Goal: Task Accomplishment & Management: Manage account settings

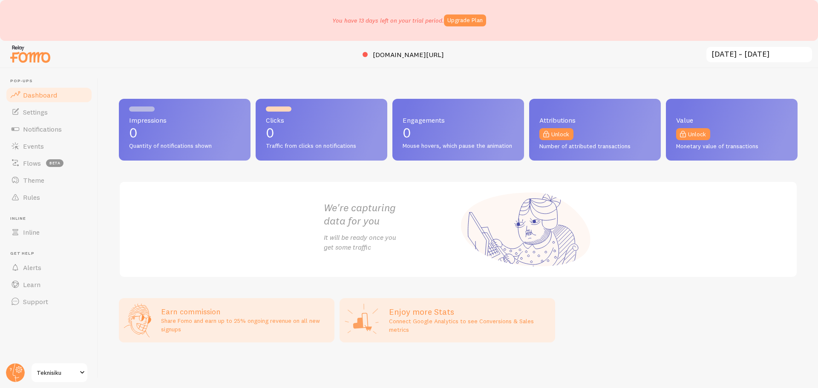
click at [374, 203] on h2 "We're capturing data for you" at bounding box center [391, 214] width 135 height 26
drag, startPoint x: 308, startPoint y: 242, endPoint x: 236, endPoint y: 210, distance: 78.4
click at [308, 241] on div "We're capturing data for you It will be ready once you get some traffic" at bounding box center [458, 229] width 679 height 97
click at [38, 128] on span "Notifications" at bounding box center [42, 129] width 39 height 9
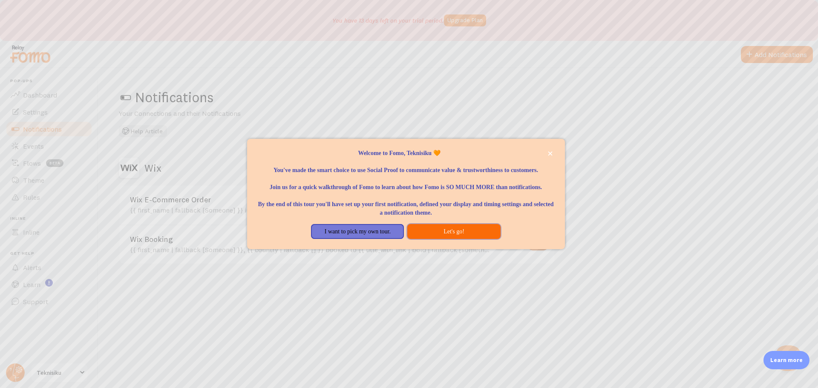
click at [451, 238] on button "Let's go!" at bounding box center [453, 231] width 93 height 15
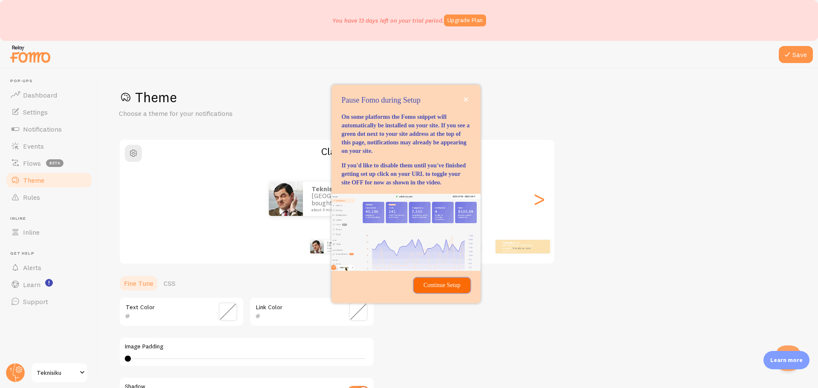
click at [434, 290] on p "Continue Setup" at bounding box center [442, 285] width 46 height 9
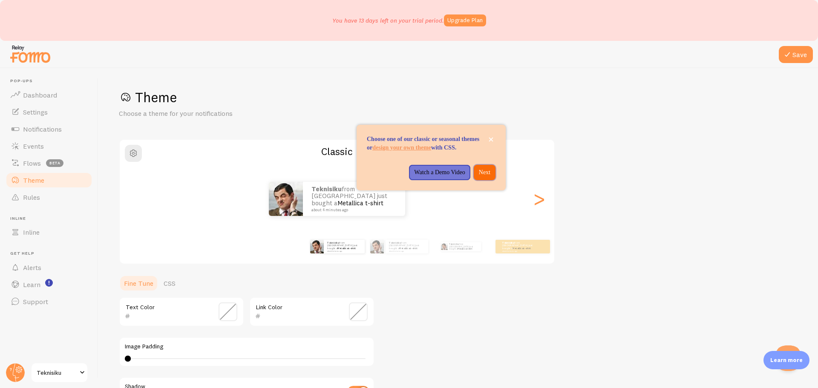
click at [487, 177] on p "Next" at bounding box center [485, 172] width 12 height 9
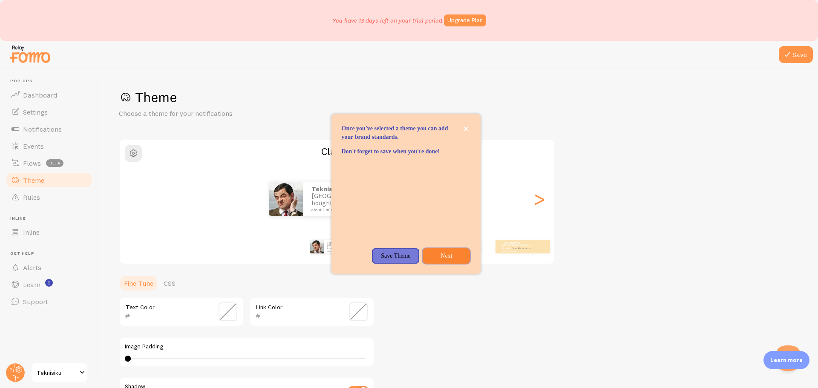
click at [440, 260] on p "Next" at bounding box center [446, 256] width 37 height 9
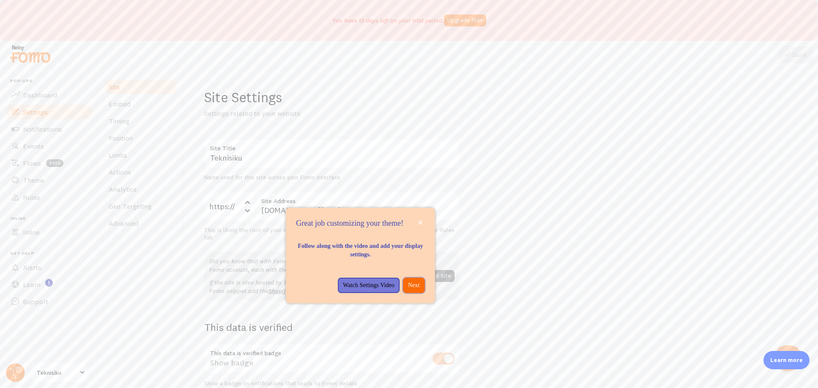
click at [420, 293] on button "Next" at bounding box center [414, 285] width 22 height 15
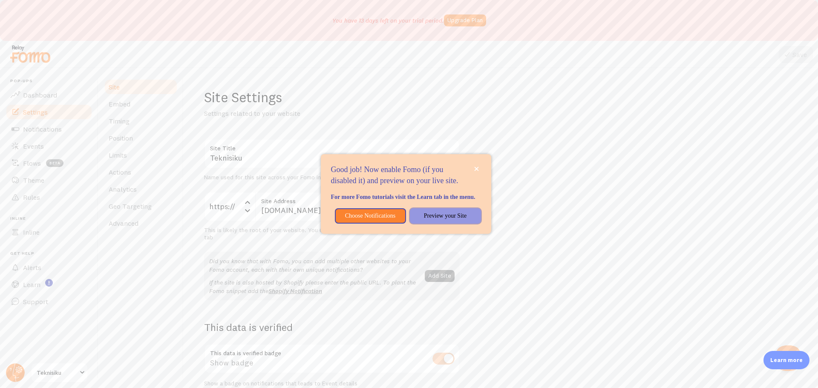
click at [423, 220] on p "Preview your Site" at bounding box center [445, 216] width 61 height 9
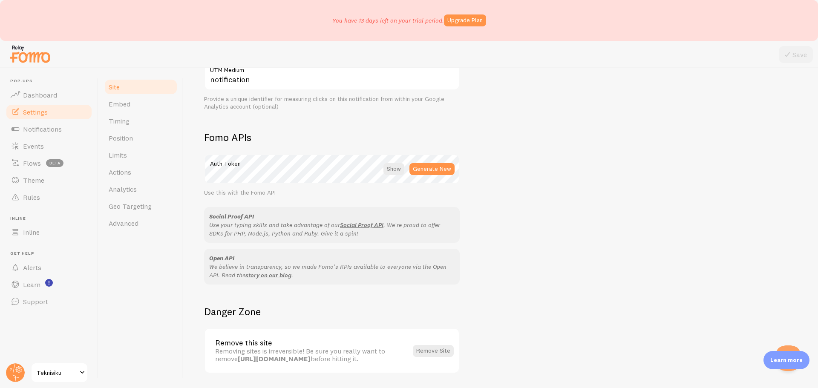
scroll to position [465, 0]
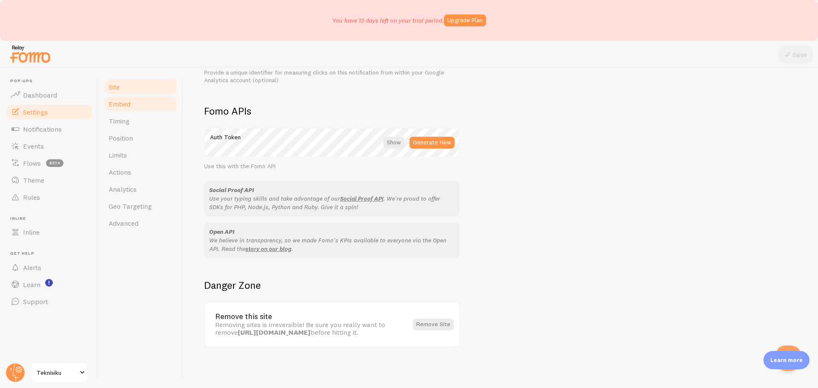
click at [121, 100] on span "Embed" at bounding box center [120, 104] width 22 height 9
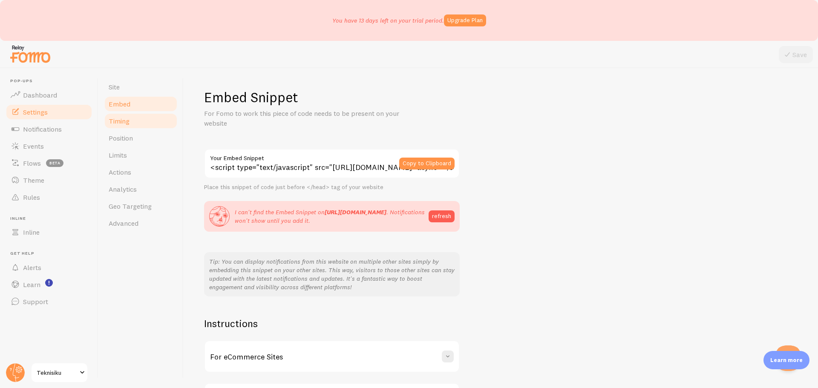
click at [132, 121] on link "Timing" at bounding box center [141, 120] width 75 height 17
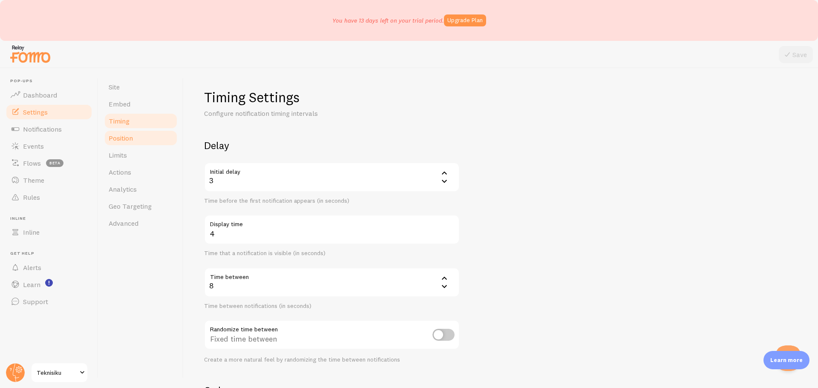
click at [135, 135] on link "Position" at bounding box center [141, 137] width 75 height 17
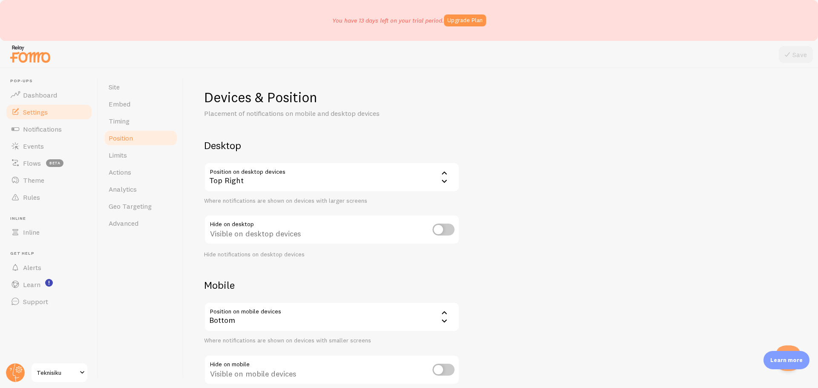
click at [443, 180] on icon at bounding box center [444, 181] width 10 height 10
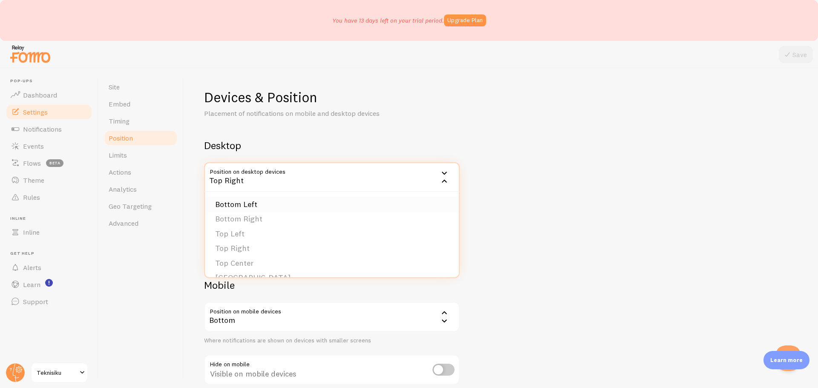
click at [279, 210] on li "Bottom Left" at bounding box center [332, 204] width 254 height 15
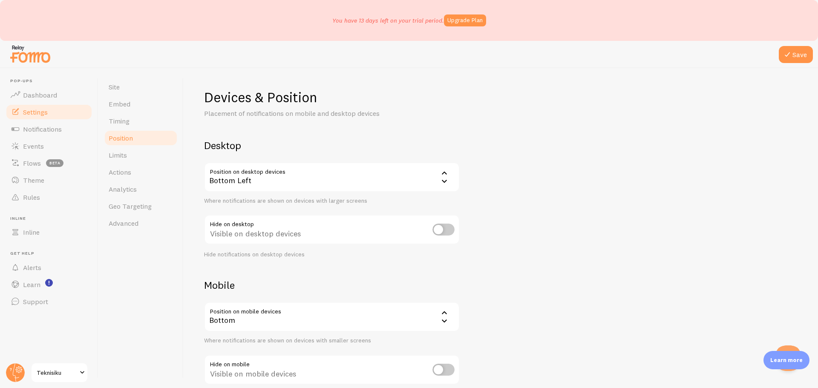
click at [443, 233] on input "checkbox" at bounding box center [443, 230] width 22 height 12
click at [443, 237] on div "Hidden on desktop devices" at bounding box center [332, 230] width 256 height 31
click at [445, 230] on input "checkbox" at bounding box center [443, 230] width 22 height 12
checkbox input "false"
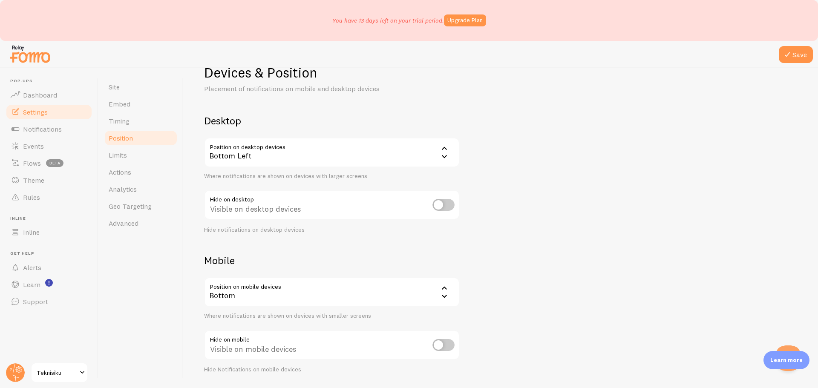
scroll to position [51, 0]
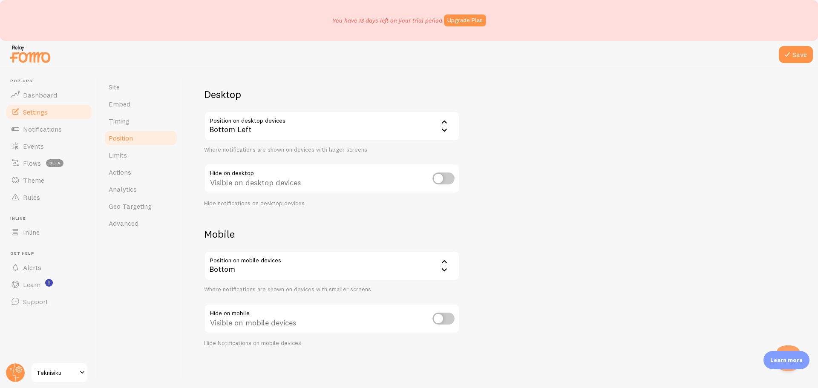
click at [447, 271] on icon at bounding box center [444, 270] width 10 height 10
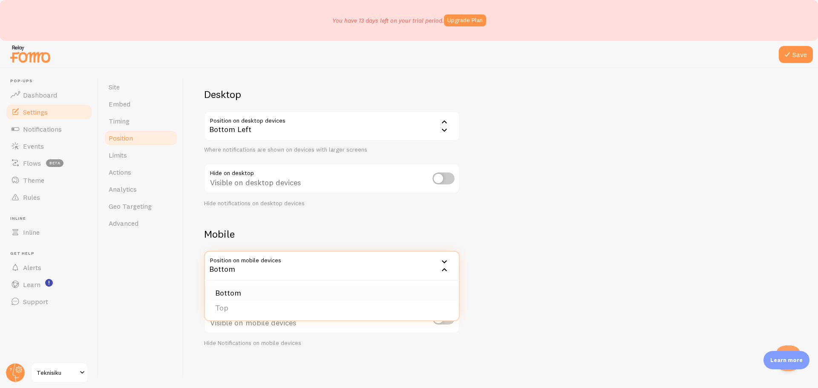
click at [257, 292] on li "Bottom" at bounding box center [332, 293] width 254 height 15
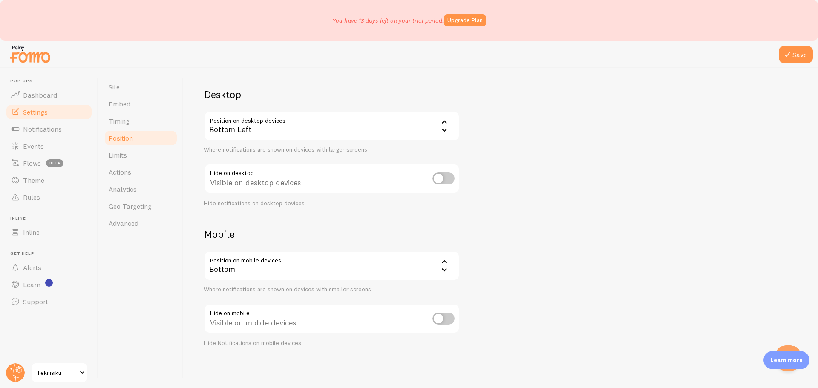
drag, startPoint x: 132, startPoint y: 158, endPoint x: 482, endPoint y: 33, distance: 371.7
click at [132, 158] on link "Limits" at bounding box center [141, 155] width 75 height 17
click at [792, 51] on icon at bounding box center [787, 54] width 10 height 10
click at [127, 172] on span "Actions" at bounding box center [120, 172] width 23 height 9
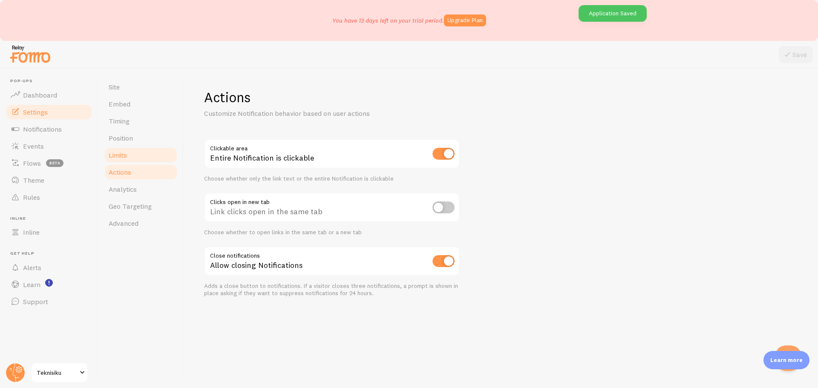
click at [129, 153] on link "Limits" at bounding box center [141, 155] width 75 height 17
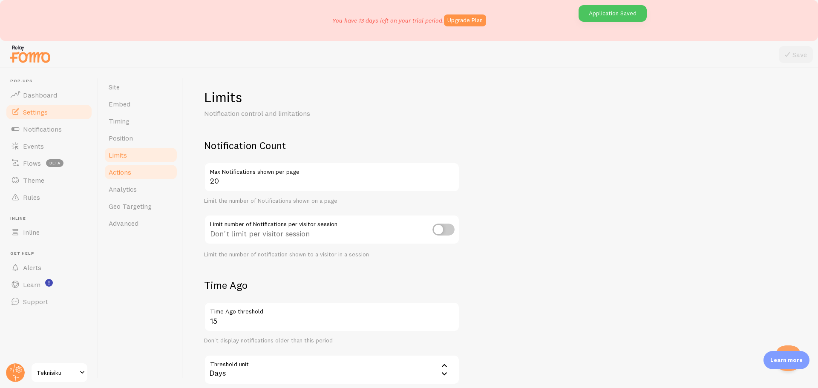
click at [136, 175] on link "Actions" at bounding box center [141, 172] width 75 height 17
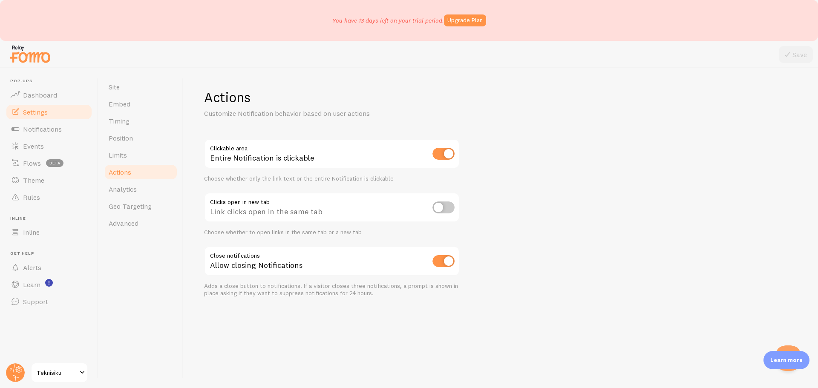
click at [436, 154] on input "checkbox" at bounding box center [443, 154] width 22 height 12
checkbox input "false"
click at [140, 188] on link "Analytics" at bounding box center [141, 189] width 75 height 17
click at [793, 62] on button "Save" at bounding box center [796, 54] width 34 height 17
click at [127, 89] on link "Site" at bounding box center [141, 86] width 75 height 17
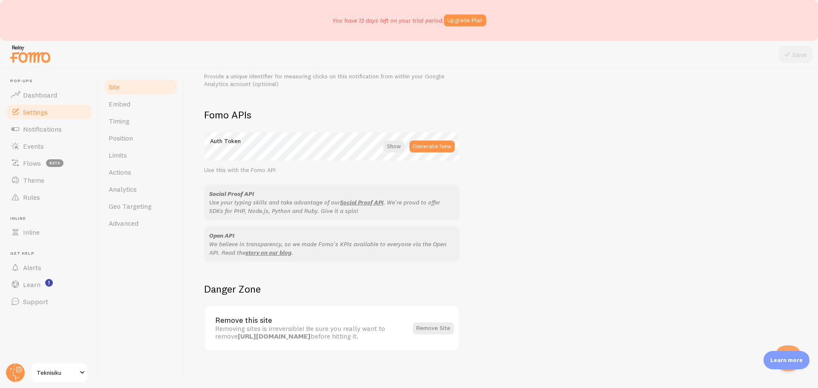
scroll to position [465, 0]
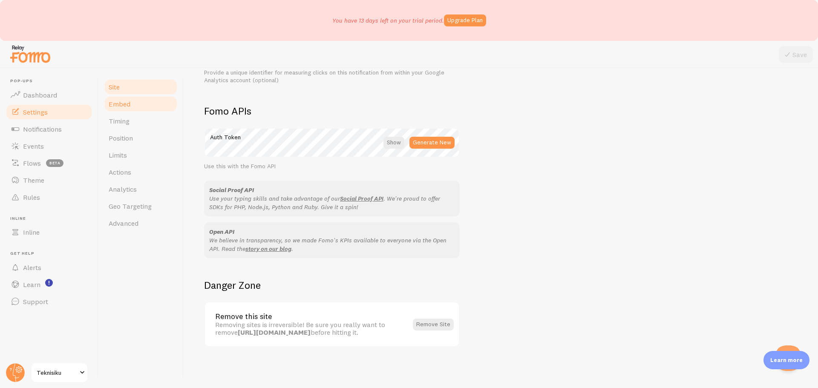
click at [129, 110] on link "Embed" at bounding box center [141, 103] width 75 height 17
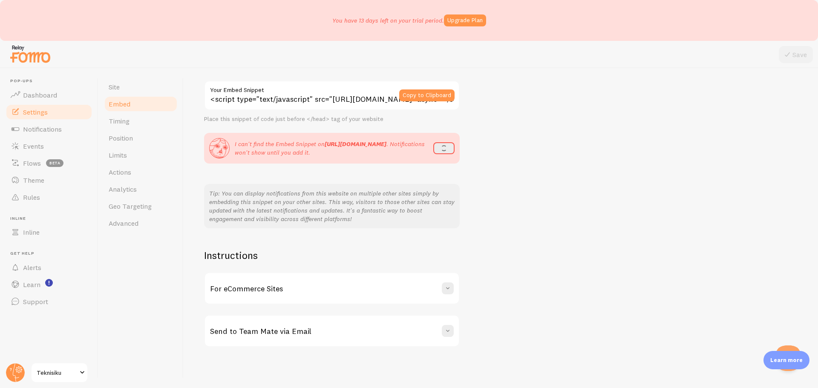
scroll to position [73, 0]
click at [122, 124] on span "Timing" at bounding box center [119, 121] width 21 height 9
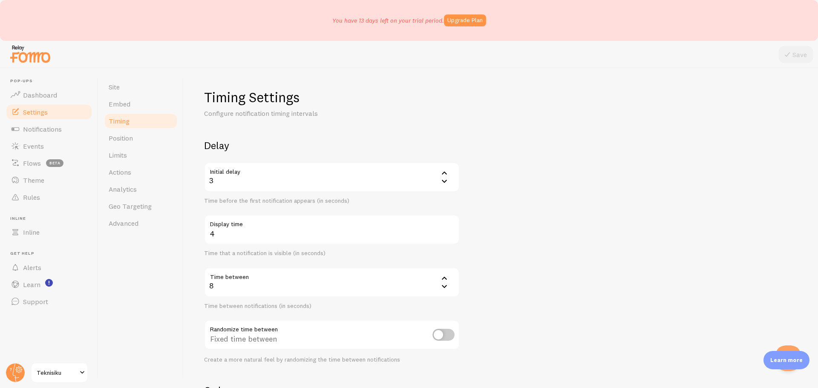
scroll to position [157, 0]
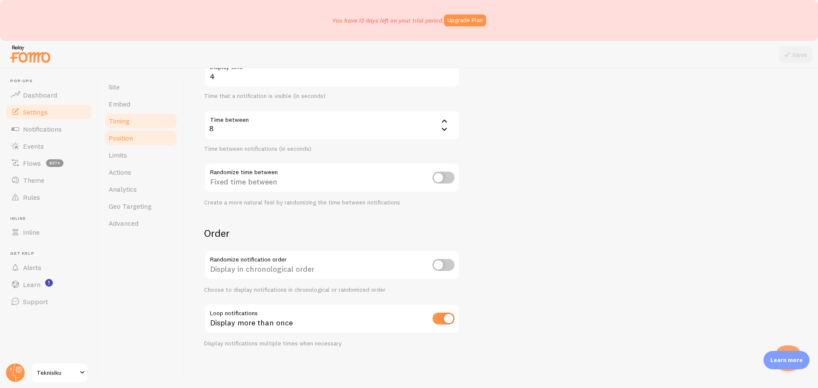
click at [150, 134] on link "Position" at bounding box center [141, 137] width 75 height 17
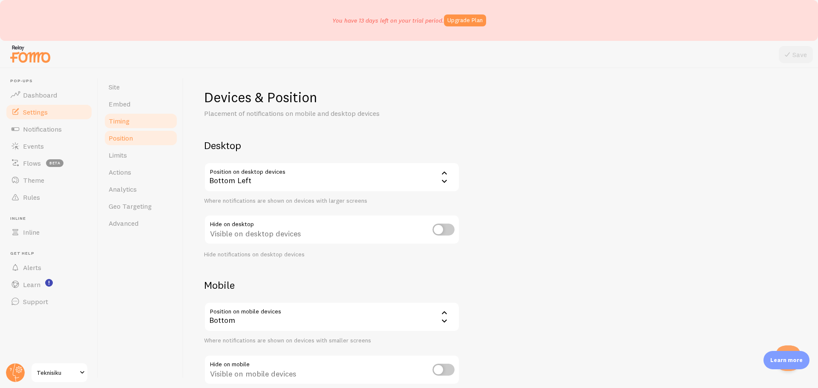
click at [142, 122] on link "Timing" at bounding box center [141, 120] width 75 height 17
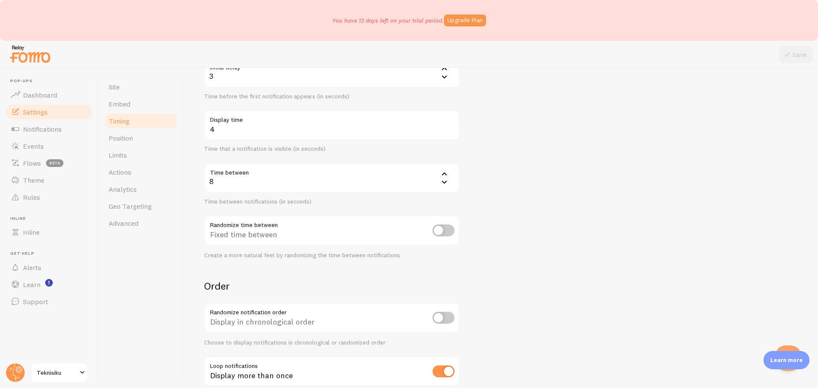
scroll to position [157, 0]
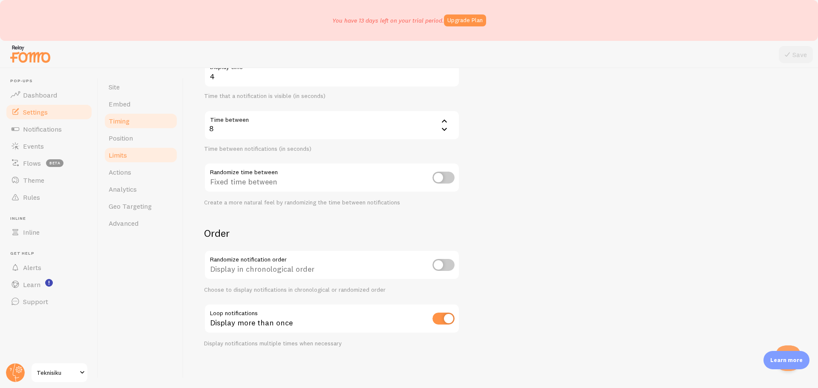
click at [129, 155] on link "Limits" at bounding box center [141, 155] width 75 height 17
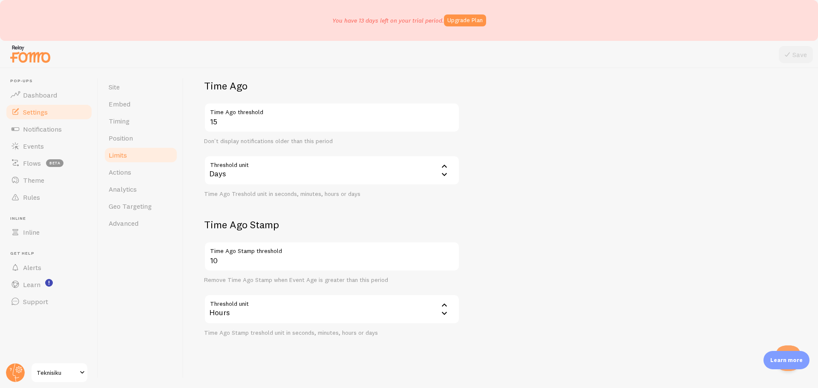
scroll to position [205, 0]
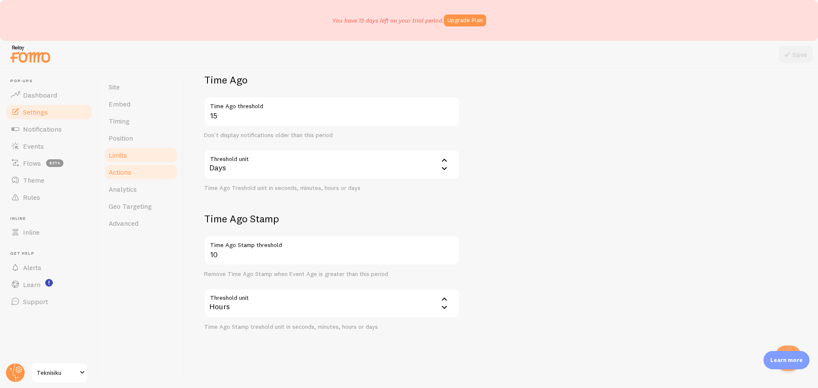
click at [129, 167] on link "Actions" at bounding box center [141, 172] width 75 height 17
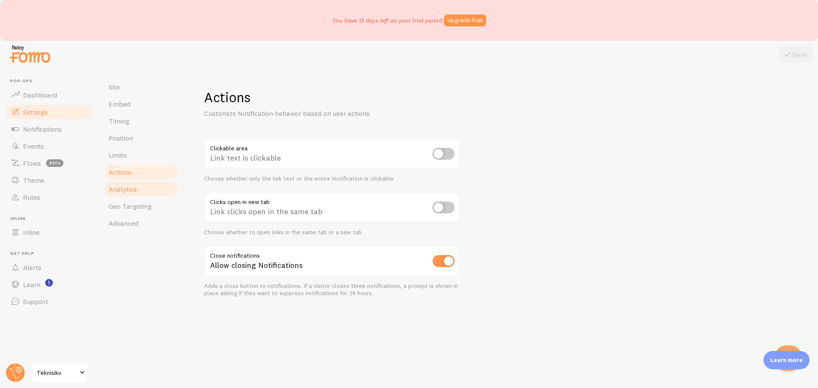
click at [141, 189] on link "Analytics" at bounding box center [141, 189] width 75 height 17
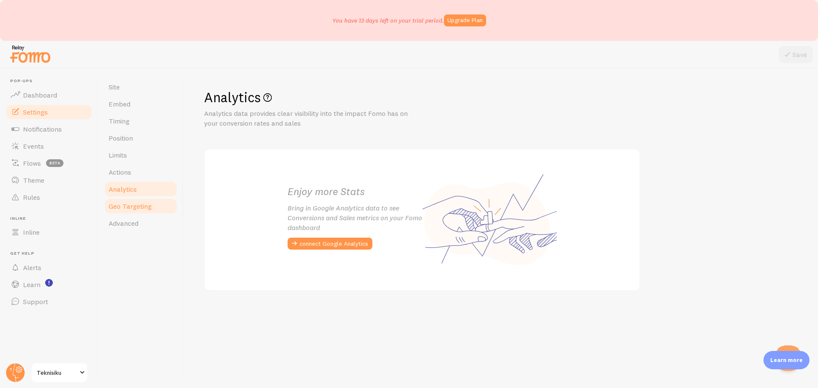
click at [146, 201] on link "Geo Targeting" at bounding box center [141, 206] width 75 height 17
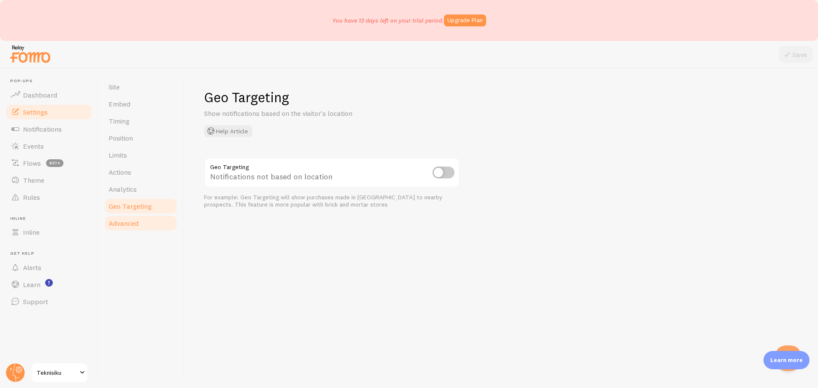
click at [144, 222] on link "Advanced" at bounding box center [141, 223] width 75 height 17
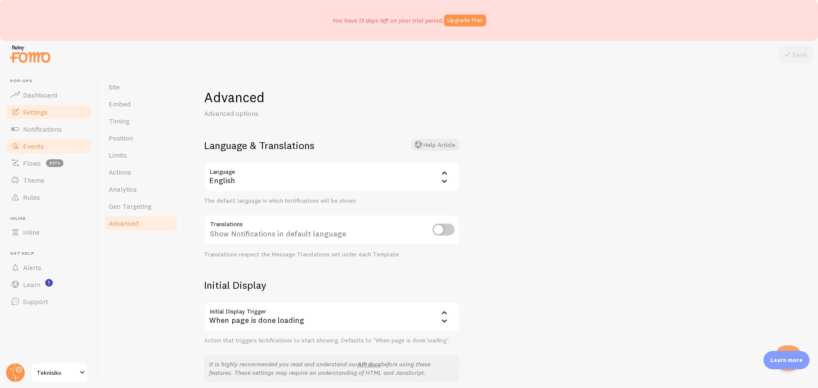
click at [54, 143] on link "Events" at bounding box center [49, 146] width 88 height 17
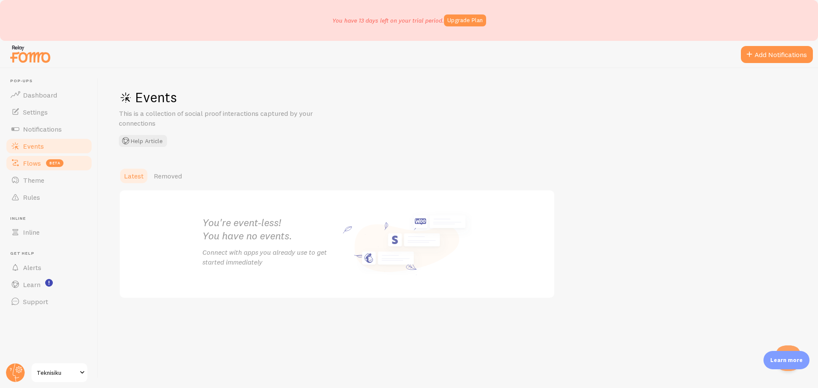
click at [42, 161] on link "Flows beta" at bounding box center [49, 163] width 88 height 17
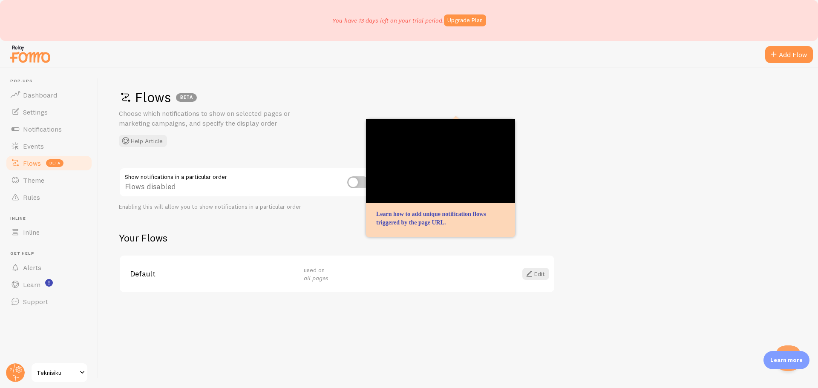
click at [604, 158] on div "Flows BETA Choose which notifications to show on selected pages or marketing ca…" at bounding box center [457, 228] width 719 height 320
click at [562, 174] on div "Flows BETA Choose which notifications to show on selected pages or marketing ca…" at bounding box center [457, 228] width 719 height 320
click at [541, 273] on link "Edit" at bounding box center [535, 274] width 27 height 12
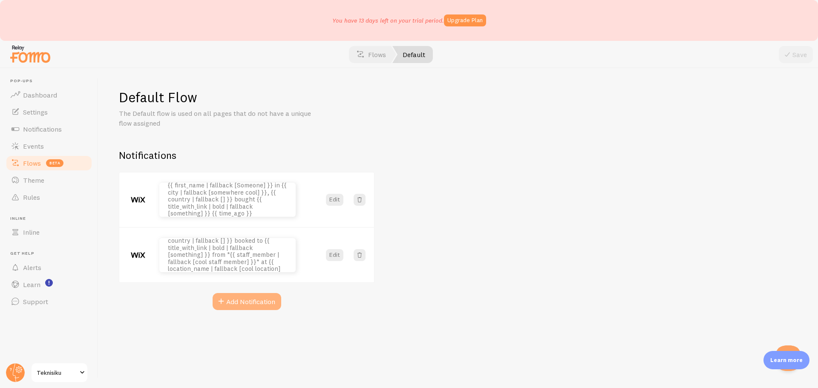
click at [265, 298] on button "Add Notification" at bounding box center [247, 301] width 69 height 17
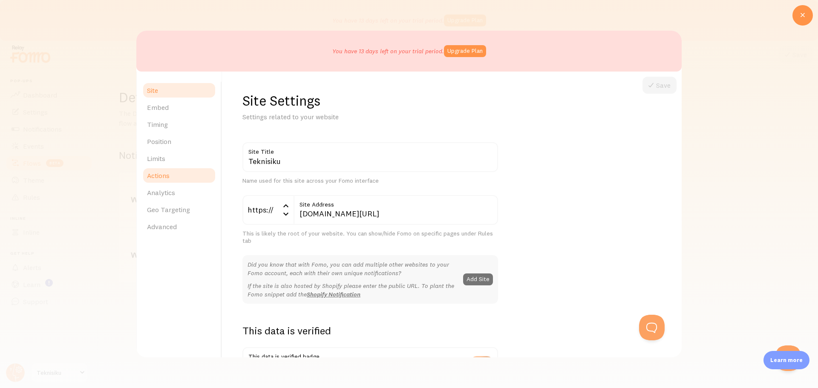
click at [166, 173] on span "Actions" at bounding box center [158, 175] width 23 height 9
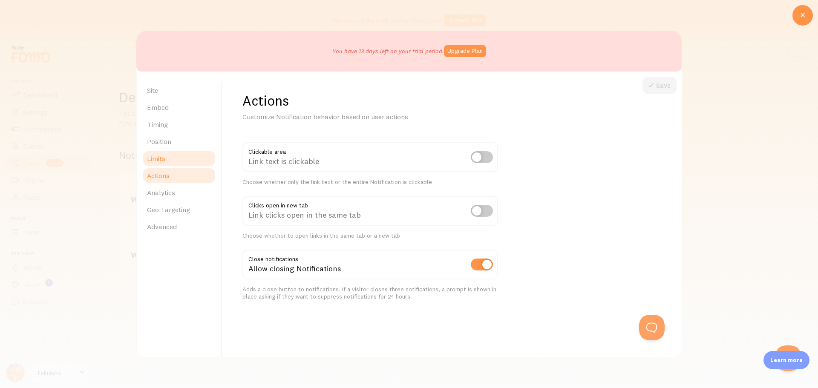
click at [173, 164] on link "Limits" at bounding box center [179, 158] width 75 height 17
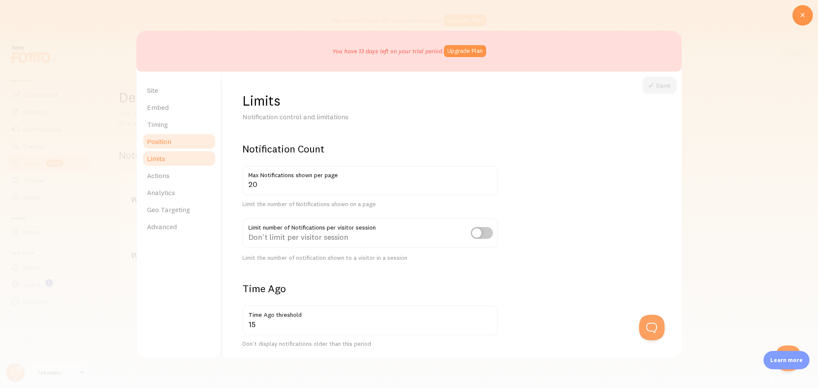
click at [179, 139] on link "Position" at bounding box center [179, 141] width 75 height 17
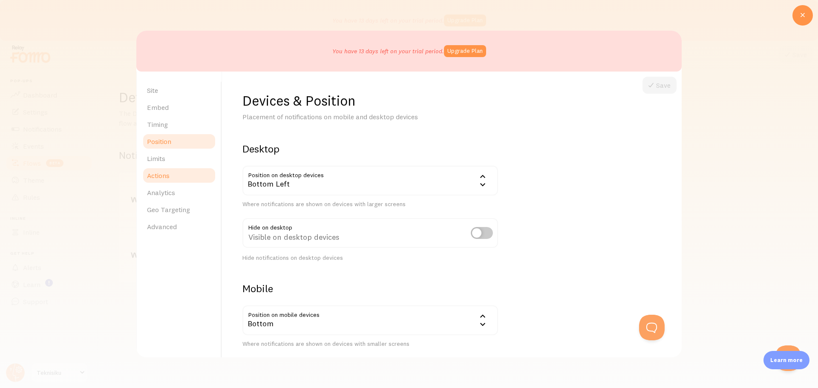
click at [174, 180] on link "Actions" at bounding box center [179, 175] width 75 height 17
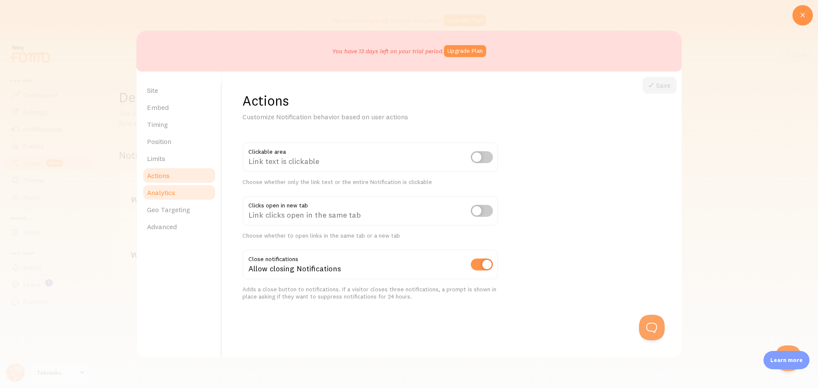
click at [176, 199] on link "Analytics" at bounding box center [179, 192] width 75 height 17
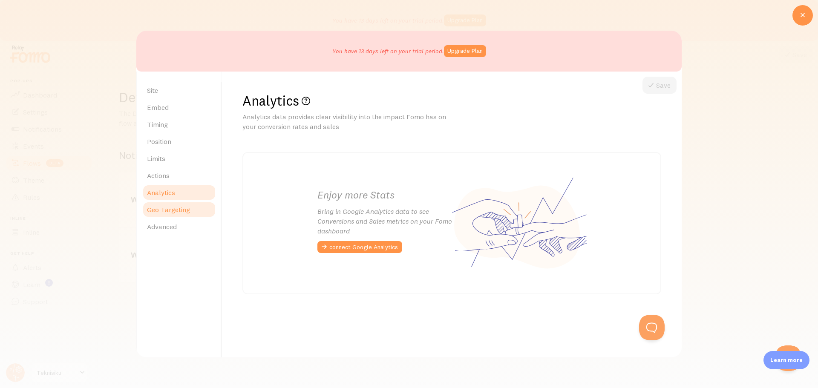
click at [180, 212] on span "Geo Targeting" at bounding box center [168, 209] width 43 height 9
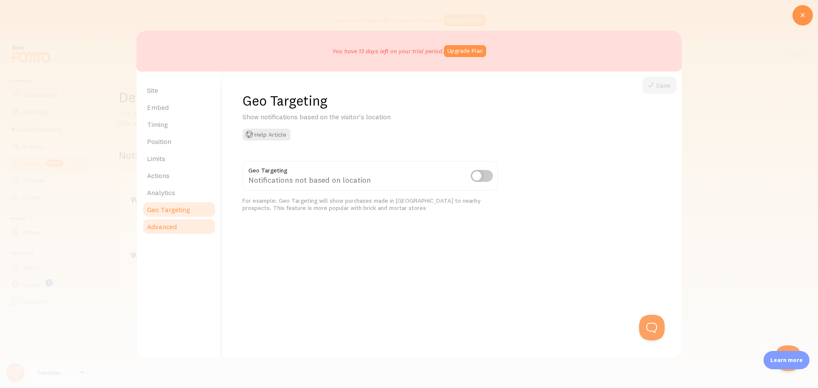
click at [185, 225] on link "Advanced" at bounding box center [179, 226] width 75 height 17
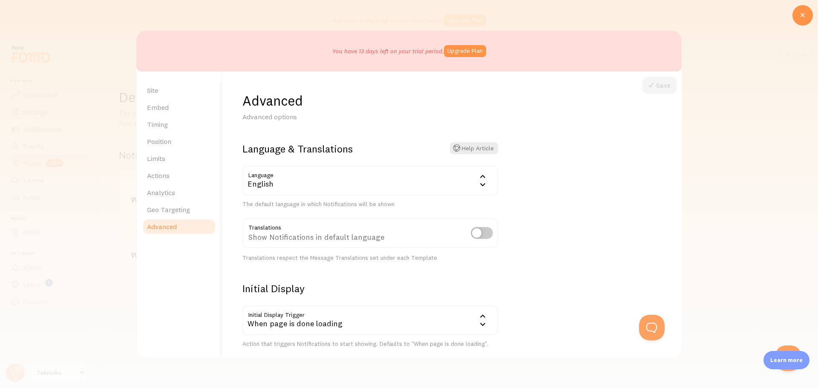
click at [744, 59] on div at bounding box center [409, 194] width 818 height 388
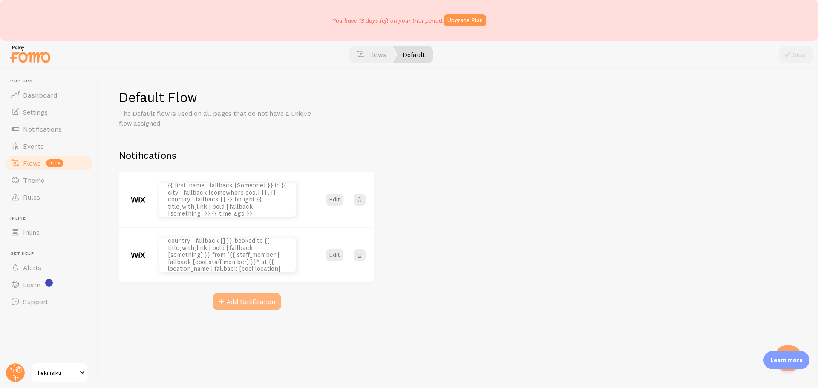
click at [259, 298] on button "Add Notification" at bounding box center [247, 301] width 69 height 17
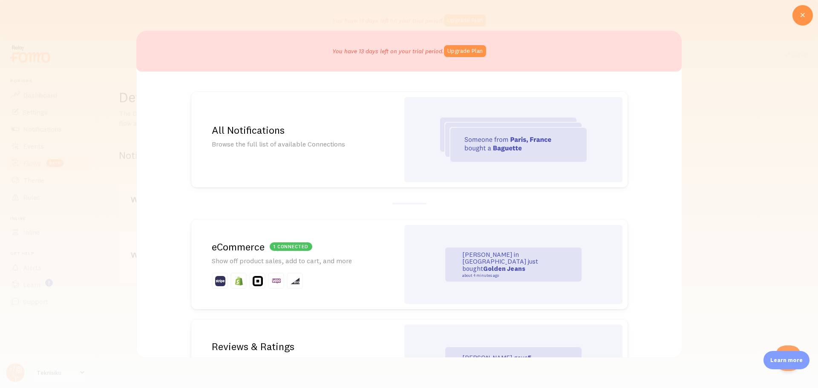
click at [498, 139] on img at bounding box center [513, 140] width 147 height 44
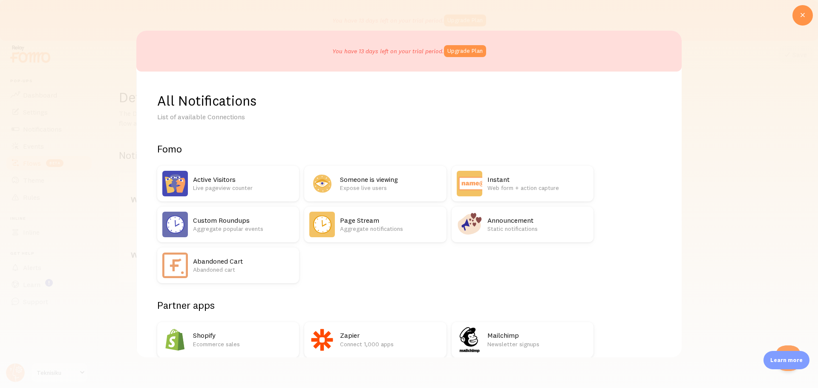
click at [518, 224] on h2 "Announcement" at bounding box center [537, 220] width 101 height 9
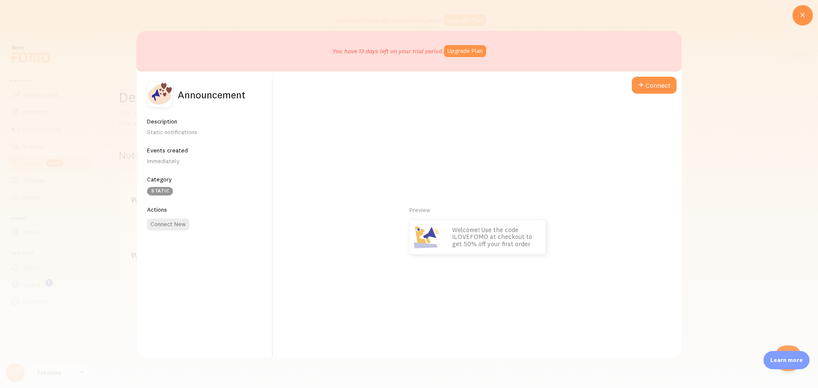
click at [478, 234] on p "Welcome! Use the code ILOVEFOMO at checkout to get 50% off your first order" at bounding box center [494, 237] width 85 height 21
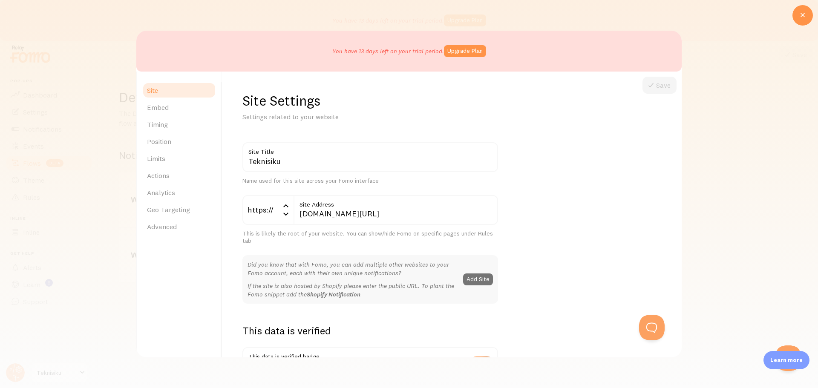
click at [736, 133] on div at bounding box center [409, 194] width 818 height 388
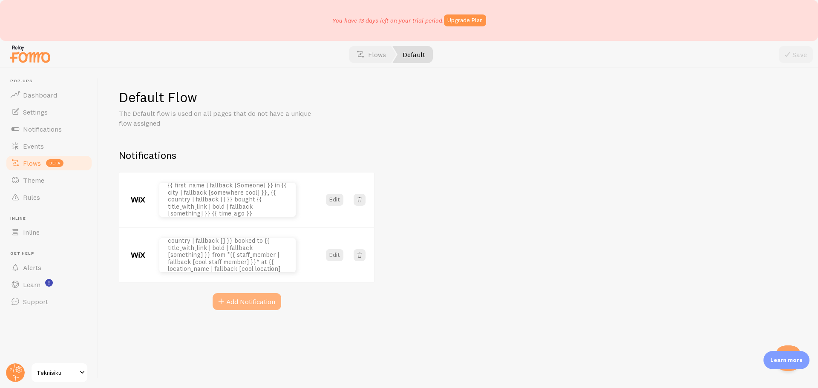
click at [274, 301] on button "Add Notification" at bounding box center [247, 301] width 69 height 17
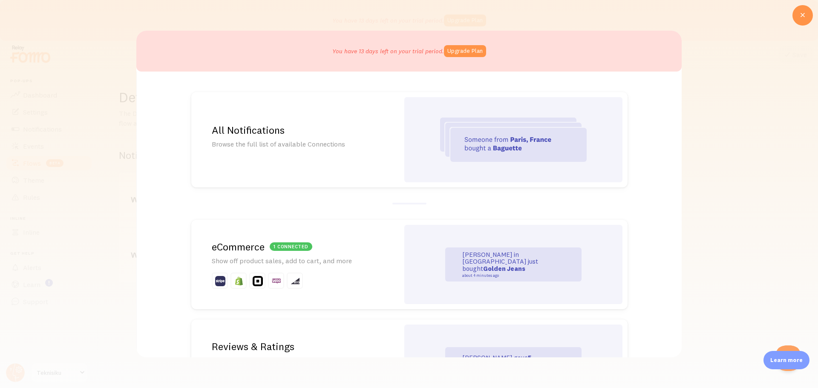
click at [514, 133] on img at bounding box center [513, 140] width 147 height 44
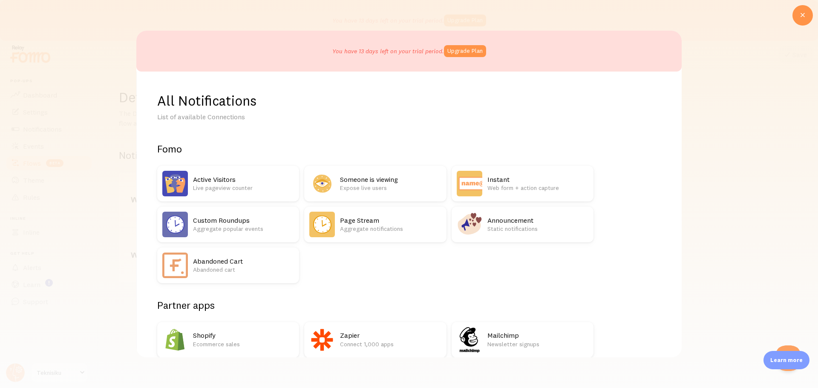
click at [486, 234] on div "Announcement Static notifications" at bounding box center [523, 225] width 142 height 36
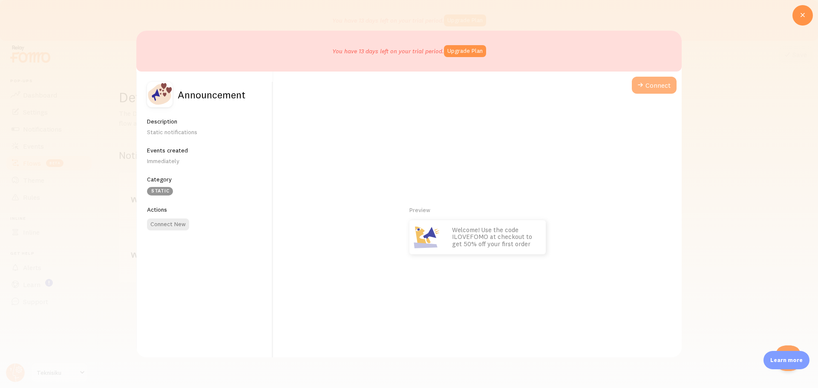
click at [648, 88] on button "Connect" at bounding box center [654, 85] width 45 height 17
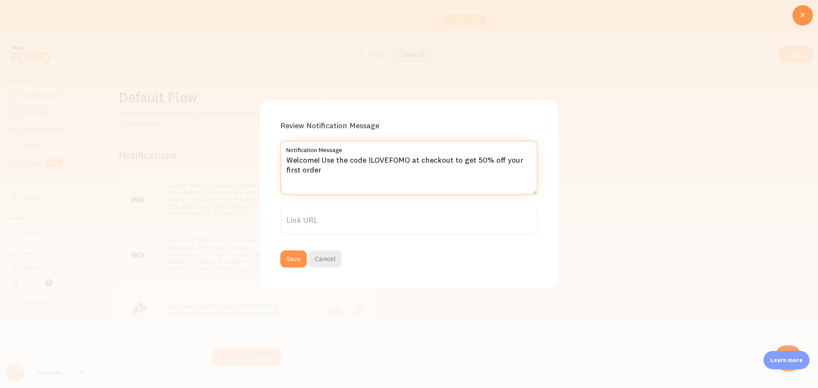
click at [315, 167] on textarea "Welcome! Use the code ILOVEFOMO at checkout to get 50% off your first order" at bounding box center [408, 168] width 257 height 55
drag, startPoint x: 329, startPoint y: 173, endPoint x: 286, endPoint y: 164, distance: 44.0
click at [286, 164] on textarea "Welcome! Use the code ILOVEFOMO at checkout to get 50% off your first order" at bounding box center [408, 168] width 257 height 55
type textarea "Ibu Rani dari [GEOGRAPHIC_DATA] telah memesan Paket 4 Camera Hikvision"
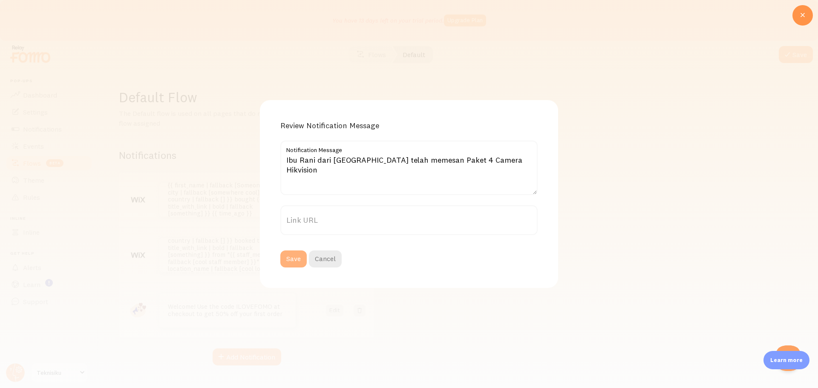
click at [297, 259] on button "Save" at bounding box center [293, 258] width 26 height 17
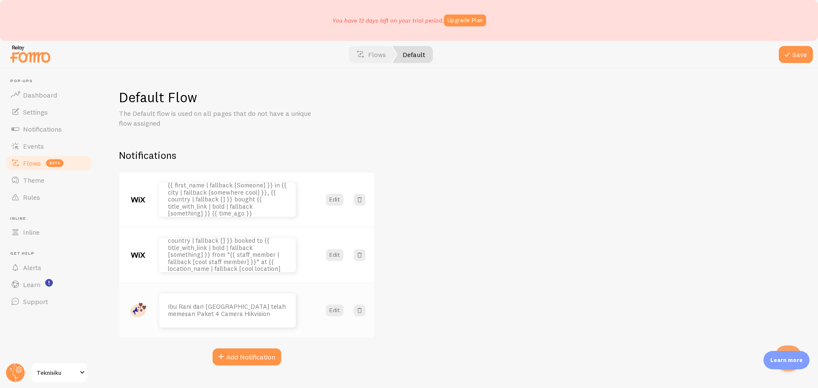
scroll to position [18, 0]
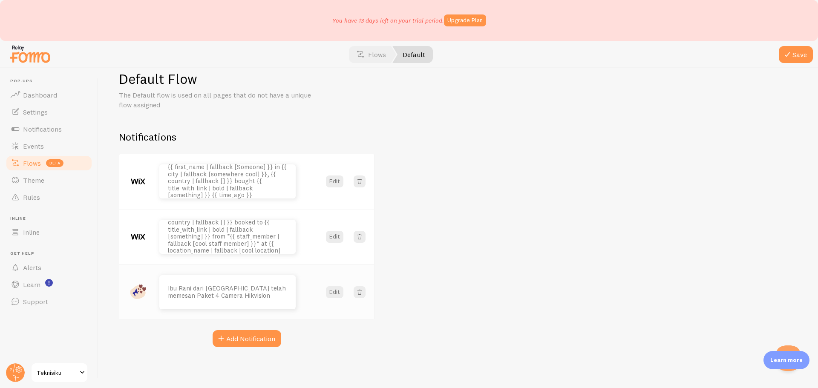
click at [214, 293] on p "Ibu Rani dari [GEOGRAPHIC_DATA] telah memesan Paket 4 Camera Hikvision" at bounding box center [227, 292] width 119 height 14
click at [332, 296] on button "Edit" at bounding box center [334, 292] width 17 height 12
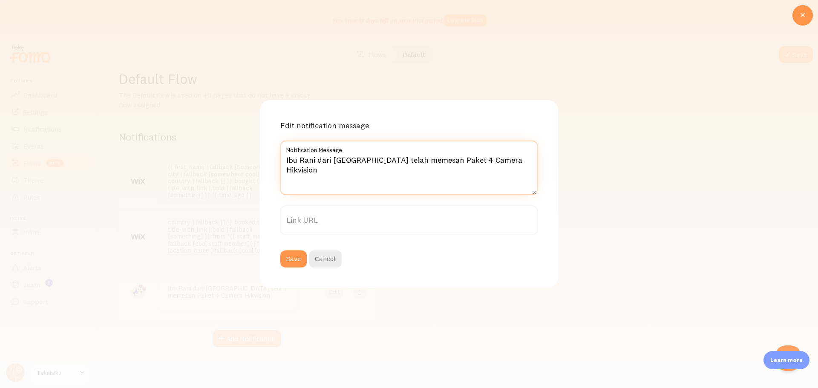
click at [370, 163] on textarea "Ibu Rani dari [GEOGRAPHIC_DATA] telah memesan Paket 4 Camera Hikvision" at bounding box center [408, 168] width 257 height 55
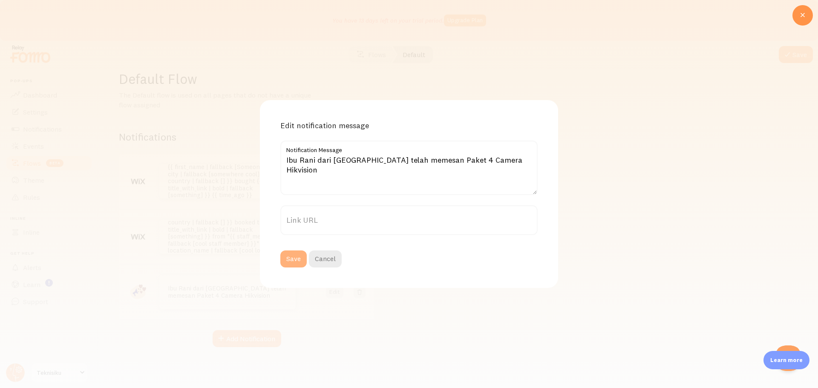
click at [300, 262] on button "Save" at bounding box center [293, 258] width 26 height 17
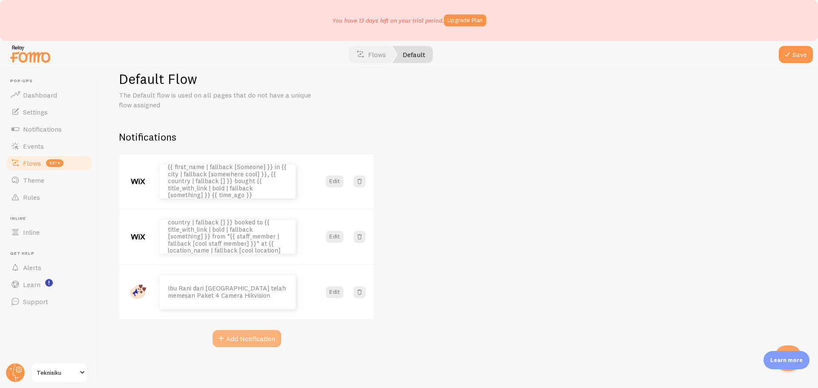
click at [269, 332] on button "Add Notification" at bounding box center [247, 338] width 69 height 17
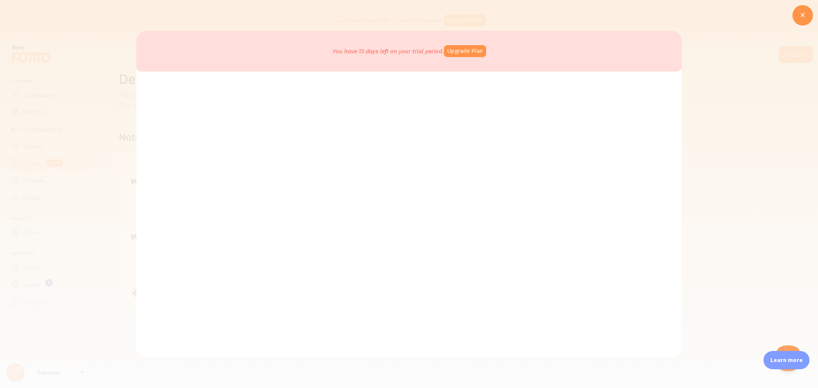
scroll to position [0, 0]
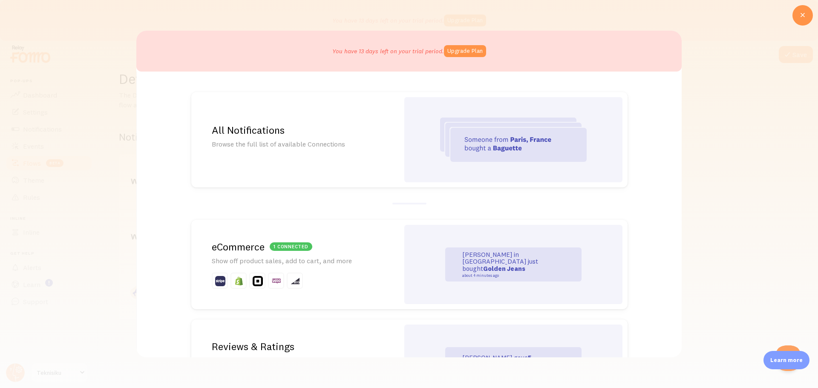
click at [503, 154] on img at bounding box center [513, 140] width 147 height 44
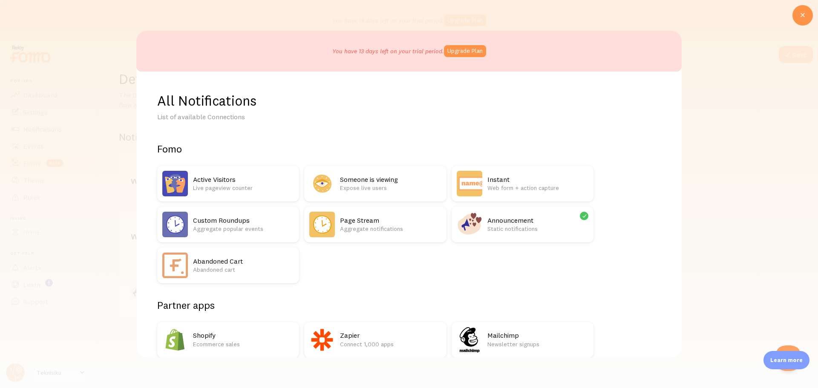
click at [478, 227] on img at bounding box center [470, 225] width 26 height 26
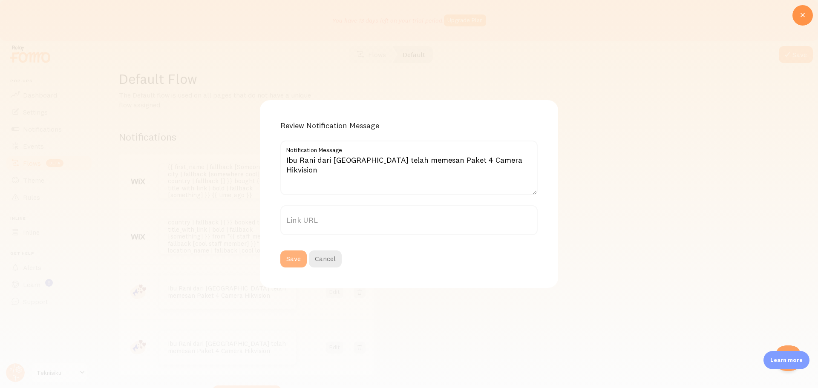
click at [298, 261] on button "Save" at bounding box center [293, 258] width 26 height 17
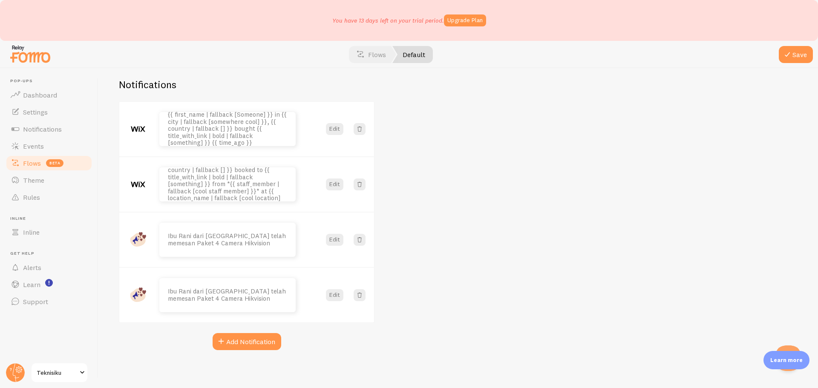
scroll to position [74, 0]
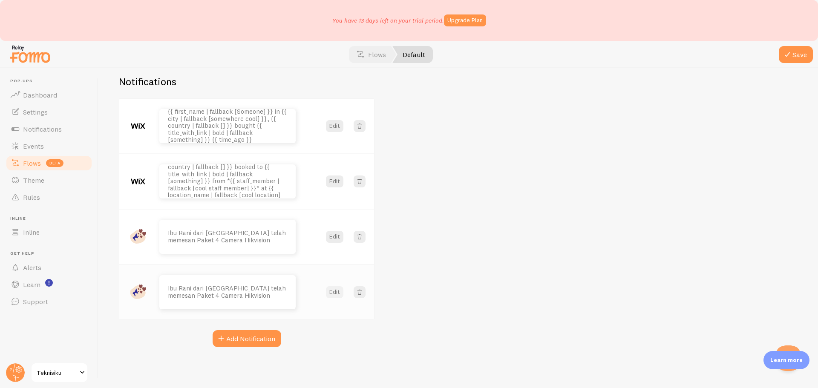
click at [337, 293] on button "Edit" at bounding box center [334, 292] width 17 height 12
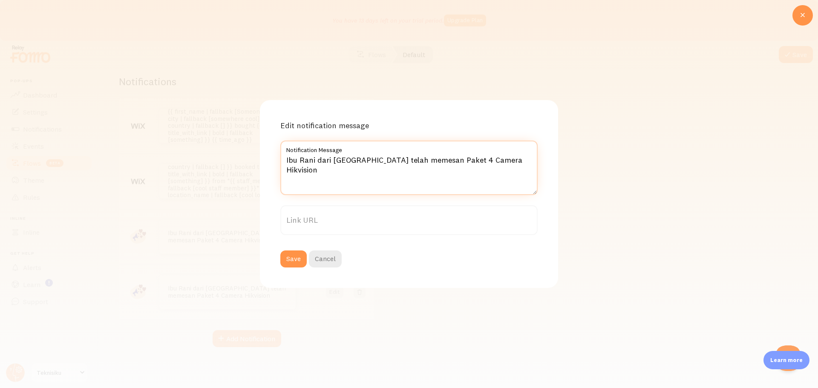
click at [299, 162] on textarea "Ibu Rani dari [GEOGRAPHIC_DATA] telah memesan Paket 4 Camera Hikvision" at bounding box center [408, 168] width 257 height 55
click at [290, 162] on textarea "Ibu Rani dari [GEOGRAPHIC_DATA] telah memesan Paket 4 Camera Hikvision" at bounding box center [408, 168] width 257 height 55
click at [311, 160] on textarea "Bpk Rani dari [GEOGRAPHIC_DATA] telah memesan Paket 4 Camera Hikvision" at bounding box center [408, 168] width 257 height 55
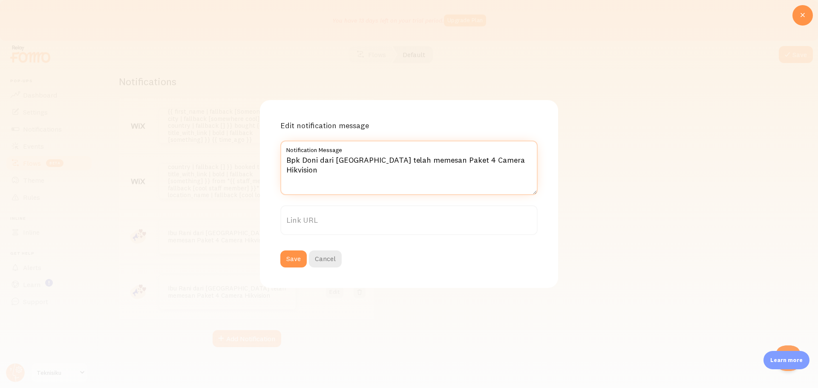
click at [344, 161] on textarea "Bpk Doni dari [GEOGRAPHIC_DATA] telah memesan Paket 4 Camera Hikvision" at bounding box center [408, 168] width 257 height 55
click at [439, 161] on textarea "Bpk Doni dari [GEOGRAPHIC_DATA] telah memesan Paket 4 Camera Hikvision" at bounding box center [408, 168] width 257 height 55
click at [491, 164] on textarea "Bpk Doni dari [GEOGRAPHIC_DATA] telah memesan Paket 10 Camera Hikvision" at bounding box center [408, 168] width 257 height 55
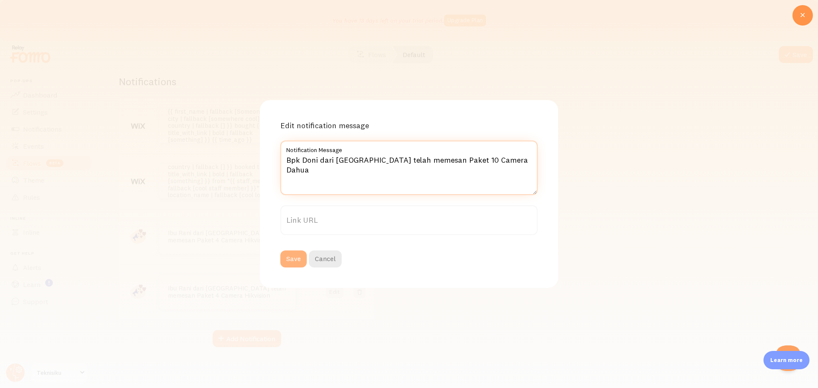
type textarea "Bpk Doni dari [GEOGRAPHIC_DATA] telah memesan Paket 10 Camera Dahua"
click at [289, 262] on button "Save" at bounding box center [293, 258] width 26 height 17
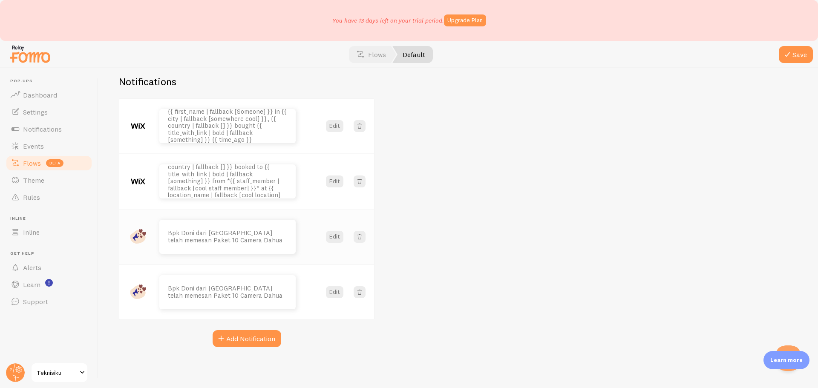
click at [207, 242] on p "Bpk Doni dari [GEOGRAPHIC_DATA] telah memesan Paket 10 Camera Dahua" at bounding box center [227, 237] width 119 height 14
click at [221, 285] on p "Bpk Doni dari [GEOGRAPHIC_DATA] telah memesan Paket 10 Camera Dahua" at bounding box center [227, 292] width 119 height 14
click at [277, 240] on p "Bpk Doni dari [GEOGRAPHIC_DATA] telah memesan Paket 10 Camera Dahua" at bounding box center [227, 237] width 119 height 14
drag, startPoint x: 276, startPoint y: 240, endPoint x: 283, endPoint y: 245, distance: 8.6
click at [278, 243] on p "Bpk Doni dari [GEOGRAPHIC_DATA] telah memesan Paket 10 Camera Dahua" at bounding box center [227, 237] width 119 height 14
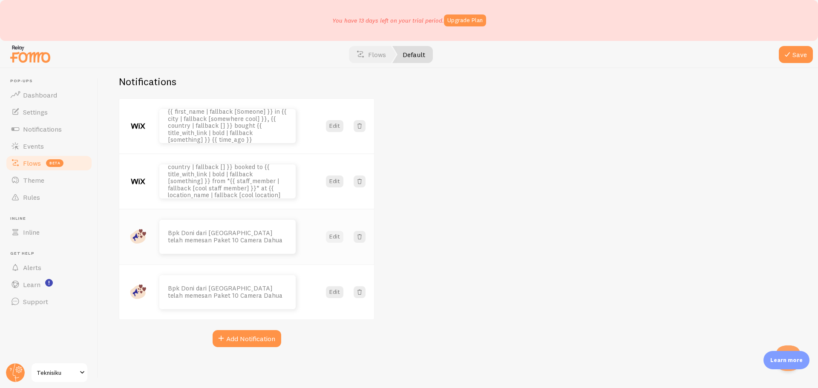
click at [337, 240] on button "Edit" at bounding box center [334, 237] width 17 height 12
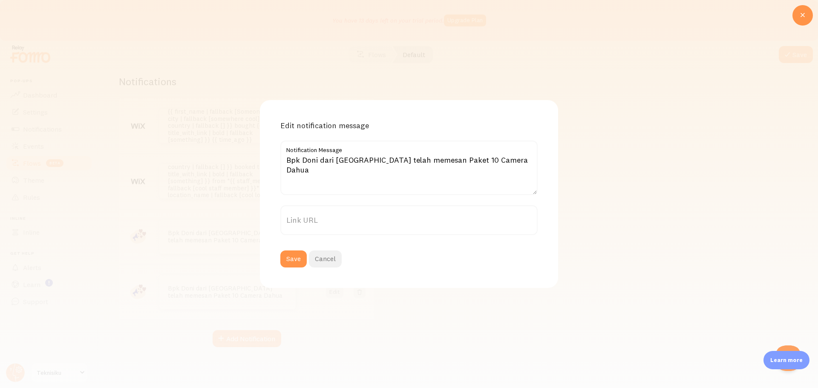
click at [325, 259] on button "Cancel" at bounding box center [325, 258] width 33 height 17
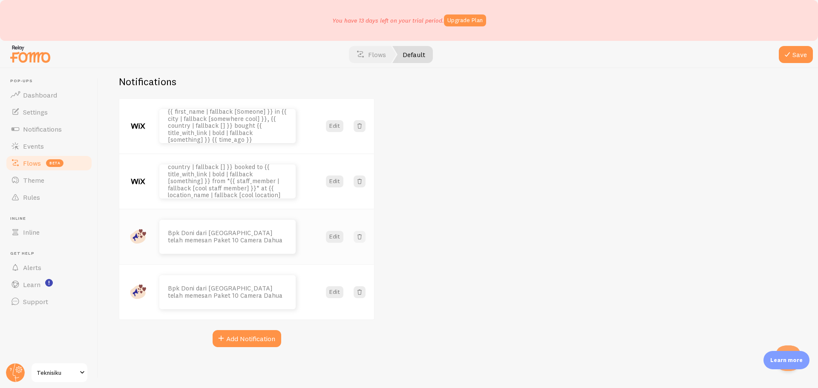
click at [362, 239] on span at bounding box center [359, 237] width 9 height 9
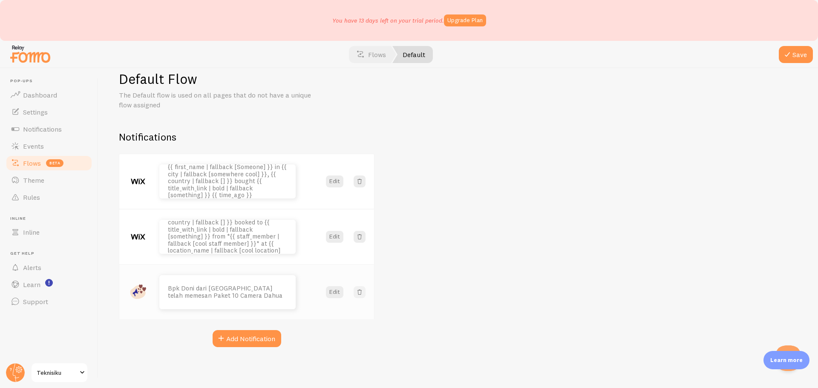
scroll to position [18, 0]
click at [251, 333] on button "Add Notification" at bounding box center [247, 338] width 69 height 17
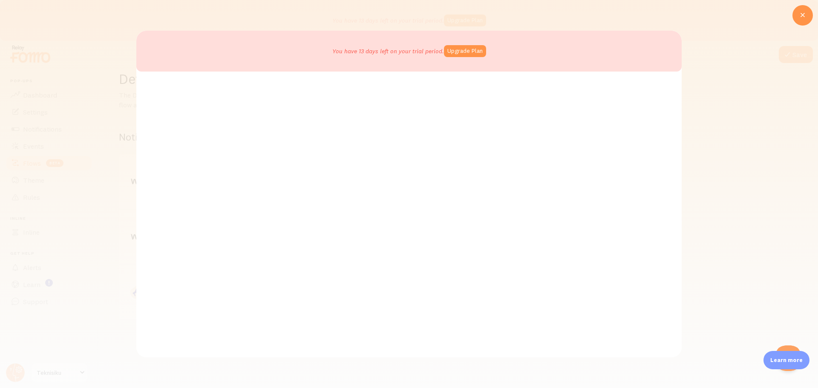
scroll to position [0, 0]
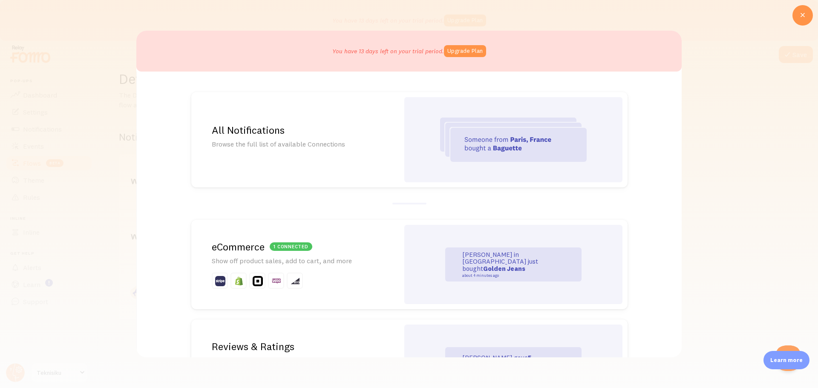
click at [551, 143] on img at bounding box center [513, 140] width 147 height 44
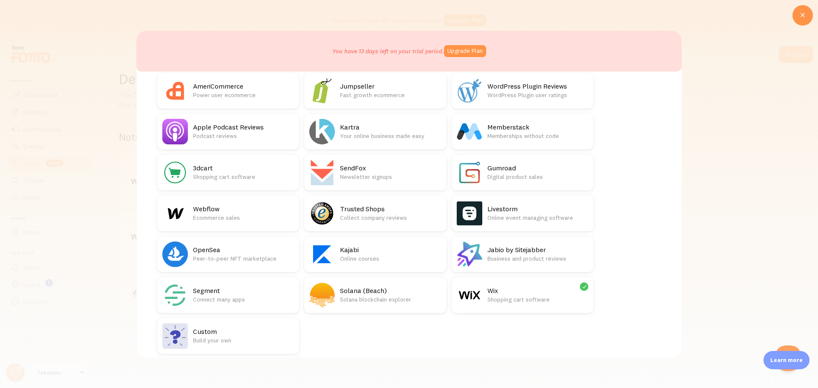
scroll to position [1384, 0]
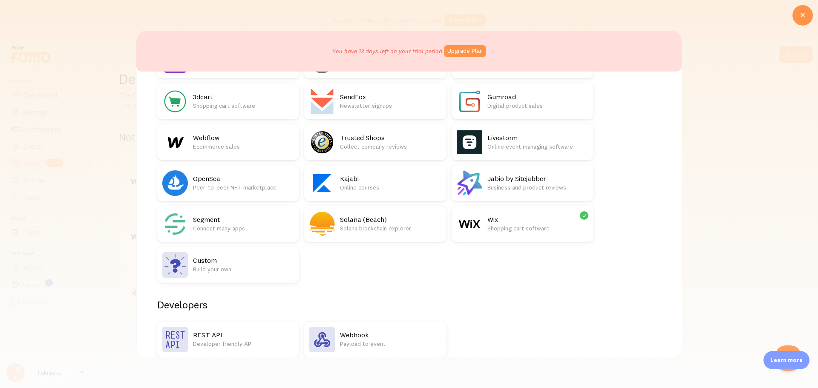
click at [230, 269] on p "Build your own" at bounding box center [243, 269] width 101 height 9
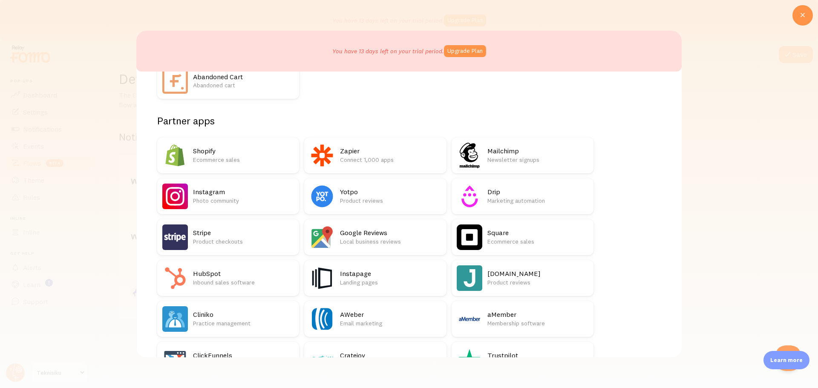
scroll to position [20, 0]
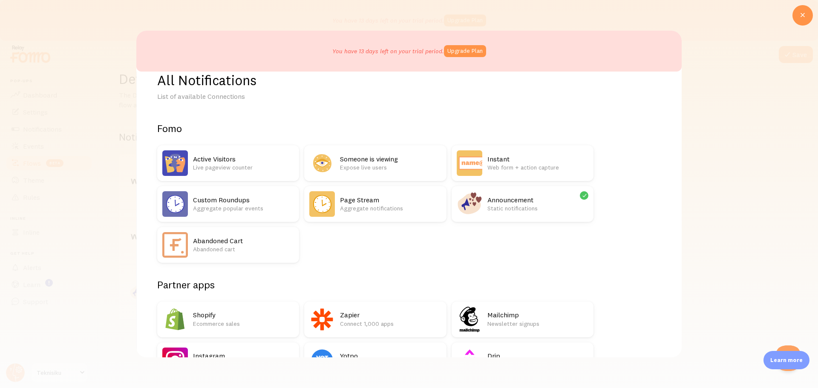
click at [528, 205] on p "Static notifications" at bounding box center [537, 208] width 101 height 9
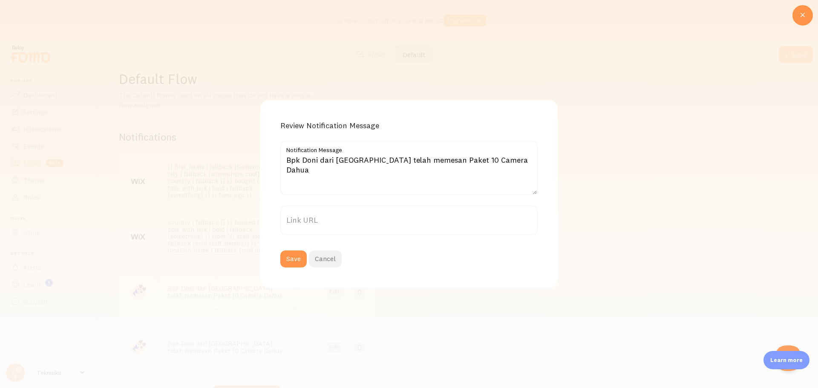
click at [320, 254] on button "Cancel" at bounding box center [325, 258] width 33 height 17
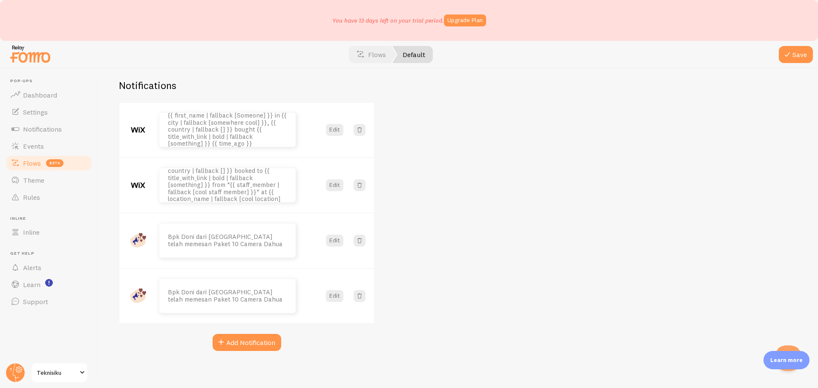
scroll to position [74, 0]
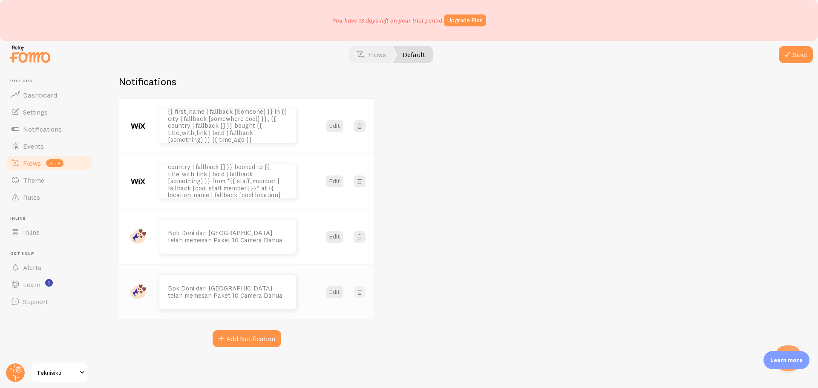
click at [361, 290] on span at bounding box center [359, 292] width 9 height 9
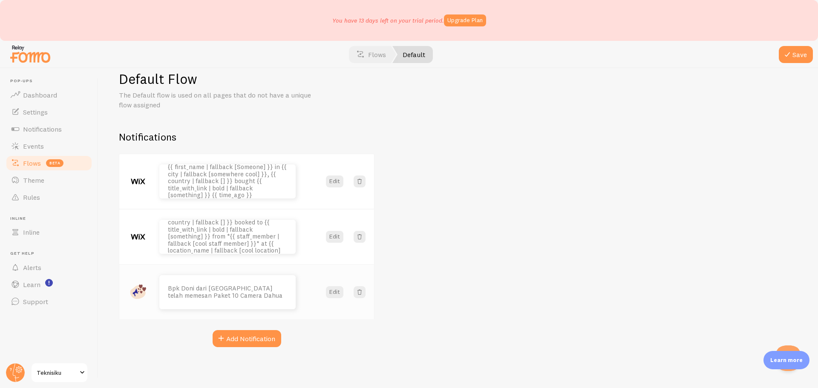
click at [317, 277] on div "Bpk Doni dari [GEOGRAPHIC_DATA] telah memesan Paket 10 Camera Dahua" at bounding box center [239, 292] width 161 height 34
click at [40, 178] on span "Theme" at bounding box center [33, 180] width 21 height 9
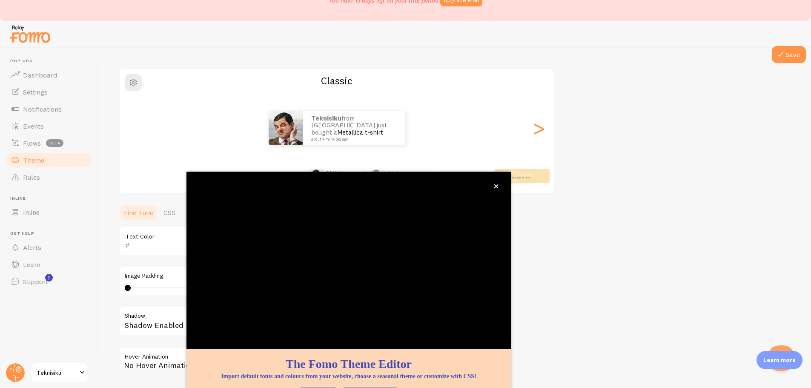
scroll to position [55, 0]
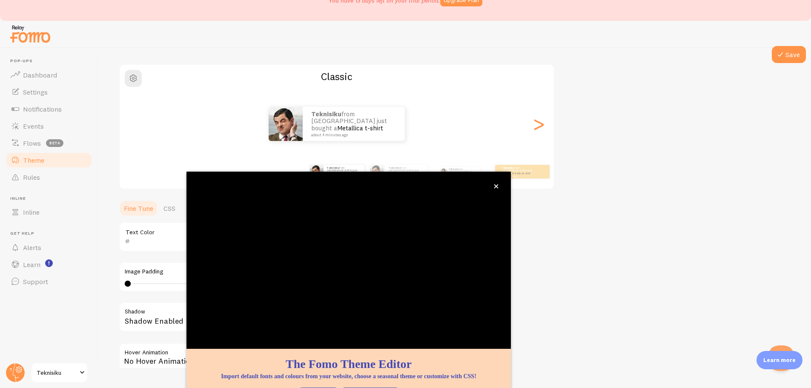
click at [666, 213] on div "Theme Choose a theme for your notifications Classic Teknisiku from [GEOGRAPHIC_…" at bounding box center [455, 216] width 672 height 404
click at [497, 186] on icon "close," at bounding box center [497, 186] width 4 height 4
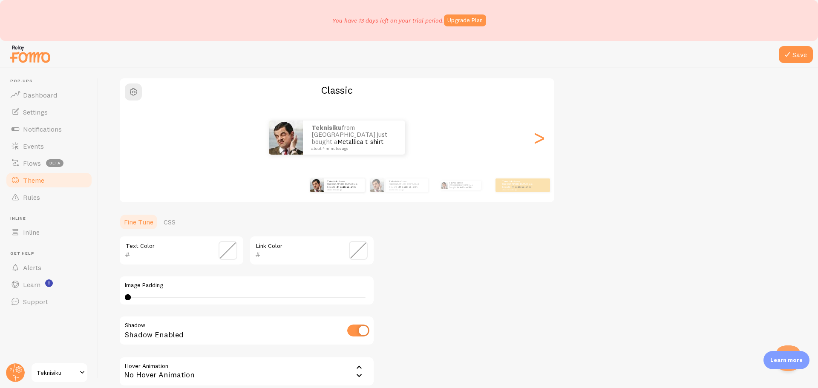
scroll to position [60, 0]
click at [164, 231] on section "Fine Tune CSS Text Color Link Color Image Padding 0 0 - undefined Shadow Shadow…" at bounding box center [247, 323] width 256 height 218
click at [168, 224] on link "CSS" at bounding box center [169, 222] width 22 height 17
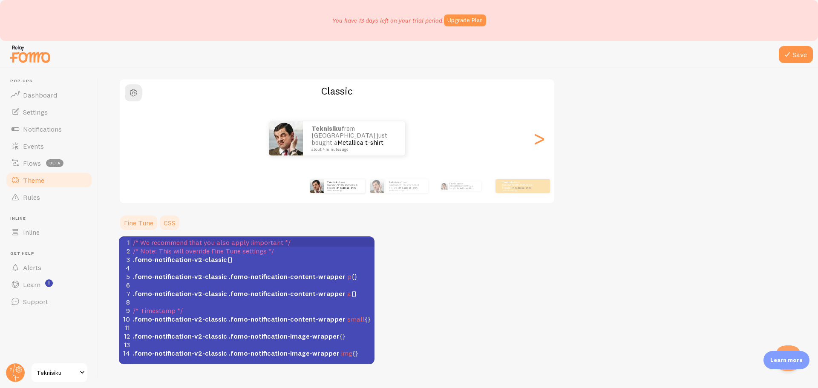
click at [148, 224] on link "Fine Tune" at bounding box center [139, 222] width 40 height 17
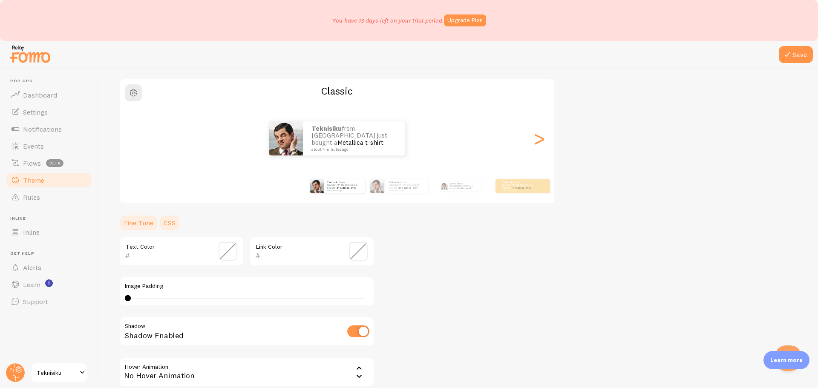
click at [167, 223] on link "CSS" at bounding box center [169, 222] width 22 height 17
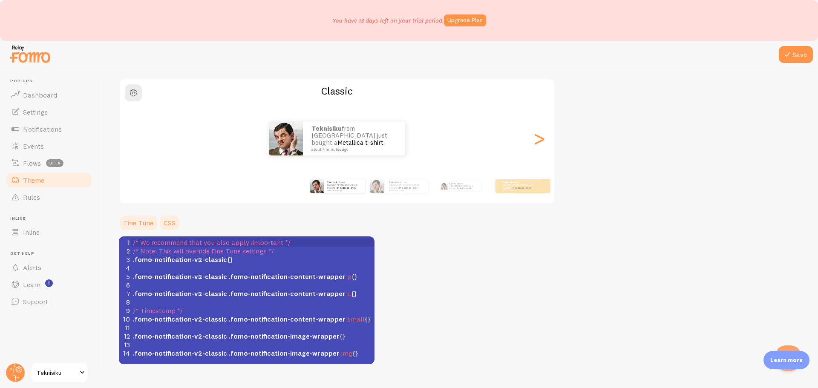
click at [132, 222] on link "Fine Tune" at bounding box center [139, 222] width 40 height 17
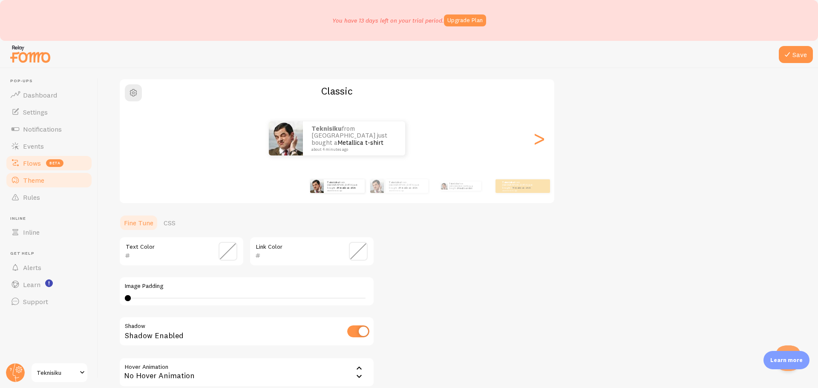
click at [34, 165] on span "Flows" at bounding box center [32, 163] width 18 height 9
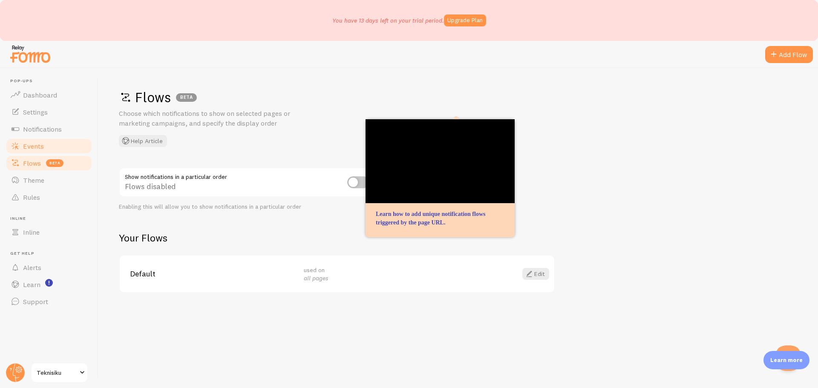
click at [37, 149] on span "Events" at bounding box center [33, 146] width 21 height 9
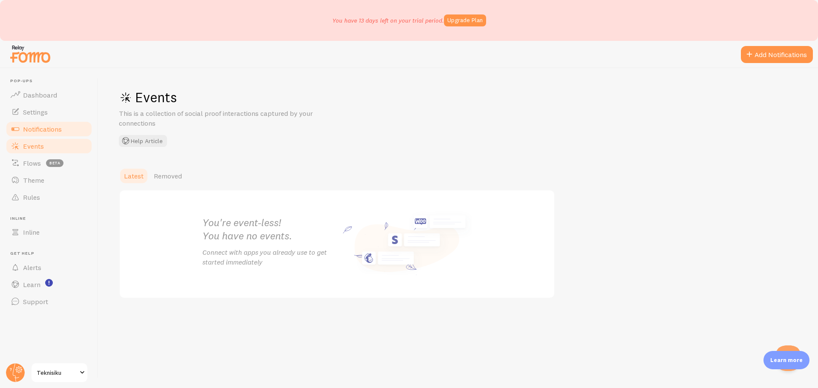
click at [50, 125] on span "Notifications" at bounding box center [42, 129] width 39 height 9
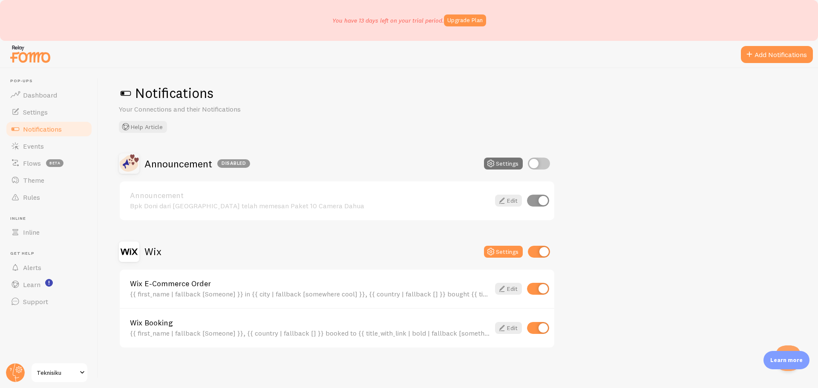
scroll to position [6, 0]
click at [543, 200] on input "checkbox" at bounding box center [538, 199] width 22 height 12
click at [538, 201] on input "checkbox" at bounding box center [538, 199] width 22 height 12
checkbox input "true"
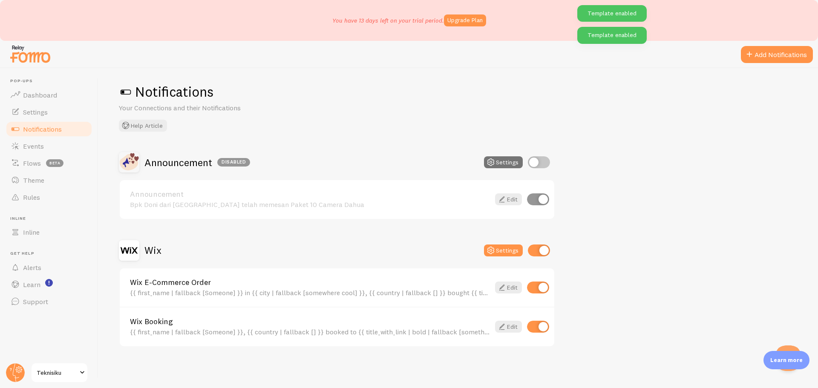
click at [540, 160] on input "checkbox" at bounding box center [539, 162] width 22 height 12
checkbox input "true"
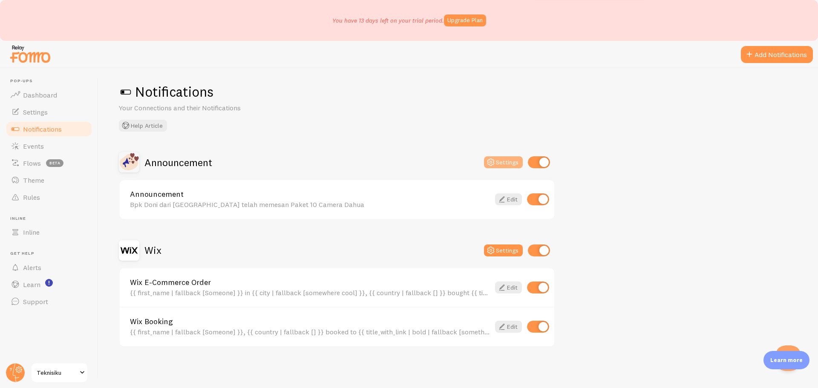
click at [514, 164] on button "Settings" at bounding box center [503, 162] width 39 height 12
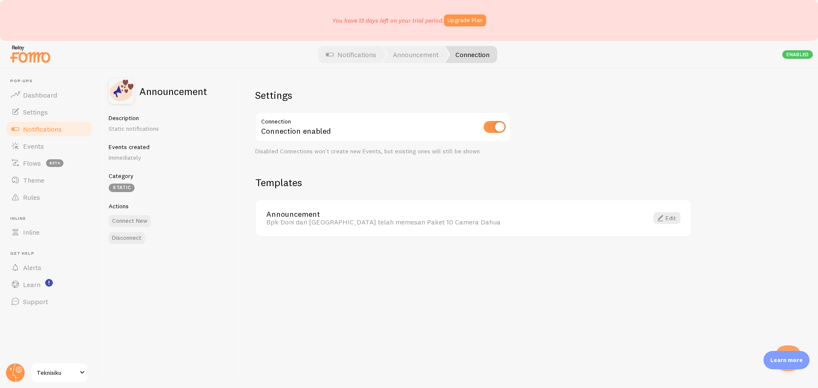
click at [125, 186] on div "Static" at bounding box center [122, 188] width 26 height 9
click at [137, 222] on button "Connect New" at bounding box center [130, 221] width 42 height 12
checkbox input "false"
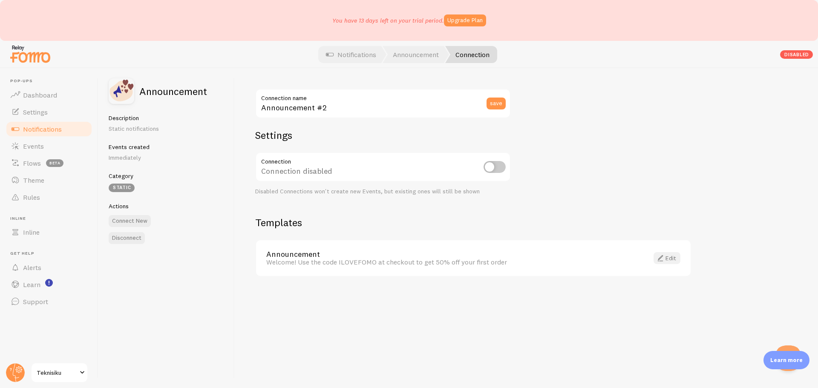
click at [666, 261] on link "Edit" at bounding box center [666, 258] width 27 height 12
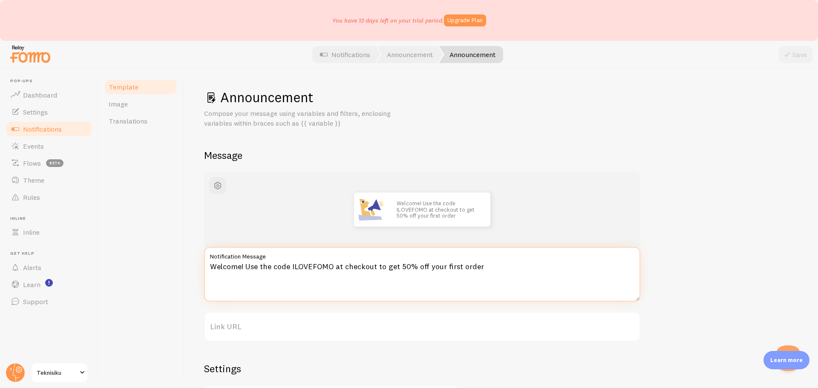
click at [391, 267] on textarea "Welcome! Use the code ILOVEFOMO at checkout to get 50% off your first order" at bounding box center [422, 274] width 436 height 55
paste textarea "Ibu Rani dari [GEOGRAPHIC_DATA] telah memesan Paket 4 Camera Hikvision"
type textarea "Ibu Rani dari [GEOGRAPHIC_DATA] telah memesan Paket 4 Camera Hikvision"
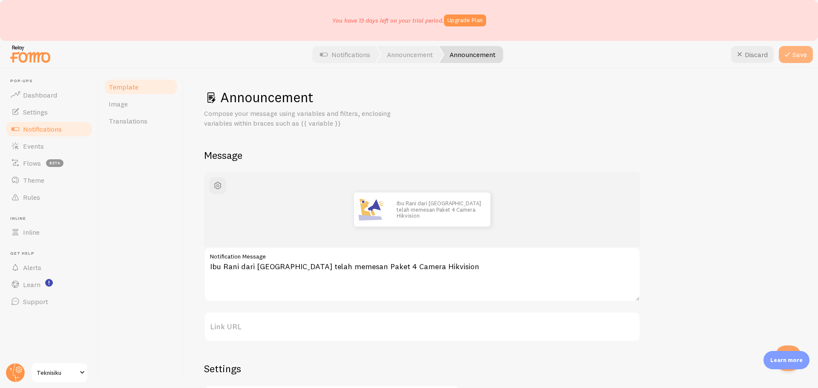
click at [788, 57] on icon at bounding box center [787, 54] width 10 height 10
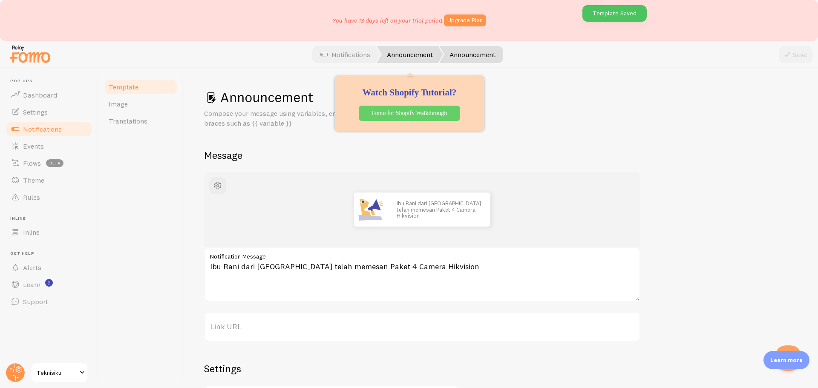
click at [405, 58] on link "Announcement" at bounding box center [410, 54] width 66 height 17
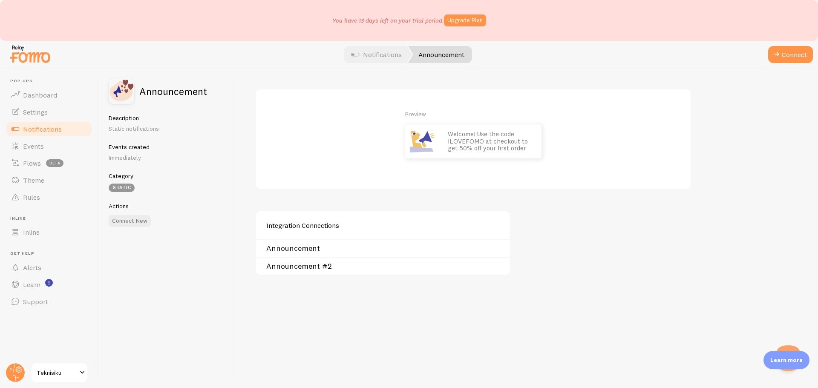
click at [307, 251] on link "Announcement" at bounding box center [385, 248] width 239 height 7
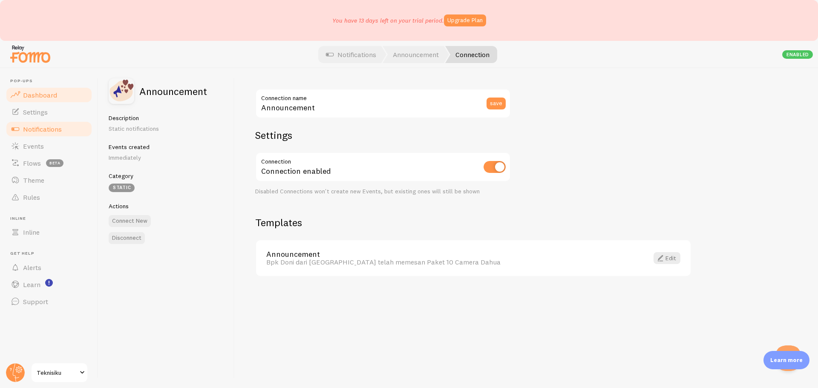
click at [46, 95] on span "Dashboard" at bounding box center [40, 95] width 34 height 9
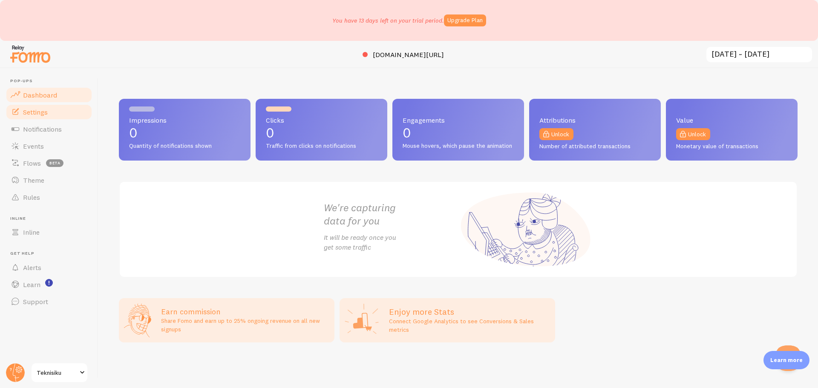
click at [48, 114] on link "Settings" at bounding box center [49, 112] width 88 height 17
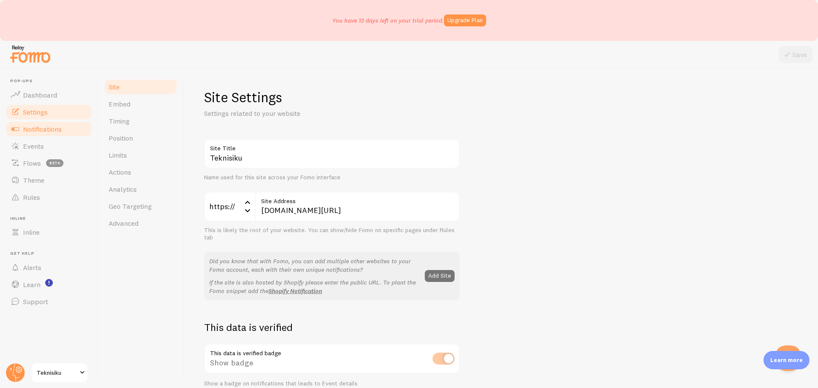
click at [47, 125] on span "Notifications" at bounding box center [42, 129] width 39 height 9
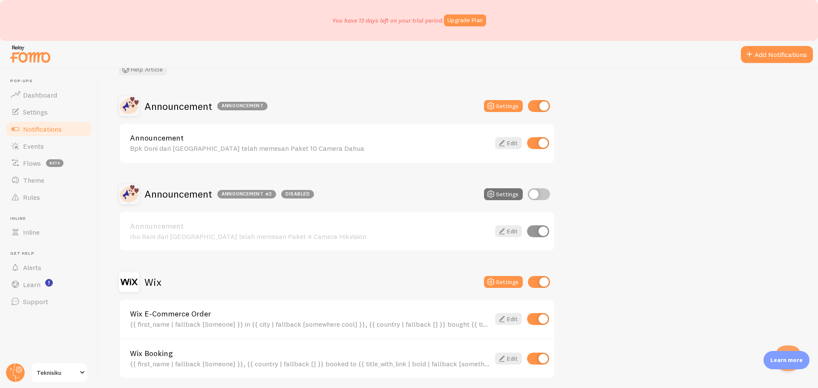
scroll to position [85, 0]
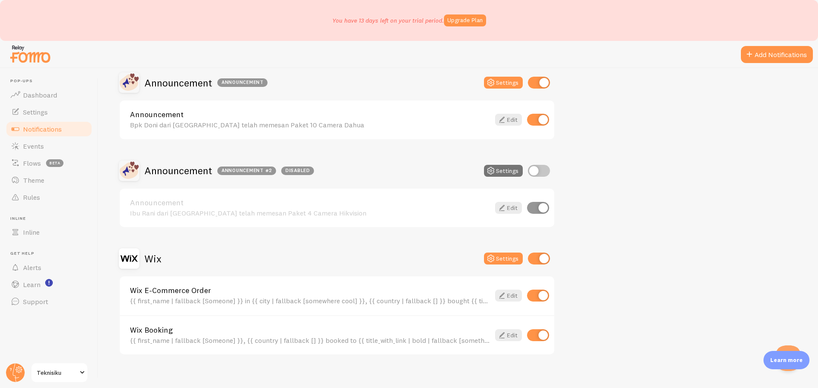
click at [540, 171] on input "checkbox" at bounding box center [539, 171] width 22 height 12
checkbox input "true"
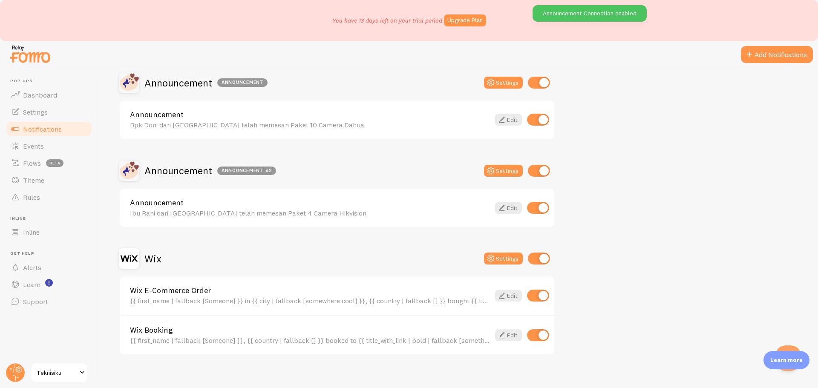
click at [544, 260] on input "checkbox" at bounding box center [539, 259] width 22 height 12
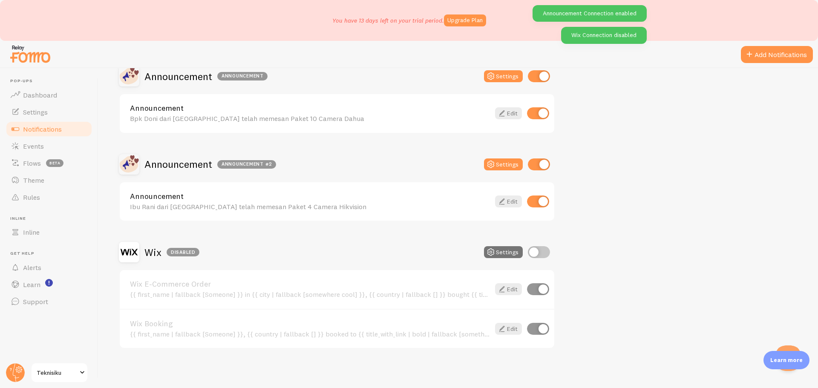
scroll to position [93, 0]
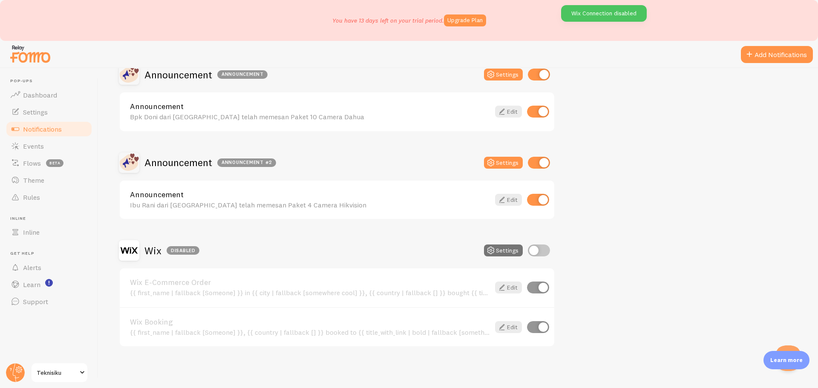
click at [538, 250] on input "checkbox" at bounding box center [539, 251] width 22 height 12
checkbox input "true"
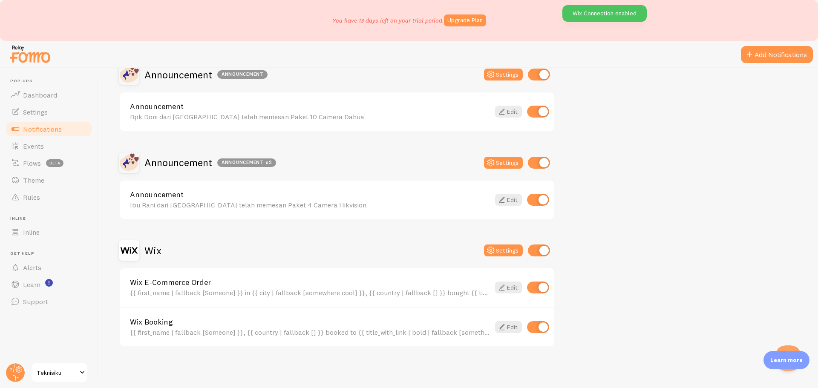
click at [542, 156] on div "Announcement Announcement #2 Settings" at bounding box center [337, 162] width 436 height 20
click at [540, 165] on input "checkbox" at bounding box center [539, 163] width 22 height 12
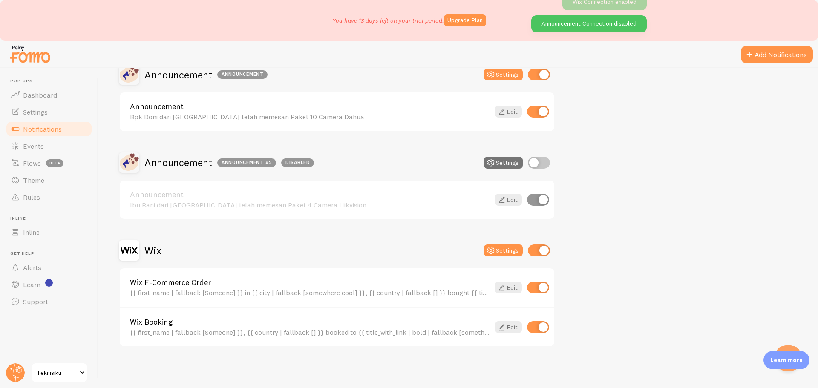
click at [540, 165] on input "checkbox" at bounding box center [539, 163] width 22 height 12
checkbox input "true"
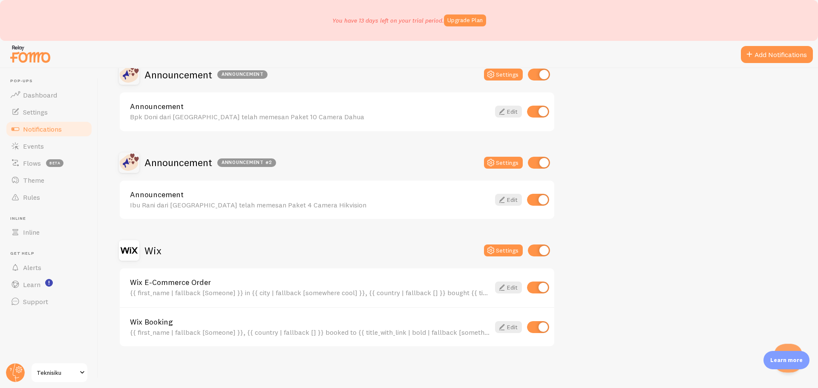
click at [786, 345] on button "Open Beacon popover" at bounding box center [787, 357] width 26 height 26
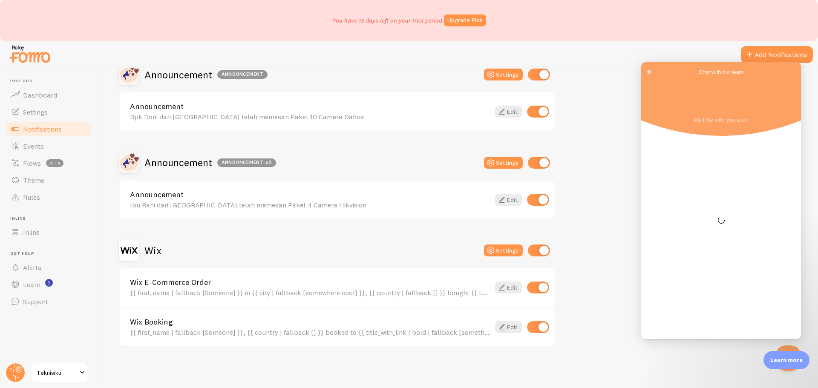
scroll to position [0, 0]
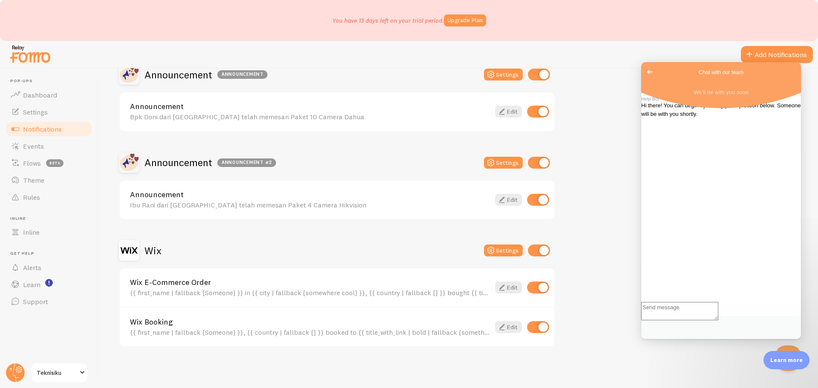
click at [624, 79] on div "Announcement Announcement Settings Announcement Bpk Doni dari [GEOGRAPHIC_DATA]…" at bounding box center [458, 205] width 679 height 283
click at [648, 73] on span "Go back" at bounding box center [649, 72] width 10 height 10
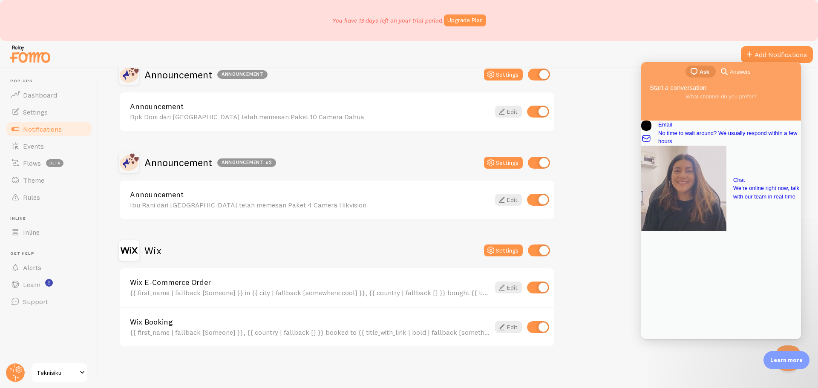
click at [607, 81] on div "Announcement Announcement Settings Announcement Bpk Doni dari [GEOGRAPHIC_DATA]…" at bounding box center [458, 205] width 679 height 283
click at [783, 346] on button "Close Beacon popover" at bounding box center [787, 357] width 26 height 26
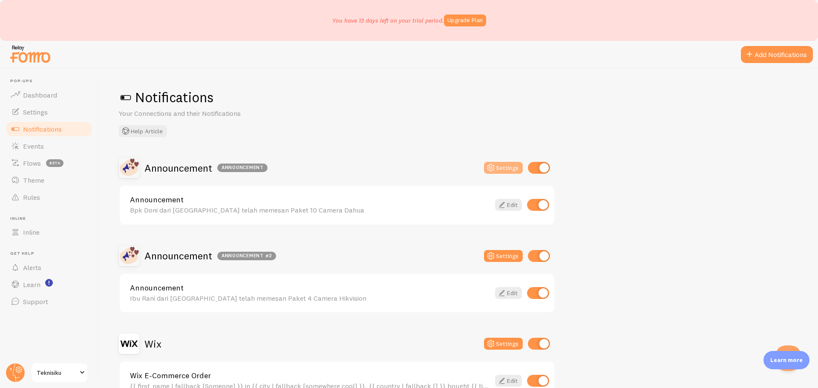
click at [514, 168] on button "Settings" at bounding box center [503, 168] width 39 height 12
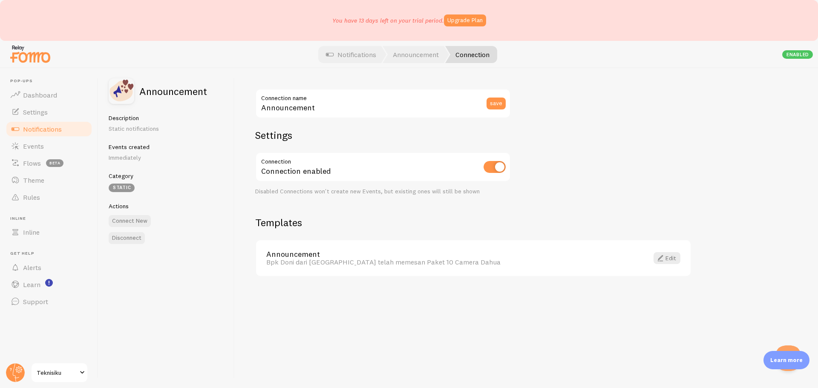
click at [651, 256] on div "Edit" at bounding box center [666, 258] width 37 height 12
click at [659, 258] on span at bounding box center [660, 258] width 10 height 10
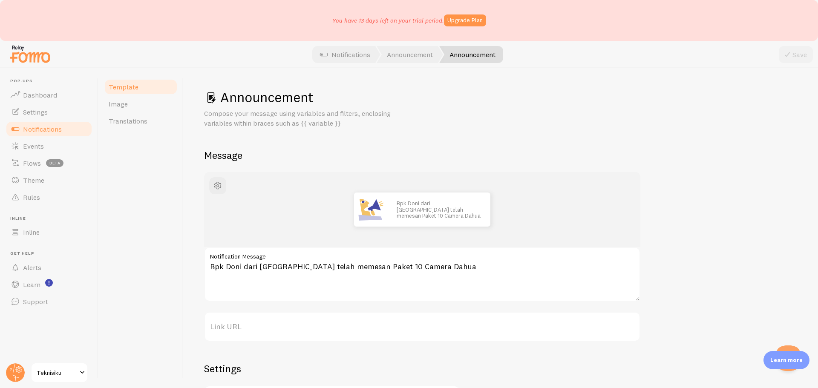
click at [266, 329] on label "Link URL" at bounding box center [422, 327] width 436 height 30
click at [266, 329] on input "Link URL" at bounding box center [422, 327] width 436 height 30
click at [233, 328] on label "Link URL" at bounding box center [422, 327] width 436 height 30
click at [233, 328] on input "Link URL" at bounding box center [422, 327] width 436 height 30
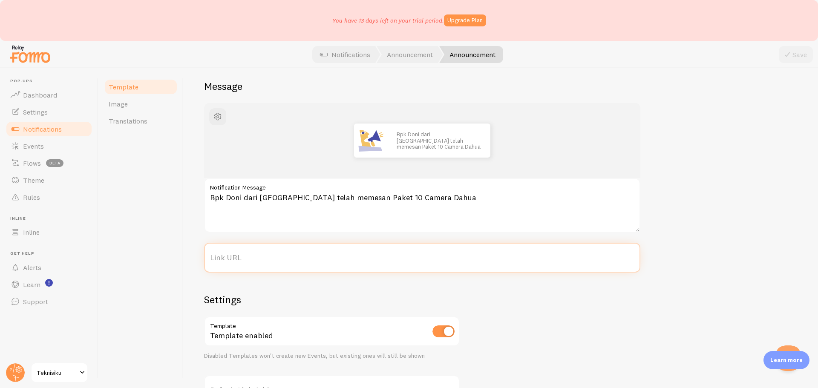
scroll to position [149, 0]
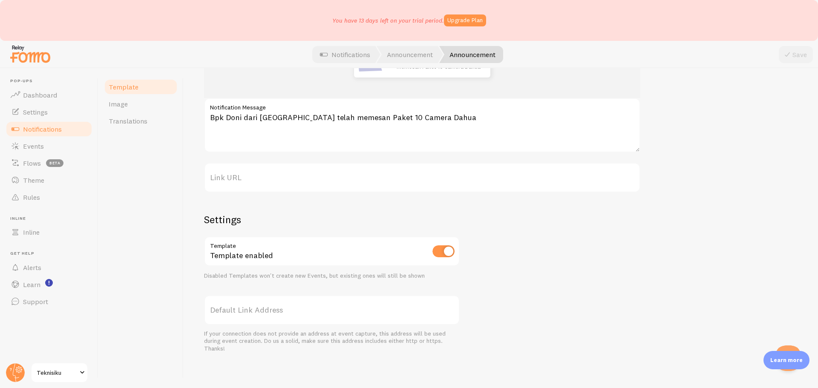
click at [257, 183] on label "Link URL" at bounding box center [422, 178] width 436 height 30
click at [257, 183] on input "Link URL" at bounding box center [422, 178] width 436 height 30
click at [117, 100] on span "Image" at bounding box center [118, 104] width 19 height 9
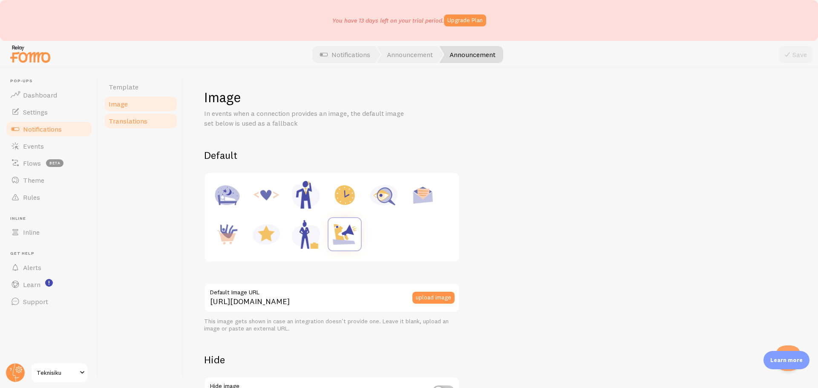
click at [134, 120] on span "Translations" at bounding box center [128, 121] width 39 height 9
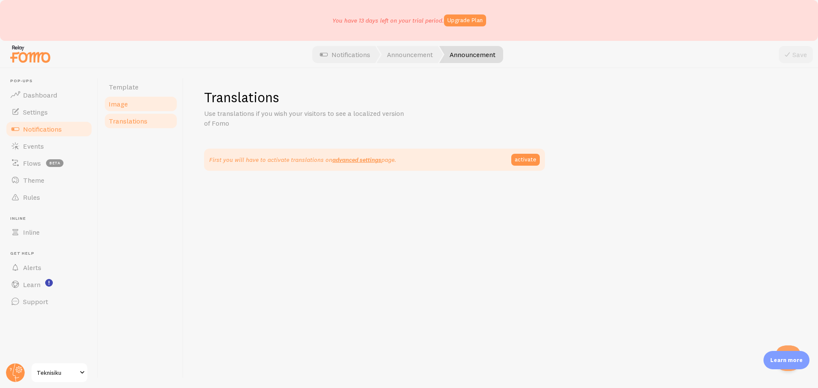
click at [140, 106] on link "Image" at bounding box center [141, 103] width 75 height 17
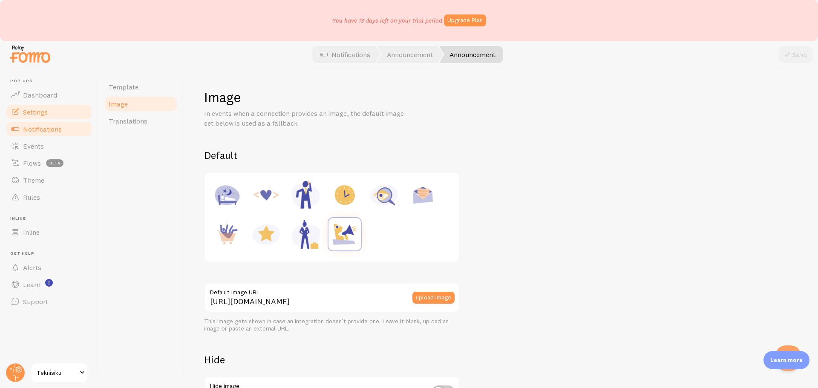
click at [39, 110] on span "Settings" at bounding box center [35, 112] width 25 height 9
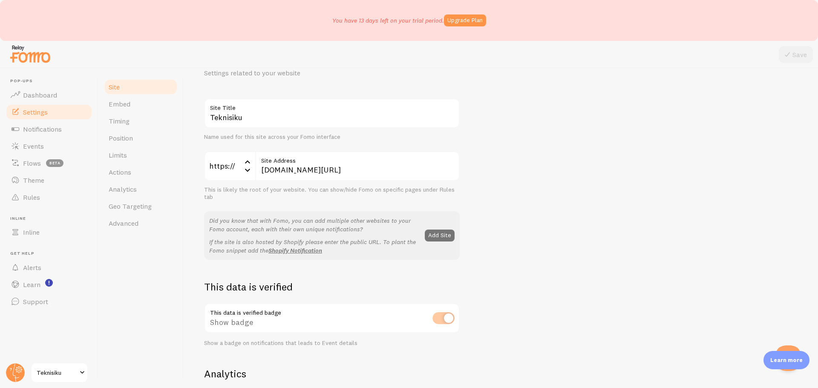
scroll to position [85, 0]
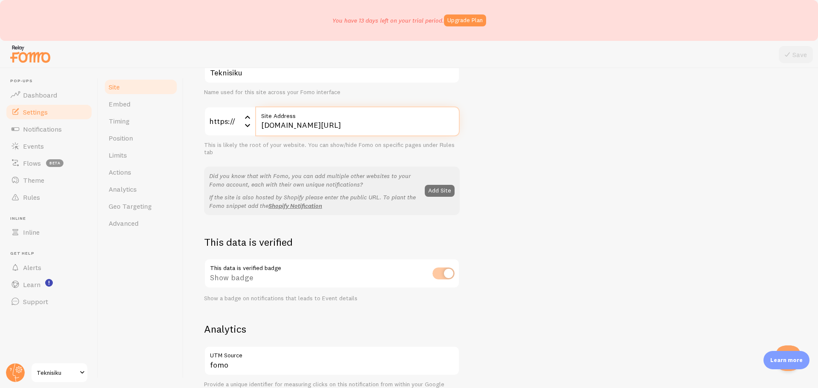
click at [296, 128] on input "[DOMAIN_NAME][URL]" at bounding box center [357, 121] width 204 height 30
click at [578, 146] on div "Teknisiku Site Title Name used for this site across your Fomo interface https:/…" at bounding box center [500, 342] width 593 height 576
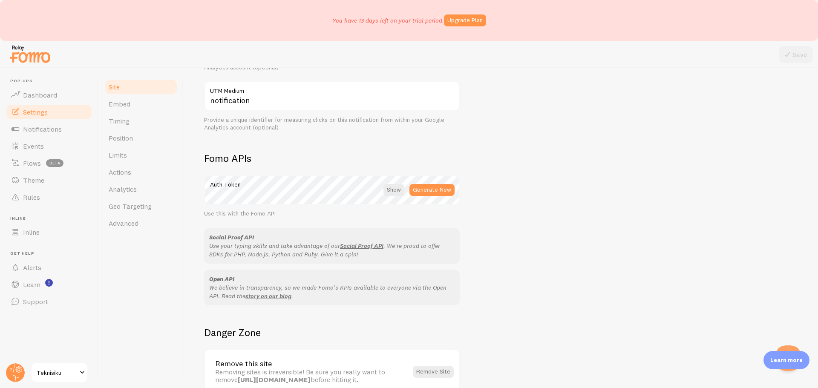
scroll to position [426, 0]
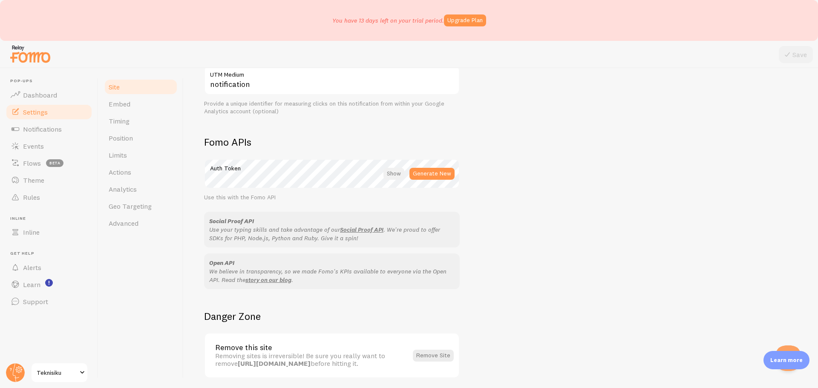
click at [399, 175] on div at bounding box center [393, 174] width 21 height 12
click at [399, 175] on div at bounding box center [394, 174] width 19 height 12
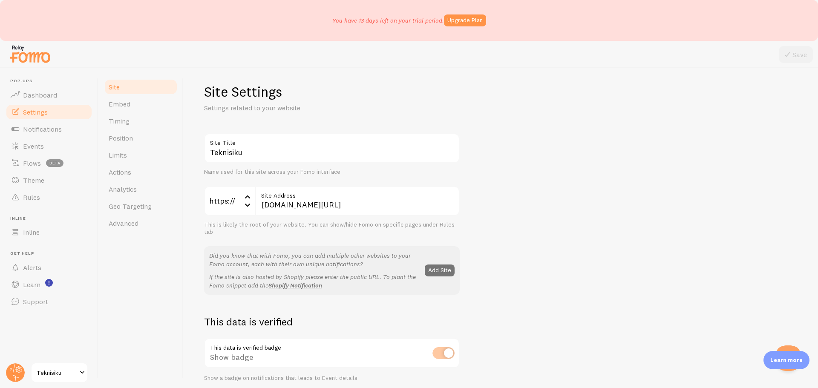
scroll to position [0, 0]
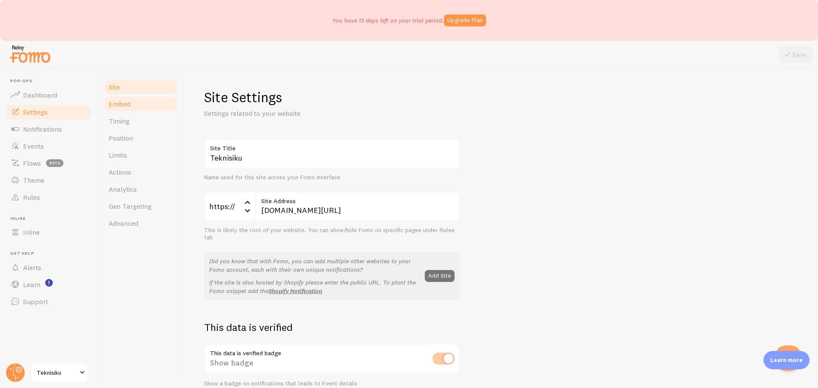
click at [135, 109] on link "Embed" at bounding box center [141, 103] width 75 height 17
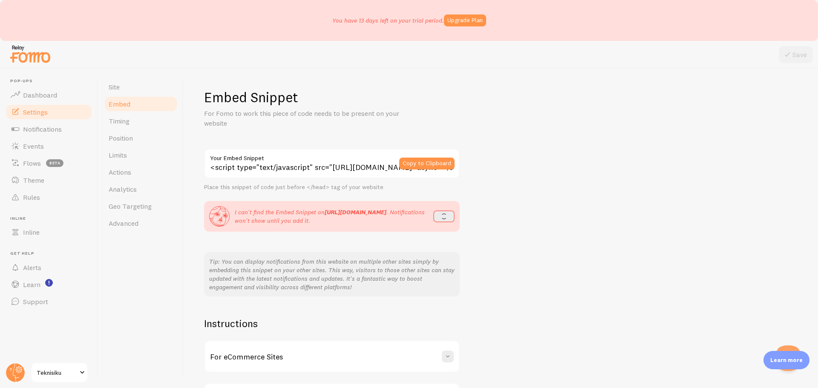
click at [441, 219] on button "refresh" at bounding box center [443, 216] width 21 height 12
click at [325, 216] on strong "[URL][DOMAIN_NAME]" at bounding box center [356, 212] width 62 height 8
click at [449, 220] on button "refresh" at bounding box center [443, 216] width 21 height 12
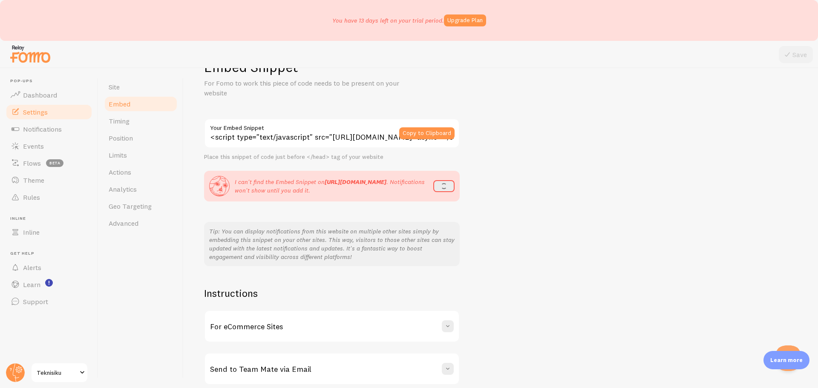
scroll to position [73, 0]
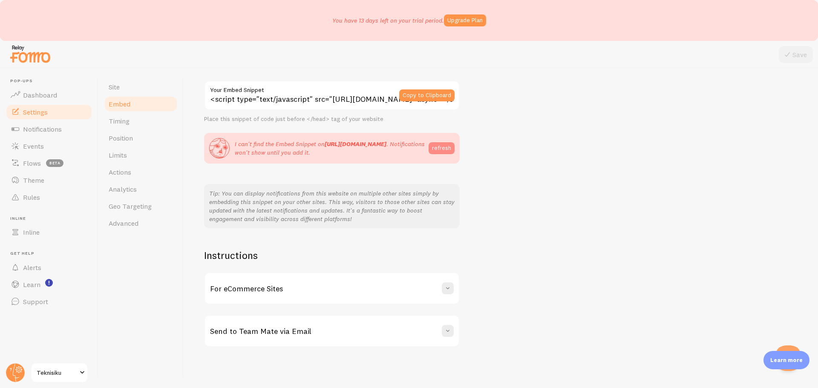
click at [437, 147] on button "refresh" at bounding box center [442, 148] width 26 height 12
click at [436, 148] on button "refresh" at bounding box center [442, 148] width 26 height 12
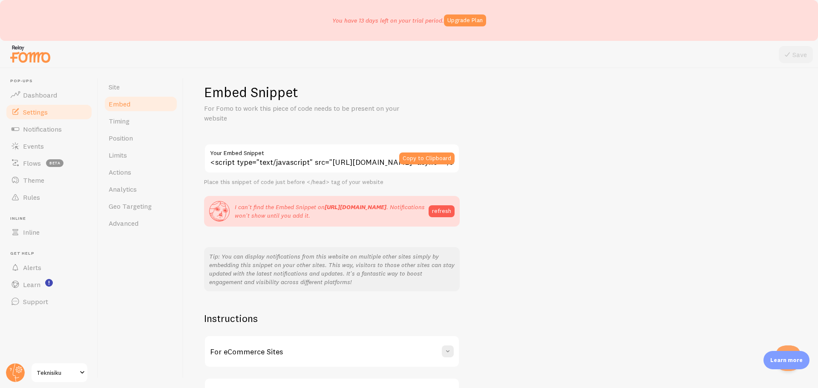
scroll to position [0, 0]
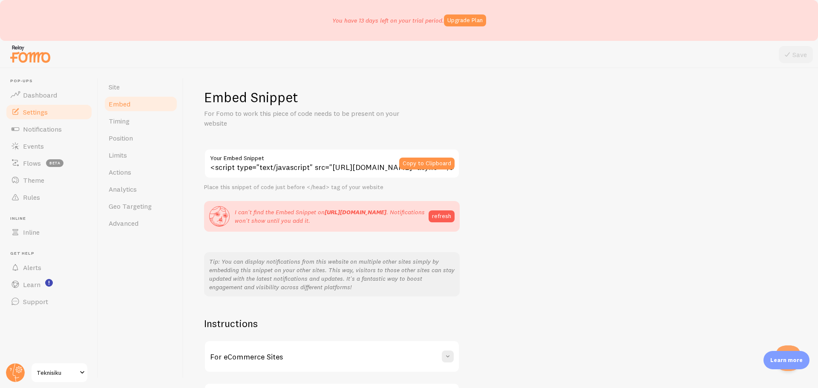
click at [391, 187] on div "Place this snippet of code just before </head> tag of your website" at bounding box center [332, 188] width 256 height 8
click at [118, 124] on span "Timing" at bounding box center [119, 121] width 21 height 9
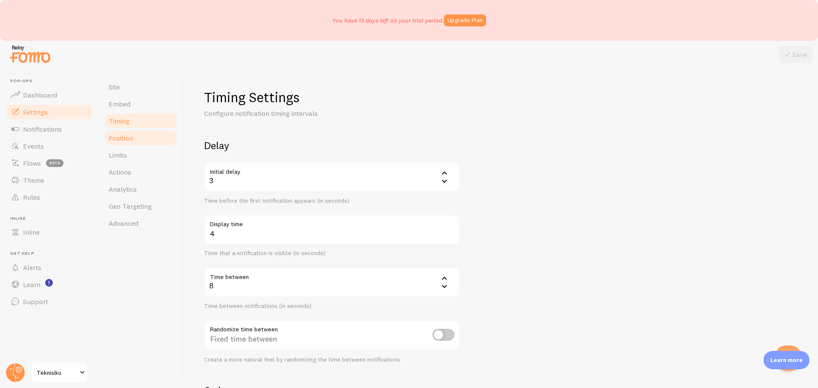
click at [130, 141] on span "Position" at bounding box center [121, 138] width 24 height 9
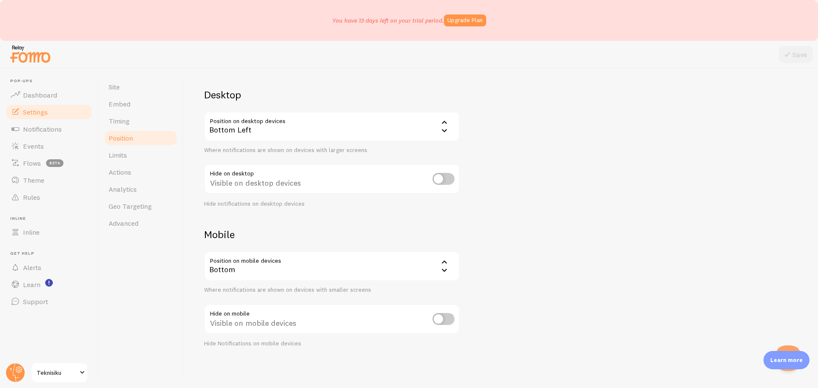
scroll to position [51, 0]
click at [140, 165] on link "Actions" at bounding box center [141, 172] width 75 height 17
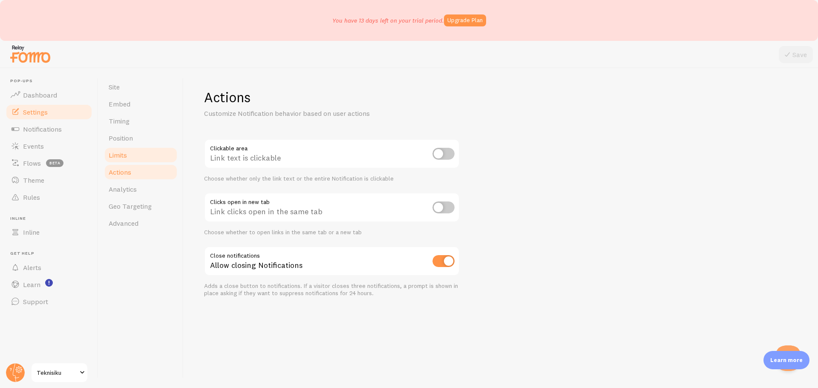
click at [141, 151] on link "Limits" at bounding box center [141, 155] width 75 height 17
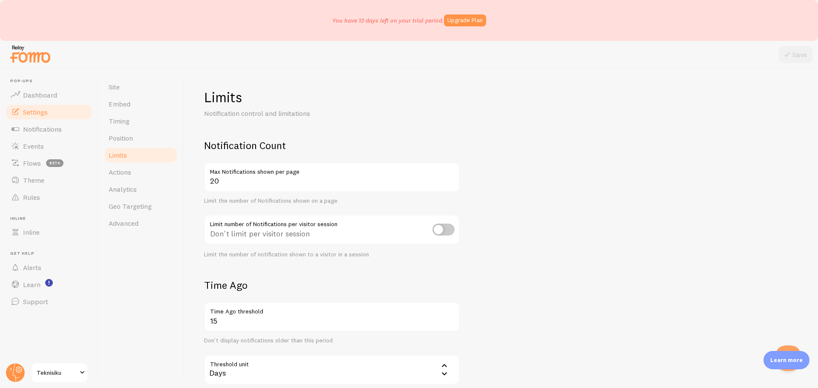
scroll to position [205, 0]
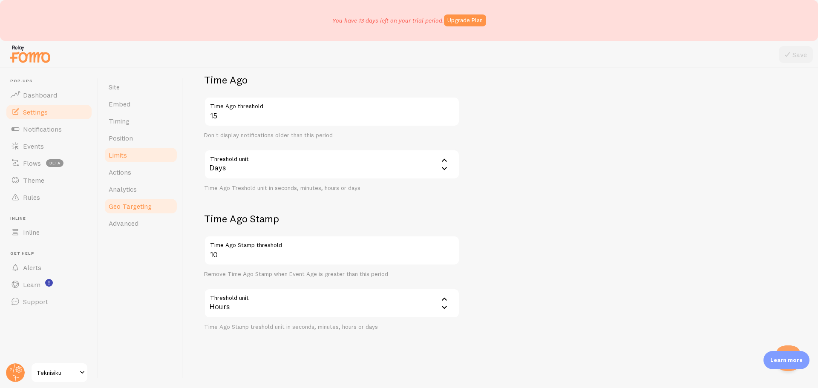
click at [148, 207] on span "Geo Targeting" at bounding box center [130, 206] width 43 height 9
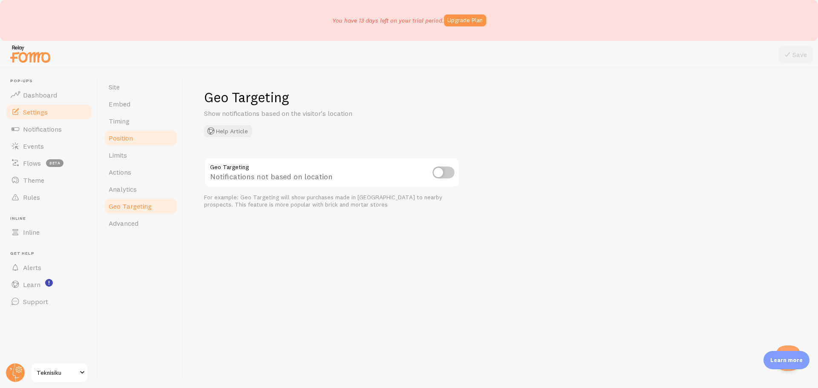
click at [123, 141] on span "Position" at bounding box center [121, 138] width 24 height 9
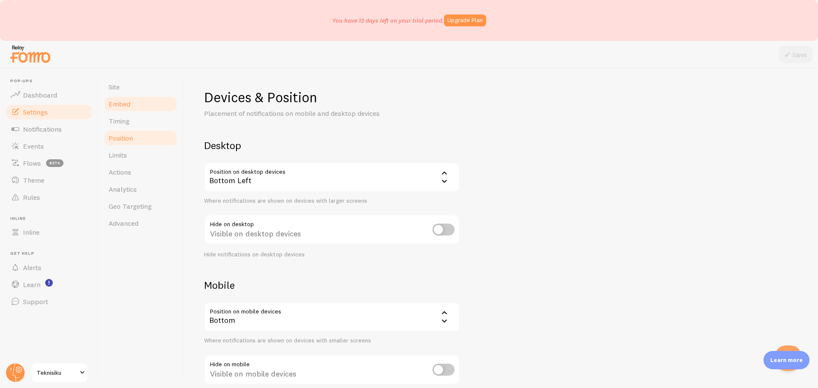
click at [127, 104] on span "Embed" at bounding box center [120, 104] width 22 height 9
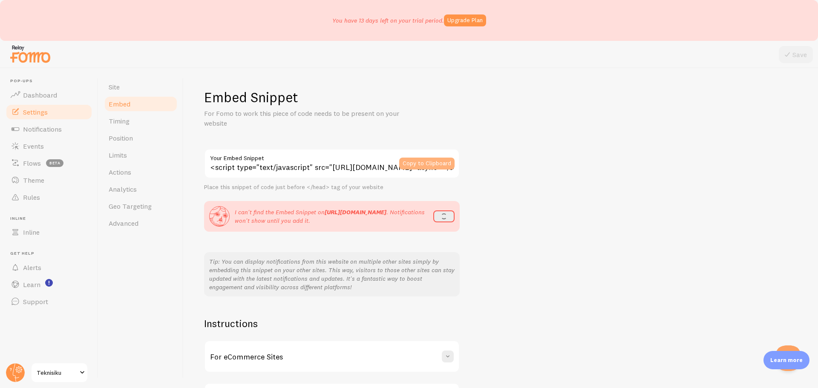
click at [442, 161] on button "Copy to Clipboard" at bounding box center [426, 164] width 55 height 12
click at [131, 126] on link "Timing" at bounding box center [141, 120] width 75 height 17
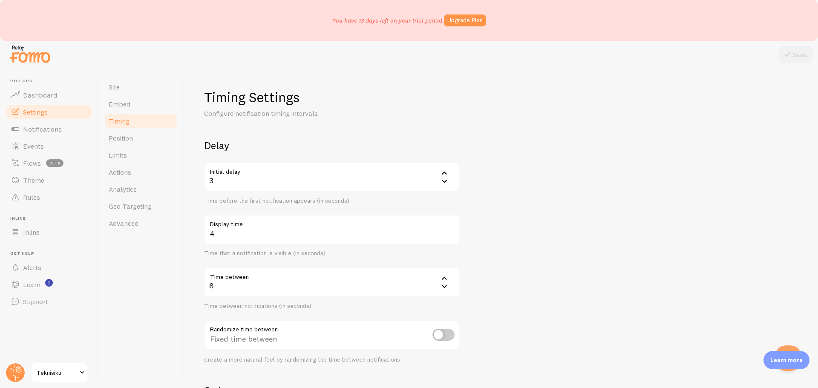
click at [295, 176] on div "3" at bounding box center [332, 177] width 256 height 30
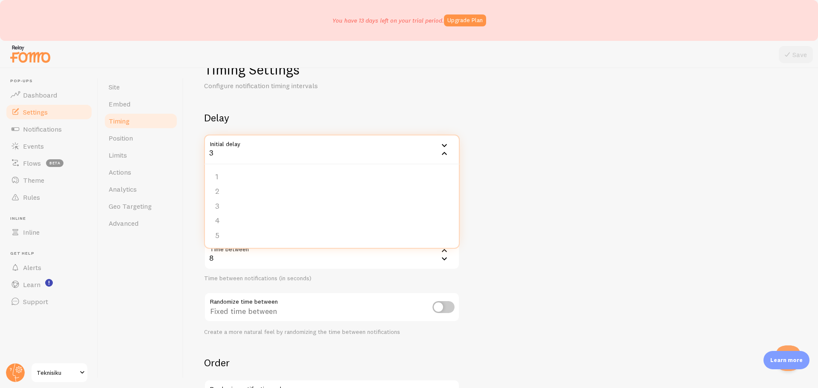
scroll to position [43, 0]
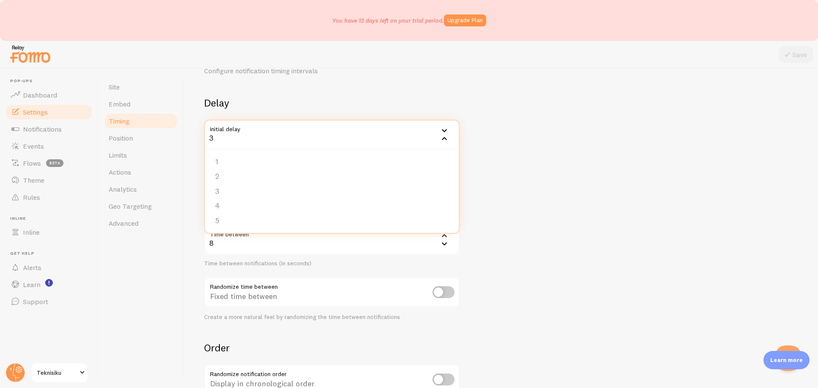
click at [581, 139] on form "Delay Initial delay 3 3 1 2 3 4 5 Time before the first notification appears (i…" at bounding box center [500, 278] width 593 height 365
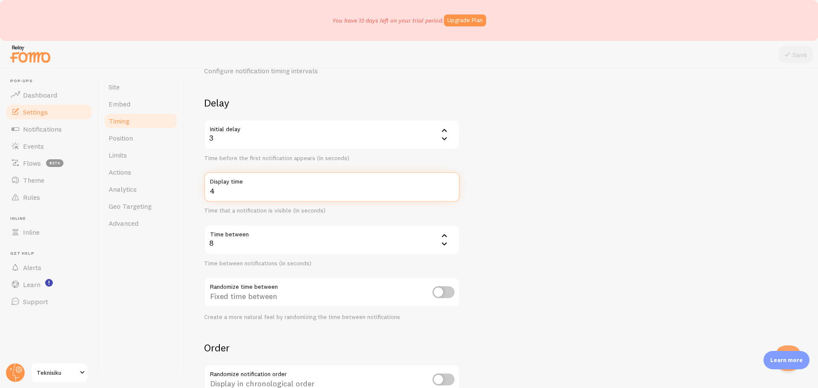
click at [390, 190] on input "4" at bounding box center [332, 187] width 256 height 30
click at [450, 194] on input "3" at bounding box center [332, 187] width 256 height 30
click at [450, 194] on input "2" at bounding box center [332, 187] width 256 height 30
click at [450, 187] on input "3" at bounding box center [332, 187] width 256 height 30
click at [450, 187] on input "4" at bounding box center [332, 187] width 256 height 30
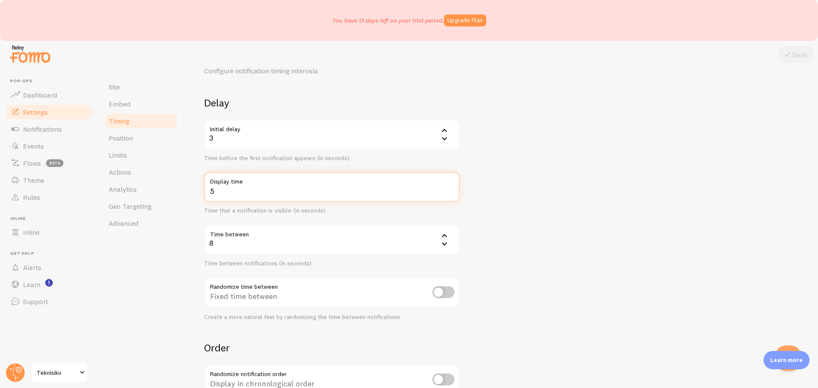
click at [450, 187] on input "5" at bounding box center [332, 187] width 256 height 30
click at [450, 187] on input "6" at bounding box center [332, 187] width 256 height 30
click at [450, 187] on input "7" at bounding box center [332, 187] width 256 height 30
click at [450, 187] on input "8" at bounding box center [332, 187] width 256 height 30
click at [450, 187] on input "9" at bounding box center [332, 187] width 256 height 30
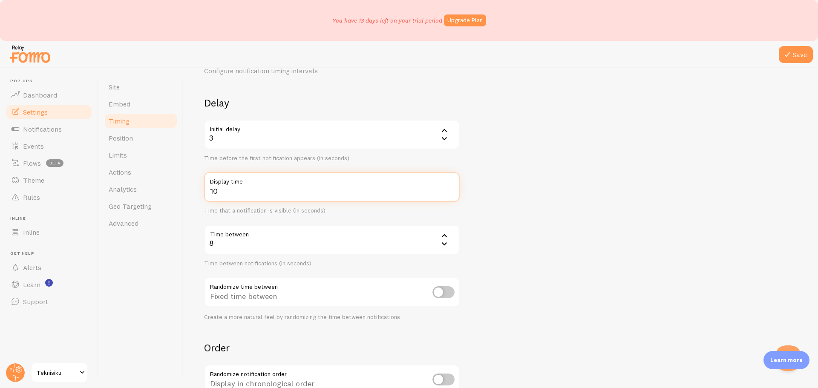
click at [450, 187] on input "10" at bounding box center [332, 187] width 256 height 30
click at [450, 187] on input "11" at bounding box center [332, 187] width 256 height 30
click at [450, 187] on input "12" at bounding box center [332, 187] width 256 height 30
click at [450, 187] on input "13" at bounding box center [332, 187] width 256 height 30
click at [450, 187] on input "14" at bounding box center [332, 187] width 256 height 30
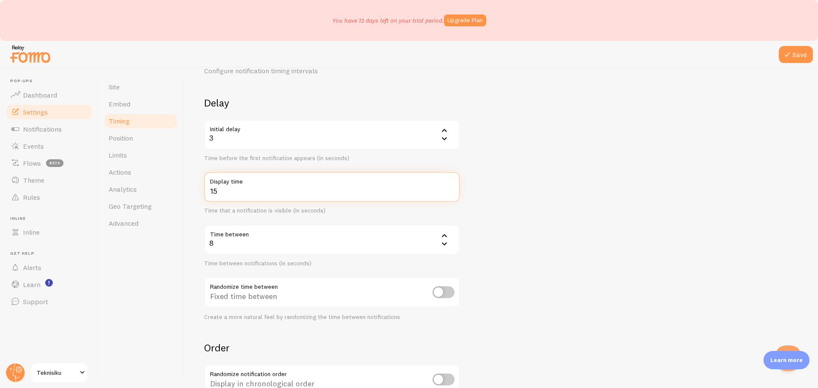
type input "15"
click at [450, 187] on input "15" at bounding box center [332, 187] width 256 height 30
click at [790, 55] on icon at bounding box center [787, 54] width 10 height 10
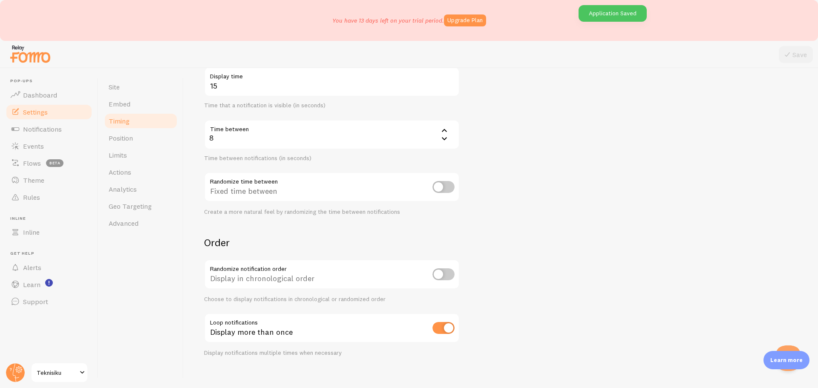
scroll to position [157, 0]
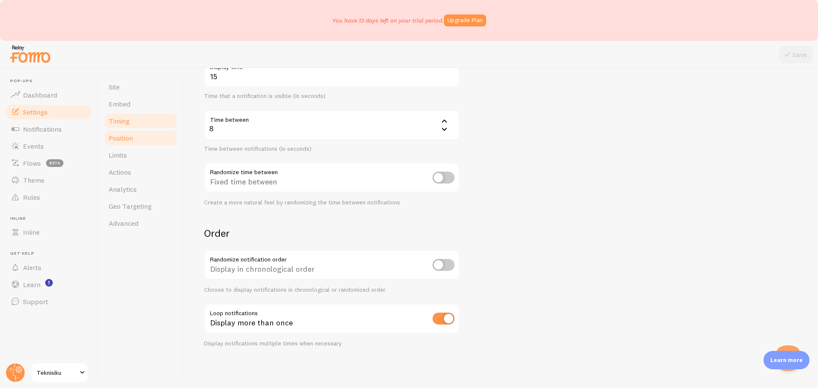
click at [123, 143] on link "Position" at bounding box center [141, 137] width 75 height 17
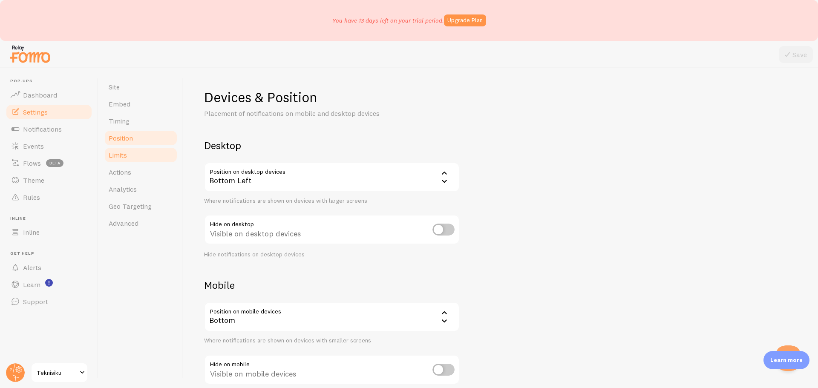
click at [133, 158] on link "Limits" at bounding box center [141, 155] width 75 height 17
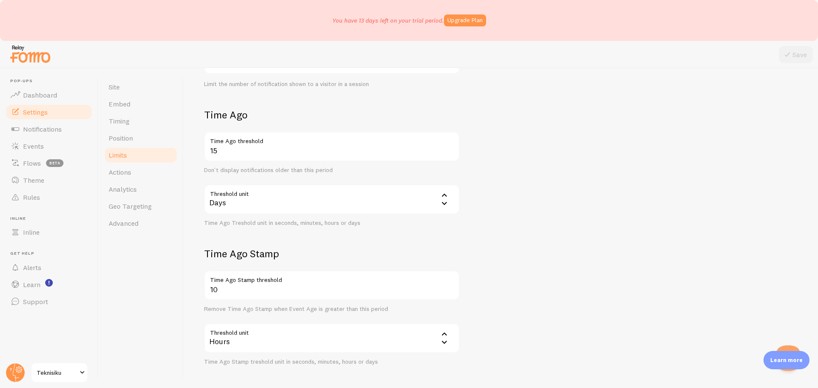
scroll to position [205, 0]
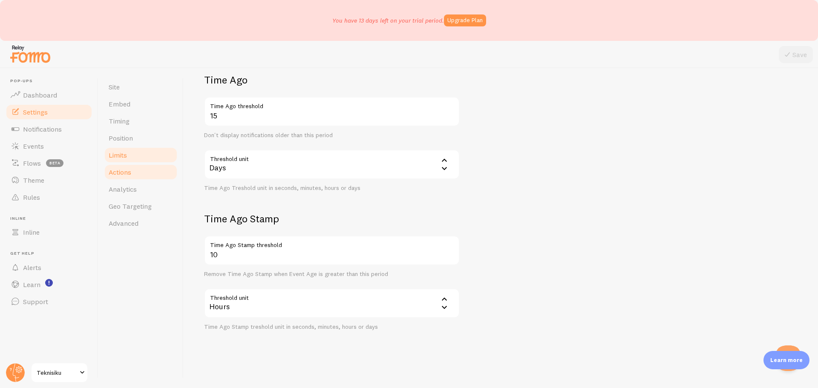
click at [127, 178] on link "Actions" at bounding box center [141, 172] width 75 height 17
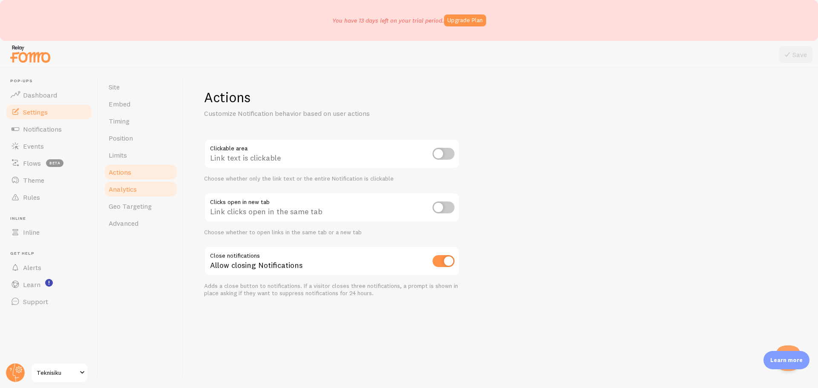
click at [135, 192] on span "Analytics" at bounding box center [123, 189] width 28 height 9
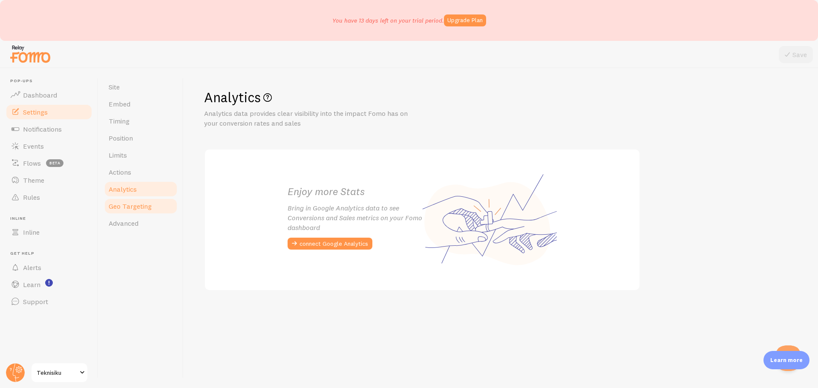
click at [145, 208] on span "Geo Targeting" at bounding box center [130, 206] width 43 height 9
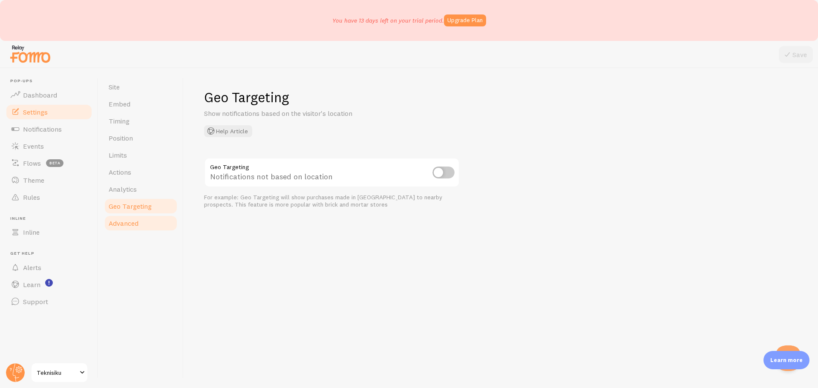
click at [147, 221] on link "Advanced" at bounding box center [141, 223] width 75 height 17
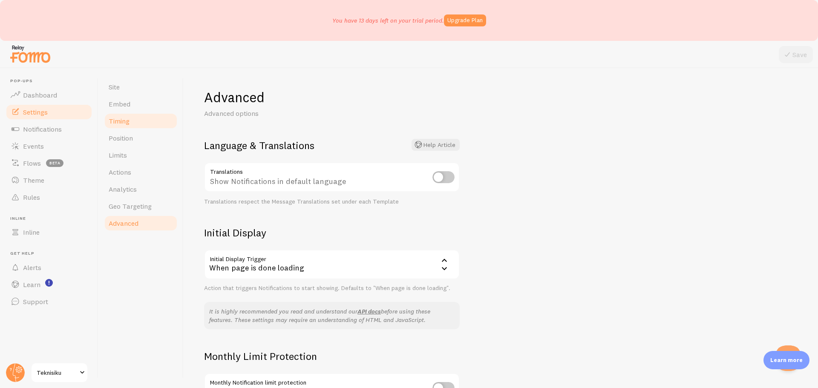
click at [137, 127] on link "Timing" at bounding box center [141, 120] width 75 height 17
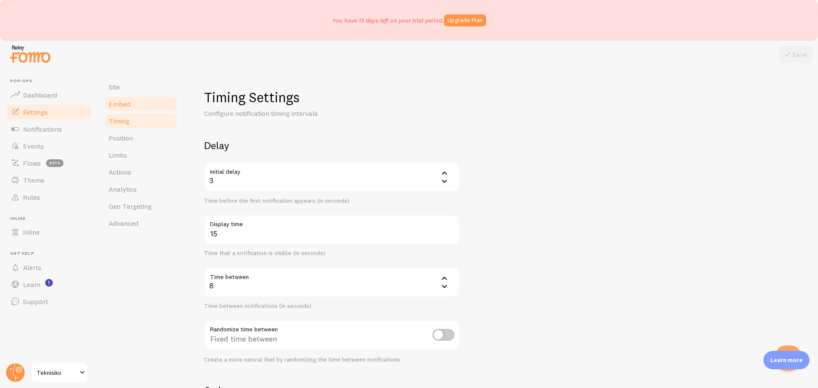
click at [136, 103] on link "Embed" at bounding box center [141, 103] width 75 height 17
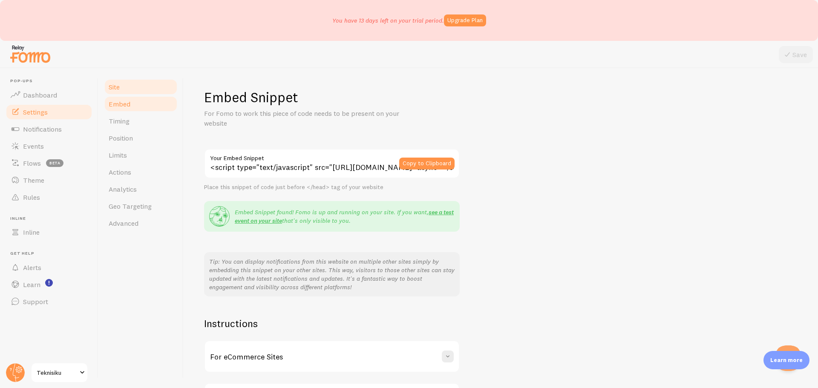
click at [133, 86] on link "Site" at bounding box center [141, 86] width 75 height 17
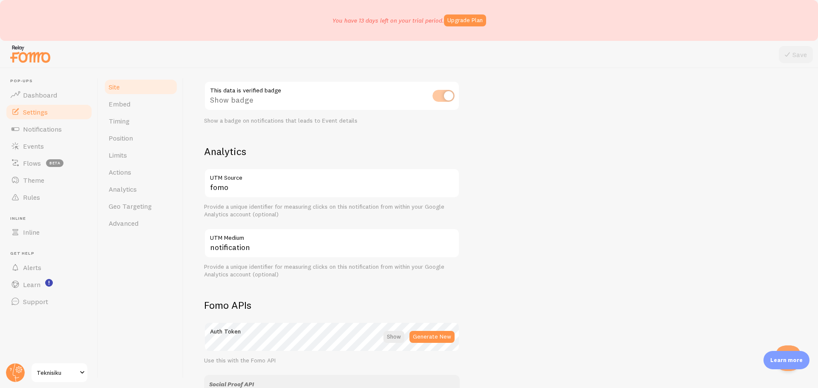
scroll to position [383, 0]
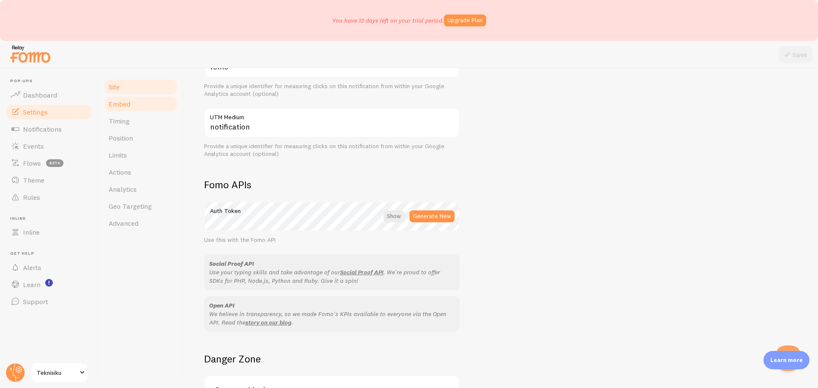
click at [133, 105] on link "Embed" at bounding box center [141, 103] width 75 height 17
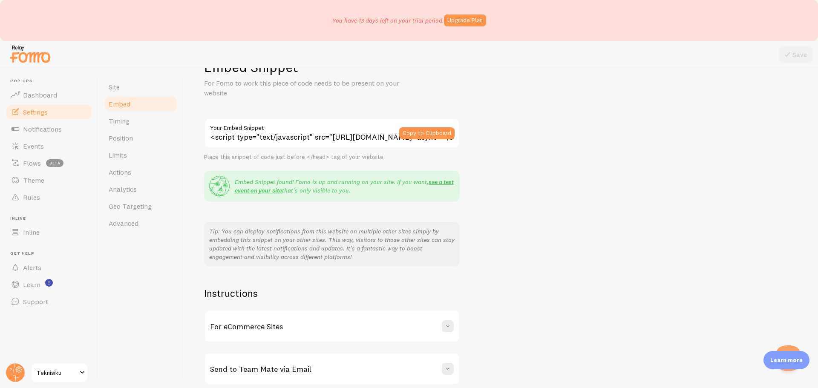
scroll to position [68, 0]
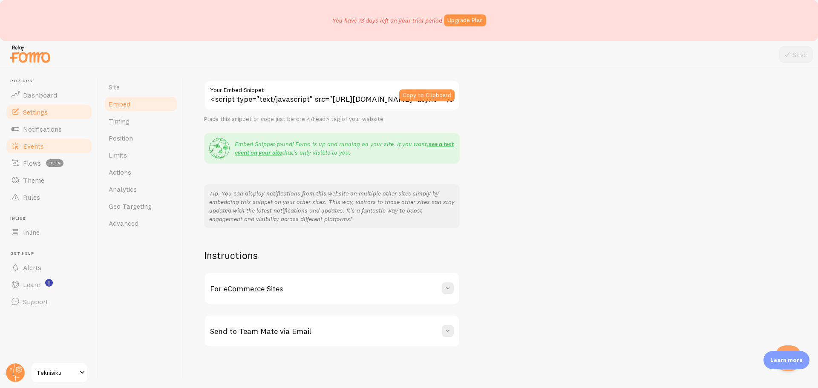
click at [41, 146] on span "Events" at bounding box center [33, 146] width 21 height 9
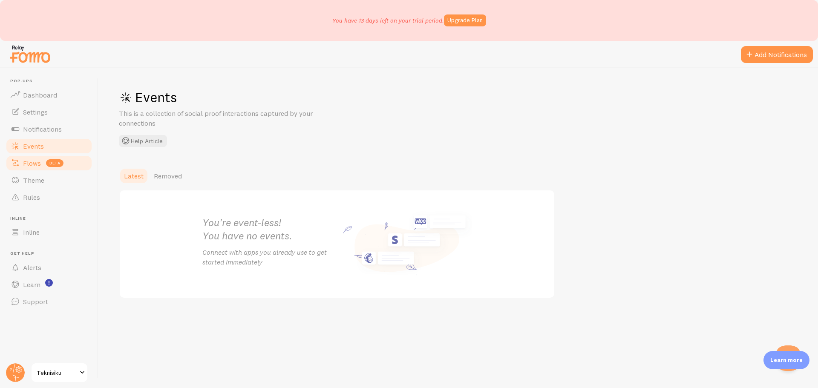
click at [35, 159] on span "Flows" at bounding box center [32, 163] width 18 height 9
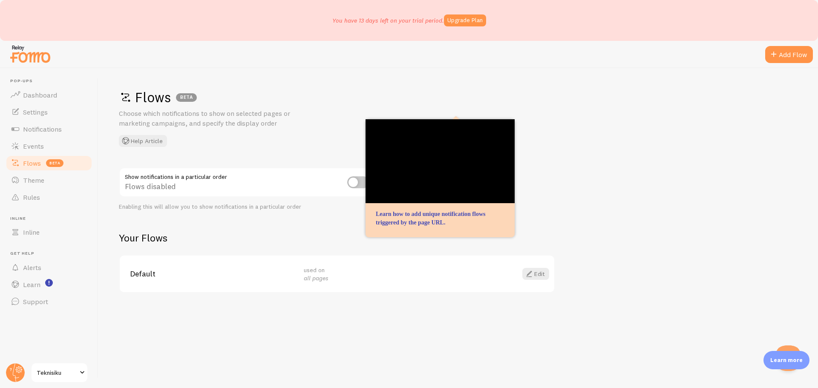
click at [634, 144] on div "Flows BETA Choose which notifications to show on selected pages or marketing ca…" at bounding box center [458, 118] width 679 height 58
click at [663, 173] on div "Flows BETA Choose which notifications to show on selected pages or marketing ca…" at bounding box center [457, 228] width 719 height 320
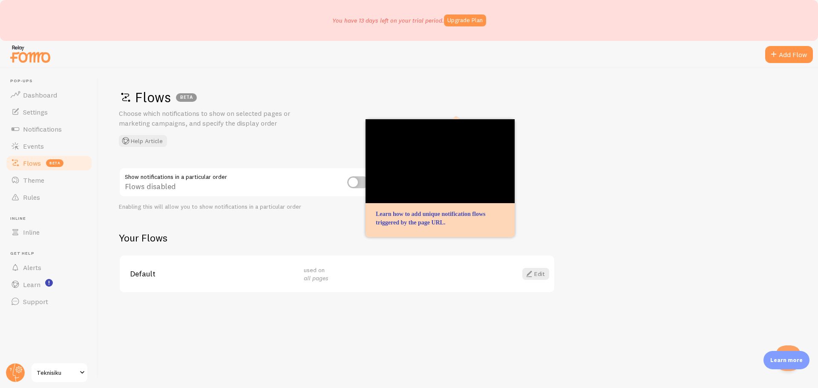
click at [663, 173] on div "Flows BETA Choose which notifications to show on selected pages or marketing ca…" at bounding box center [457, 228] width 719 height 320
click at [34, 186] on link "Theme" at bounding box center [49, 180] width 88 height 17
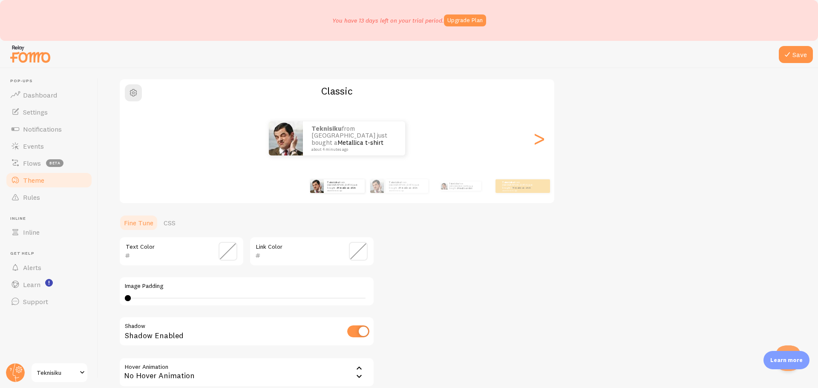
scroll to position [103, 0]
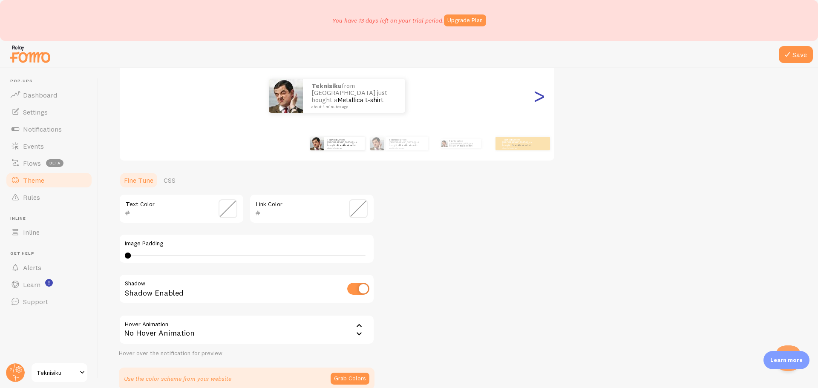
click at [538, 98] on div ">" at bounding box center [539, 95] width 10 height 61
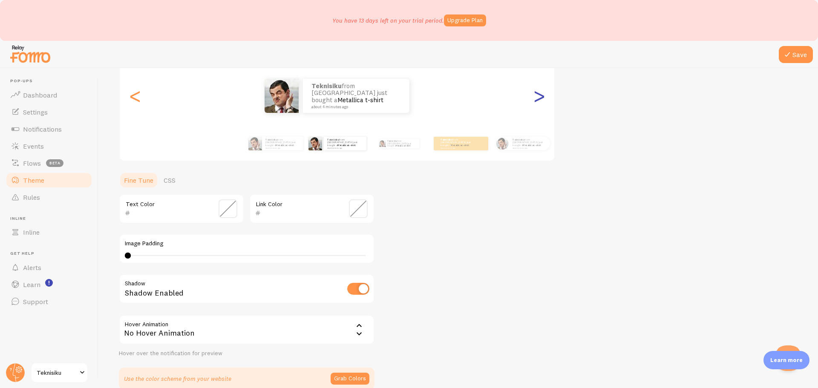
click at [540, 99] on div ">" at bounding box center [539, 95] width 10 height 61
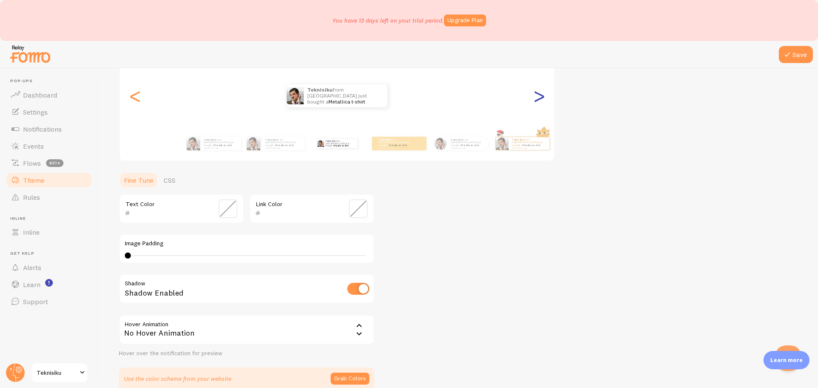
click at [540, 99] on div ">" at bounding box center [539, 95] width 10 height 61
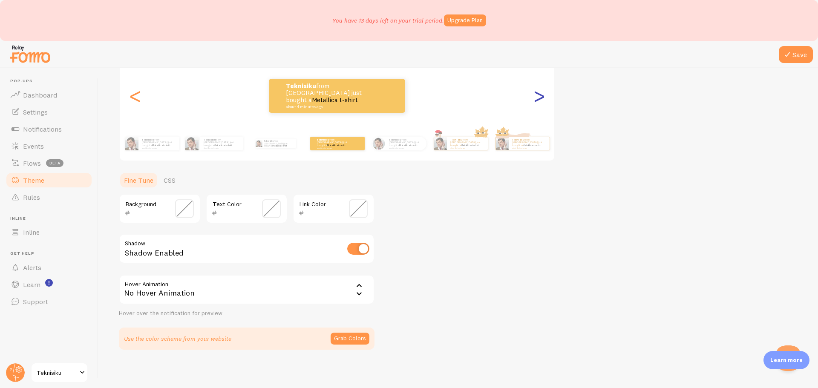
click at [540, 99] on div ">" at bounding box center [539, 95] width 10 height 61
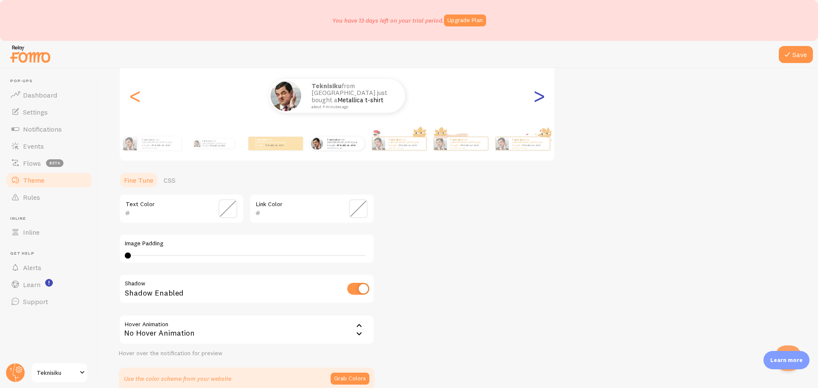
click at [537, 99] on div ">" at bounding box center [539, 95] width 10 height 61
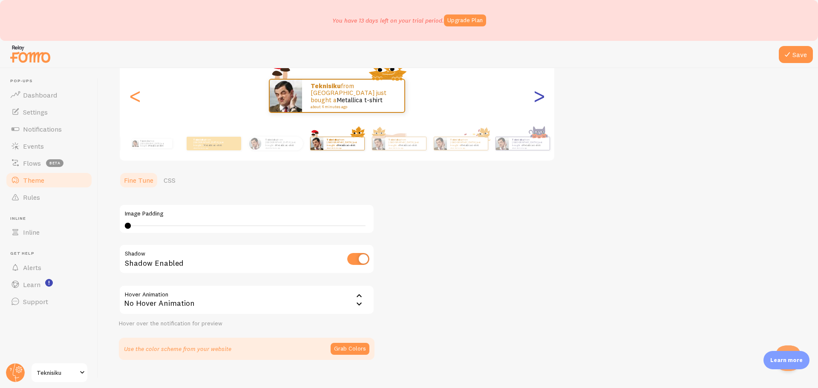
type input "0"
click at [537, 99] on div ">" at bounding box center [539, 95] width 10 height 61
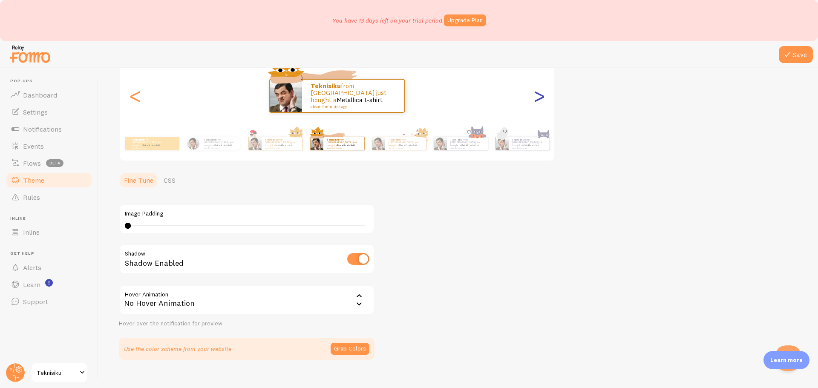
click at [537, 99] on div ">" at bounding box center [539, 95] width 10 height 61
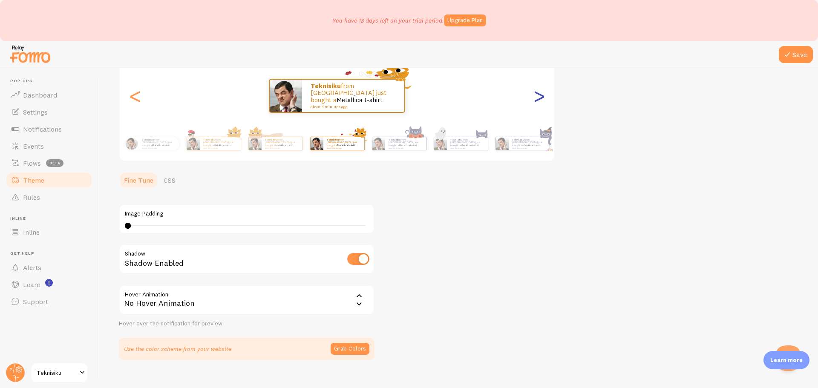
click at [537, 99] on div ">" at bounding box center [539, 95] width 10 height 61
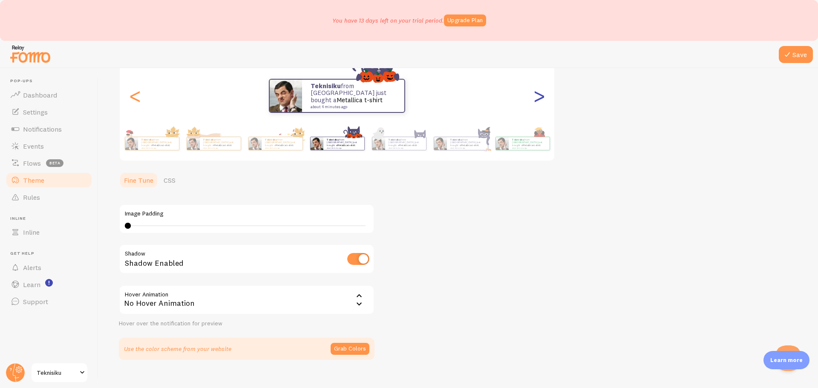
click at [537, 99] on div ">" at bounding box center [539, 95] width 10 height 61
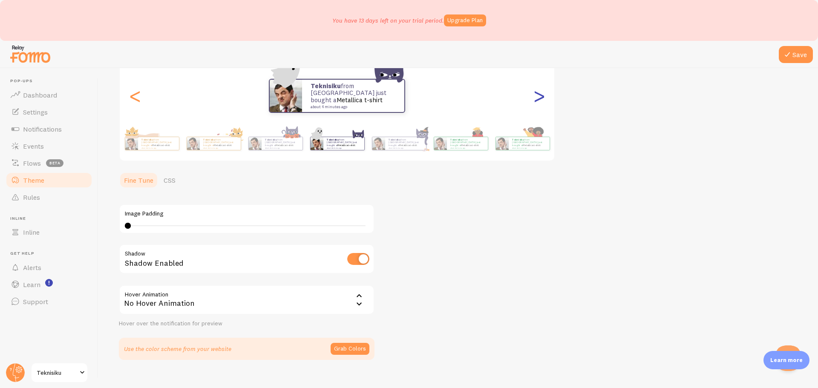
click at [537, 99] on div ">" at bounding box center [539, 95] width 10 height 61
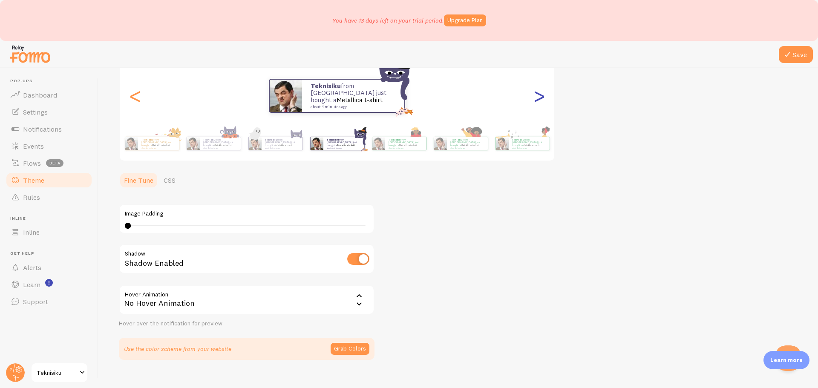
click at [537, 99] on div ">" at bounding box center [539, 95] width 10 height 61
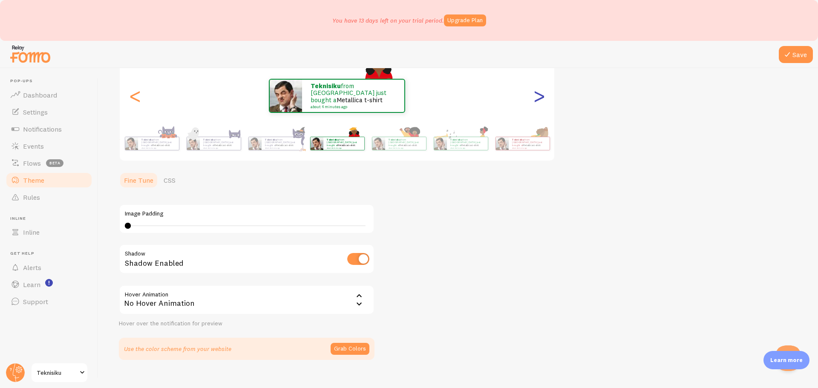
click at [537, 99] on div ">" at bounding box center [539, 95] width 10 height 61
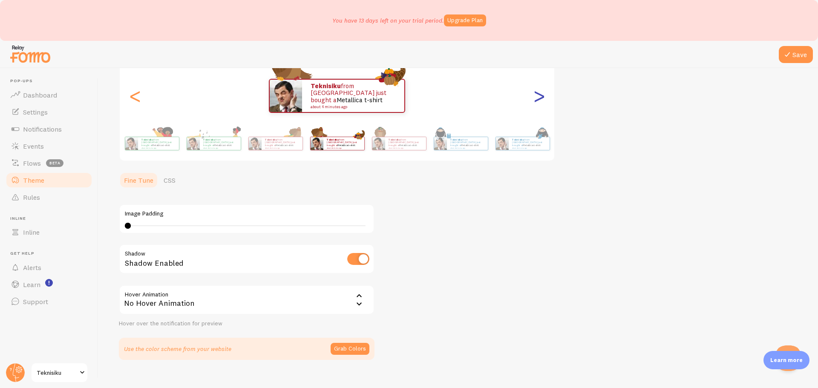
click at [537, 99] on div ">" at bounding box center [539, 95] width 10 height 61
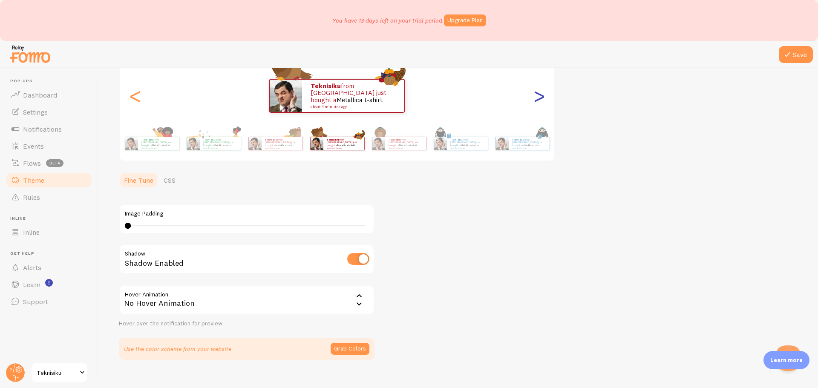
click at [537, 99] on div ">" at bounding box center [539, 95] width 10 height 61
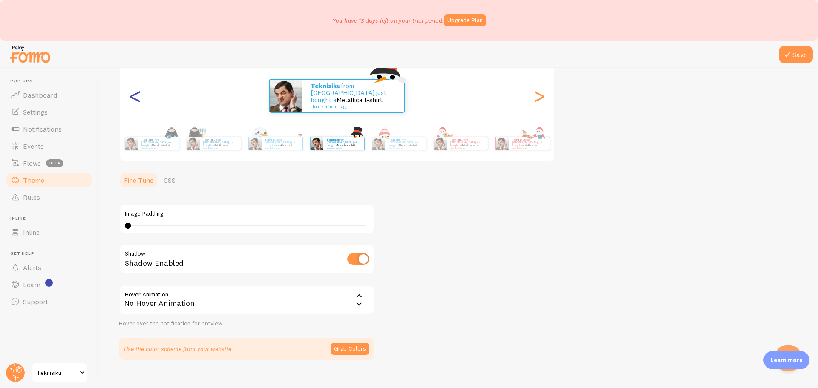
click at [136, 95] on div "<" at bounding box center [135, 95] width 10 height 61
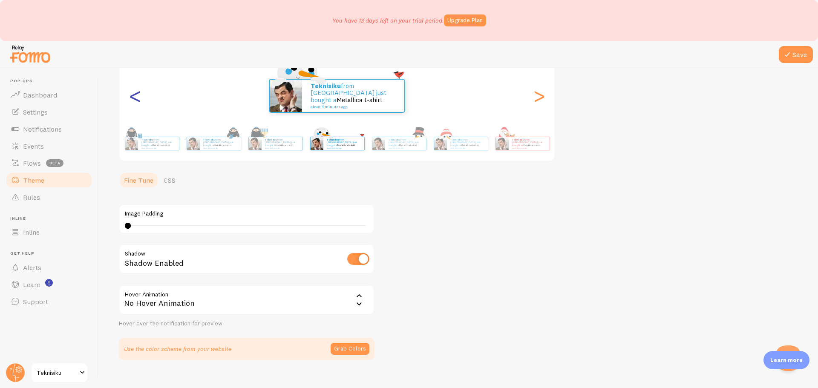
click at [136, 95] on div "<" at bounding box center [135, 95] width 10 height 61
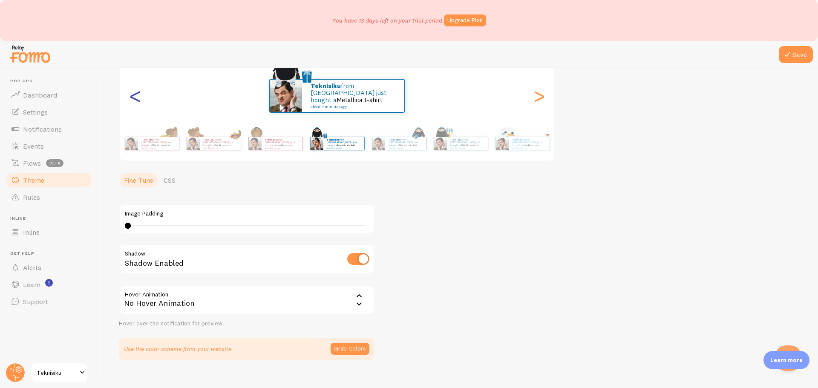
click at [136, 95] on div "<" at bounding box center [135, 95] width 10 height 61
click at [136, 98] on div "<" at bounding box center [135, 95] width 10 height 61
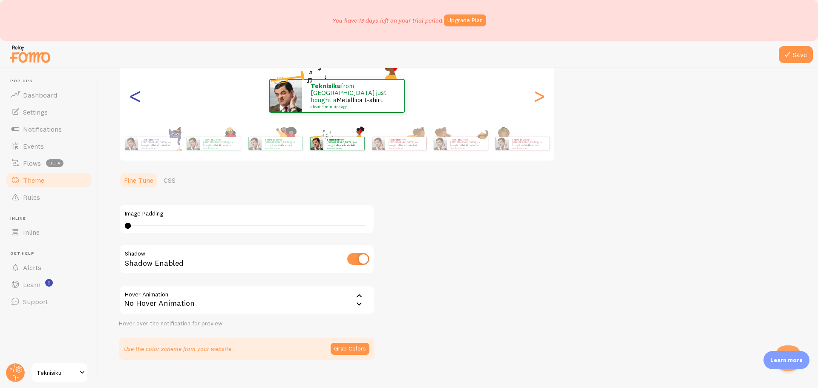
click at [136, 98] on div "<" at bounding box center [135, 95] width 10 height 61
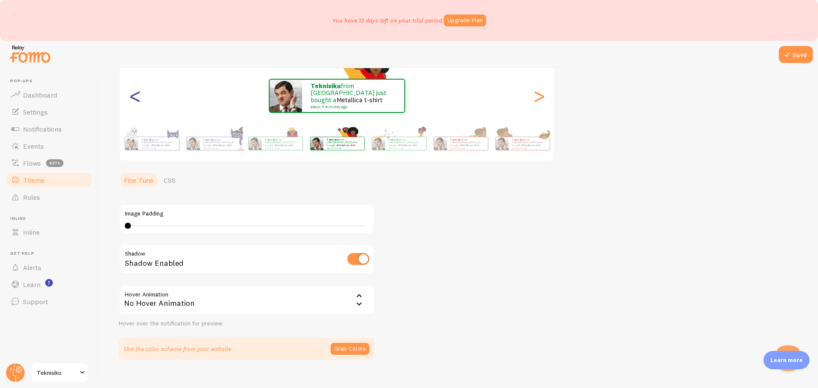
click at [136, 98] on div "<" at bounding box center [135, 95] width 10 height 61
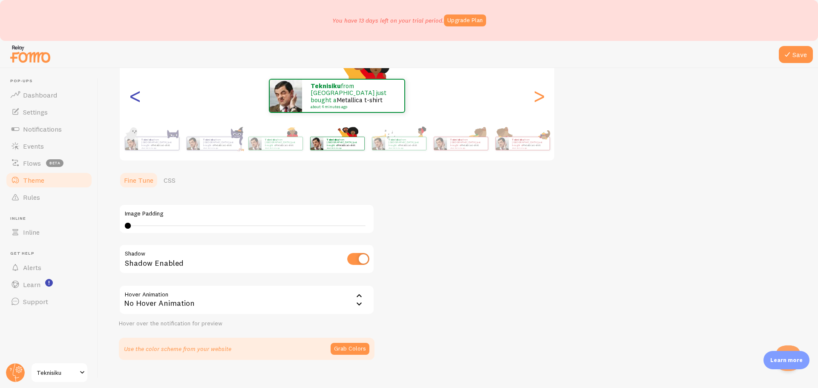
click at [136, 98] on div "<" at bounding box center [135, 95] width 10 height 61
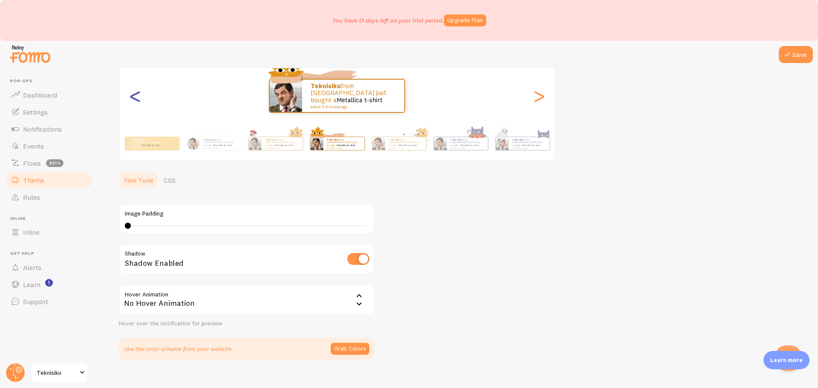
click at [136, 98] on div "<" at bounding box center [135, 95] width 10 height 61
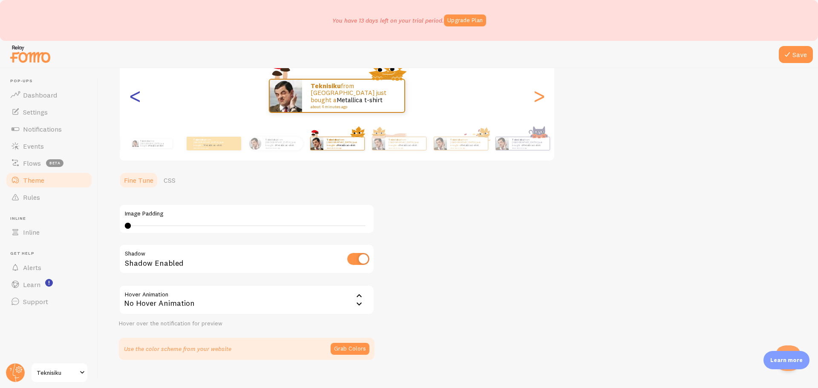
click at [136, 98] on div "<" at bounding box center [135, 95] width 10 height 61
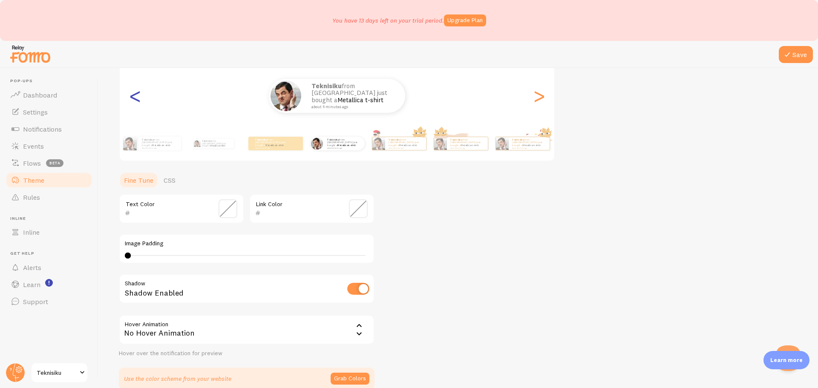
click at [136, 98] on div "<" at bounding box center [135, 95] width 10 height 61
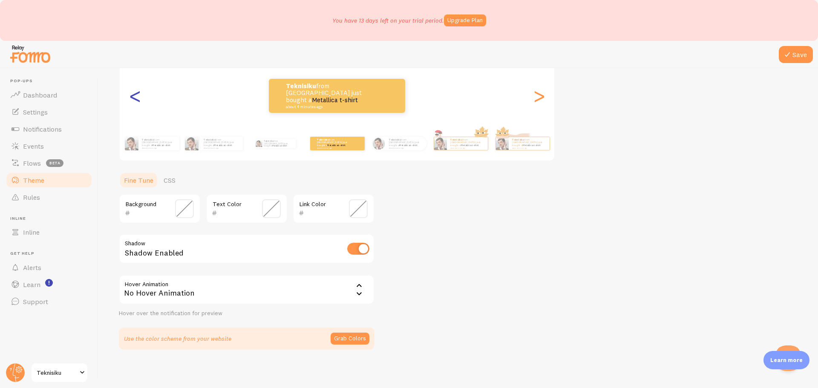
click at [136, 98] on div "<" at bounding box center [135, 95] width 10 height 61
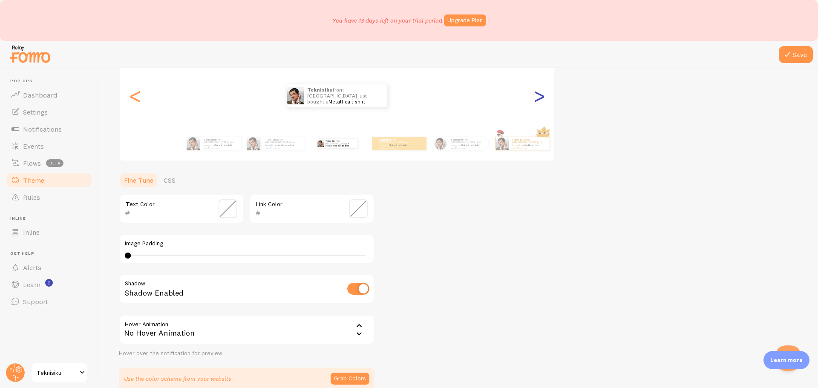
click at [540, 97] on div ">" at bounding box center [539, 95] width 10 height 61
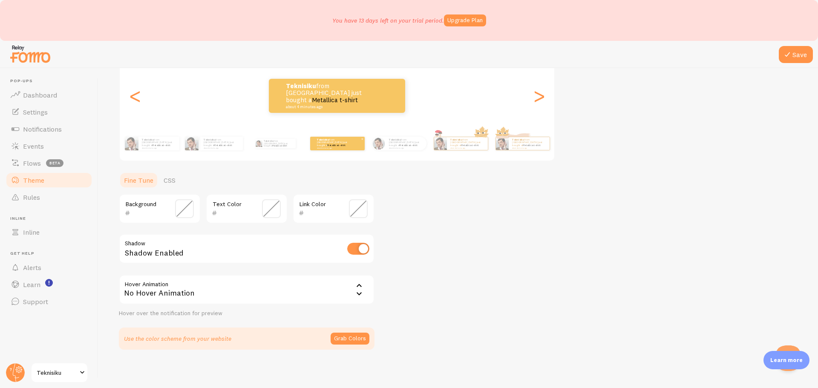
click at [343, 144] on link "Metallica t-shirt" at bounding box center [336, 145] width 18 height 3
click at [358, 292] on icon at bounding box center [359, 294] width 10 height 10
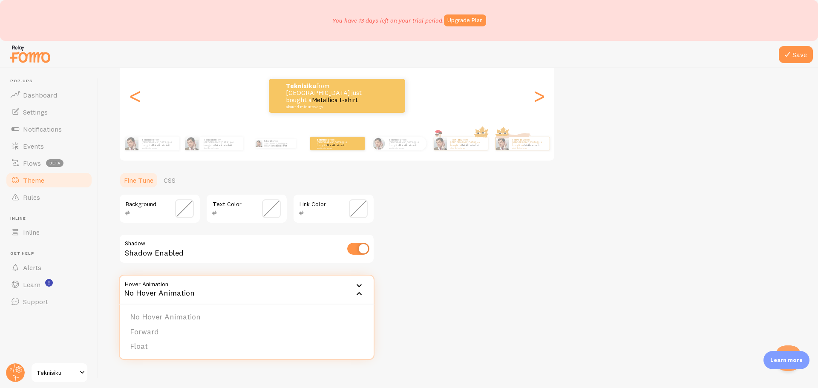
click at [446, 272] on div "Theme Choose a theme for your notifications Colorful Teknisiku from [GEOGRAPHIC…" at bounding box center [458, 168] width 679 height 364
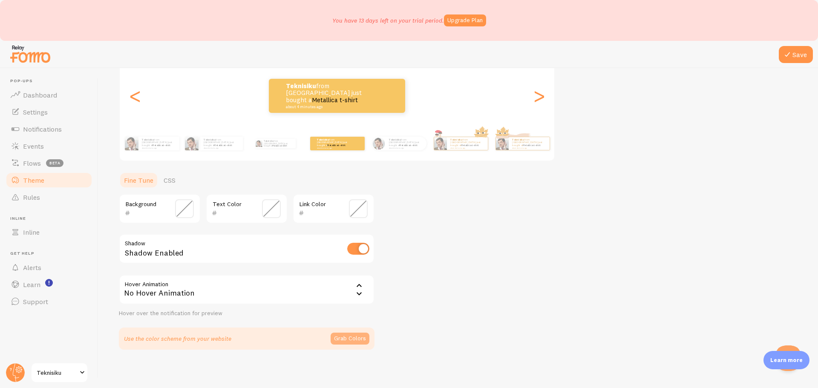
click at [350, 339] on button "Grab Colors" at bounding box center [350, 339] width 39 height 12
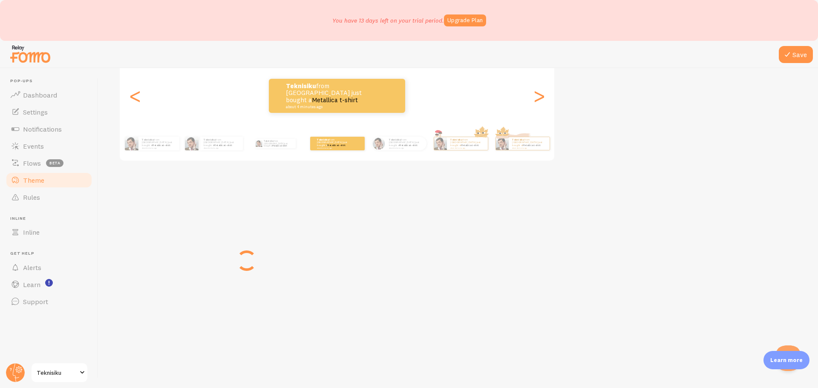
scroll to position [102, 0]
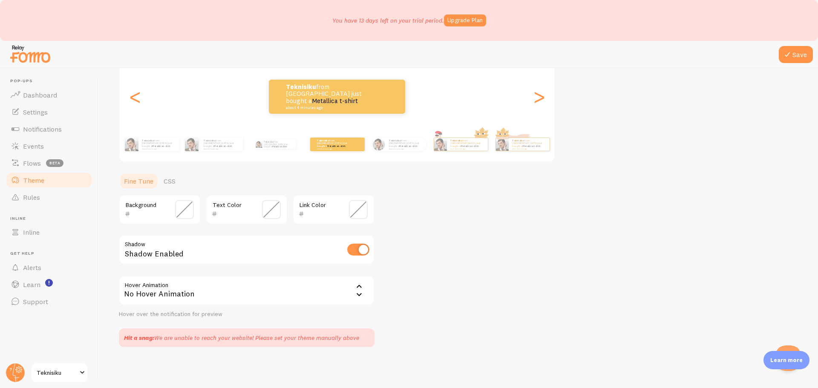
click at [182, 212] on span at bounding box center [184, 209] width 19 height 19
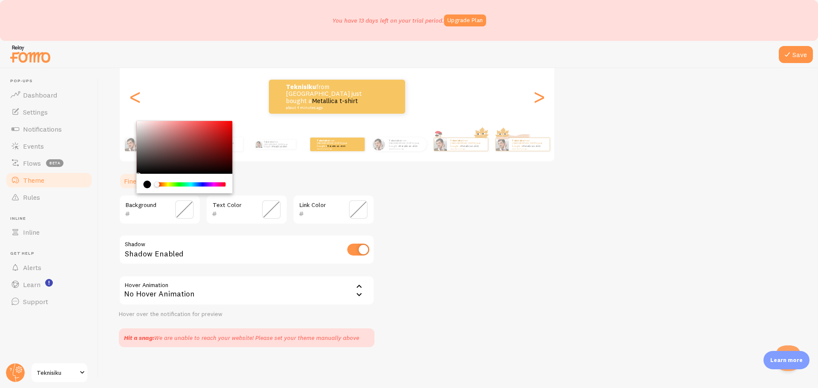
click at [186, 208] on span at bounding box center [184, 209] width 19 height 19
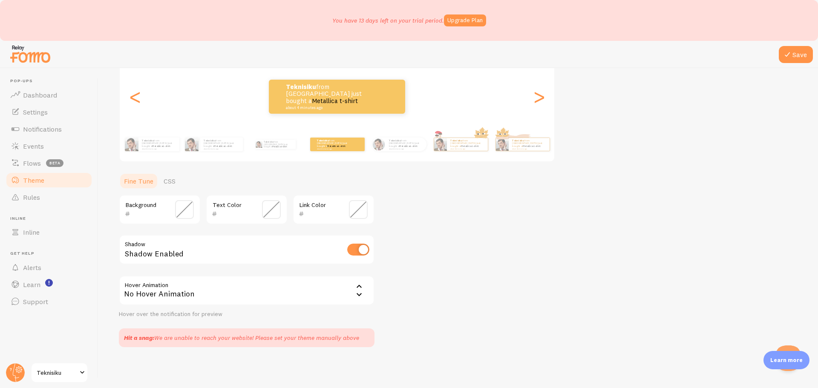
click at [186, 208] on span at bounding box center [184, 209] width 19 height 19
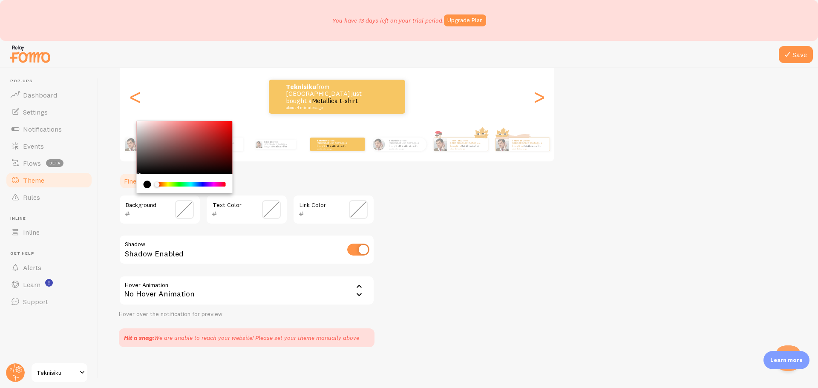
click at [186, 208] on span at bounding box center [184, 209] width 19 height 19
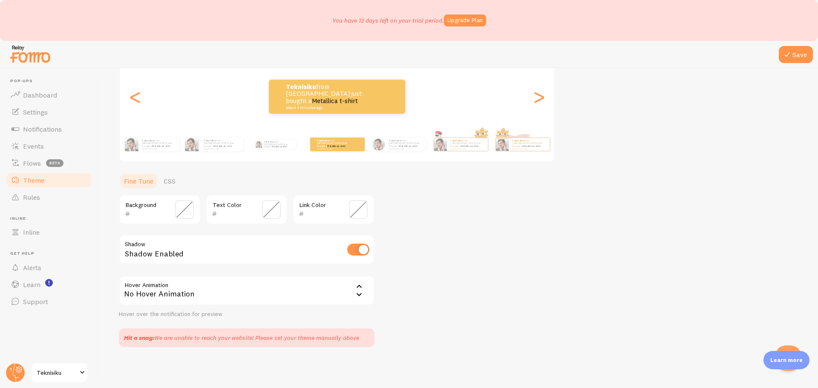
click at [186, 208] on span at bounding box center [184, 209] width 19 height 19
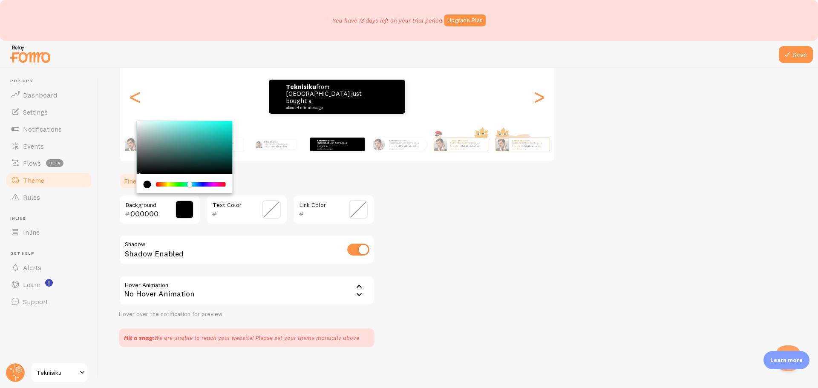
drag, startPoint x: 157, startPoint y: 185, endPoint x: 190, endPoint y: 185, distance: 33.2
click at [190, 185] on div "Chrome color picker" at bounding box center [189, 184] width 5 height 5
drag, startPoint x: 138, startPoint y: 174, endPoint x: 158, endPoint y: 167, distance: 21.0
click at [158, 167] on div "Chrome color picker" at bounding box center [185, 157] width 96 height 72
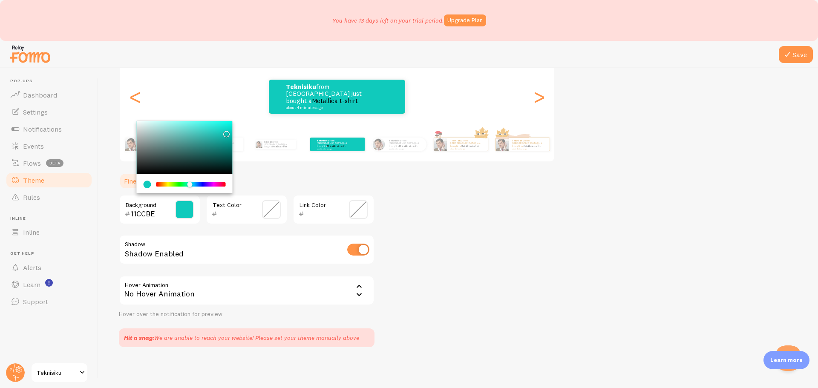
type input "10CABC"
click at [225, 132] on div "Chrome color picker" at bounding box center [226, 134] width 5 height 5
click at [272, 208] on span at bounding box center [271, 209] width 19 height 19
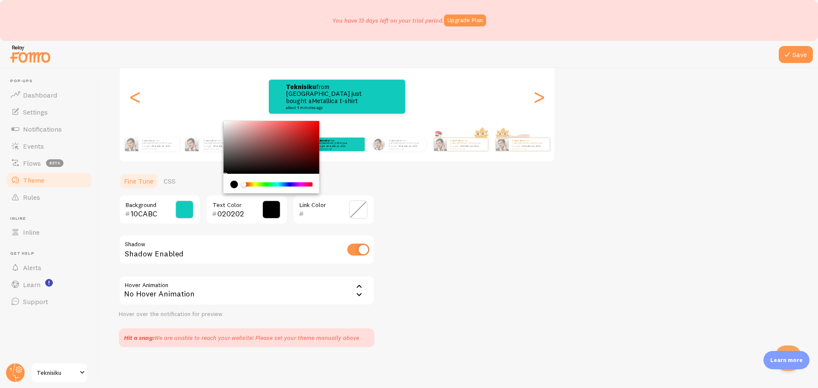
type input "000000"
drag, startPoint x: 226, startPoint y: 169, endPoint x: 225, endPoint y: 187, distance: 18.3
click at [225, 187] on div "Chrome color picker" at bounding box center [272, 157] width 96 height 72
click at [509, 209] on div "Theme Choose a theme for your notifications Colorful Teknisiku from [GEOGRAPHIC…" at bounding box center [458, 166] width 679 height 361
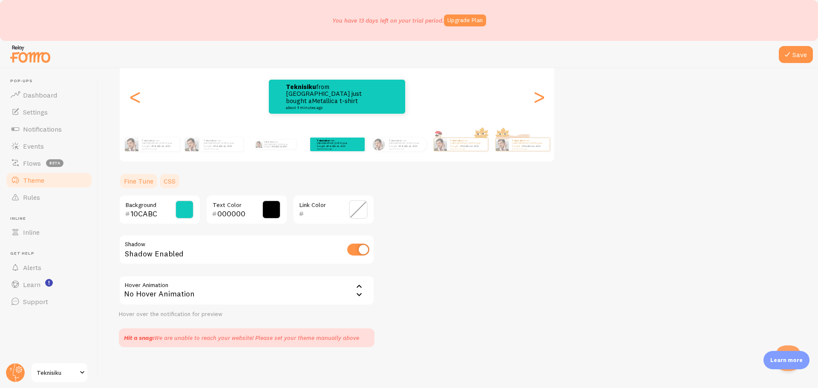
click at [171, 183] on link "CSS" at bounding box center [169, 181] width 22 height 17
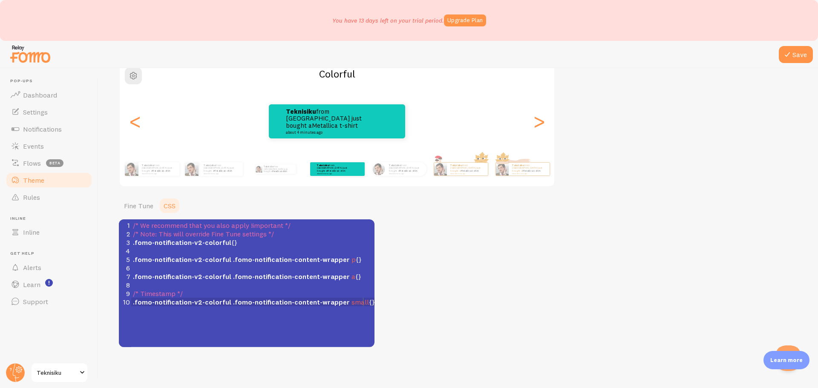
scroll to position [3, 0]
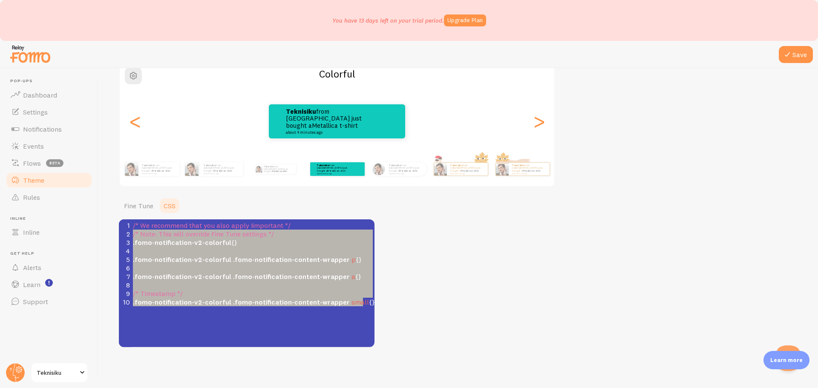
type textarea "/* We recommend that you also apply !important */ /* Note: This will override F…"
drag, startPoint x: 365, startPoint y: 302, endPoint x: 131, endPoint y: 223, distance: 246.8
click at [131, 223] on div "1 /* We recommend that you also apply !important */ 2 /* Note: This will overri…" at bounding box center [256, 263] width 250 height 85
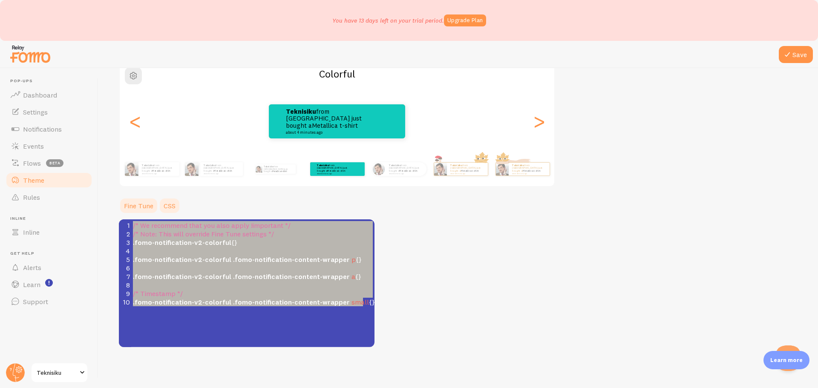
click at [141, 204] on link "Fine Tune" at bounding box center [139, 205] width 40 height 17
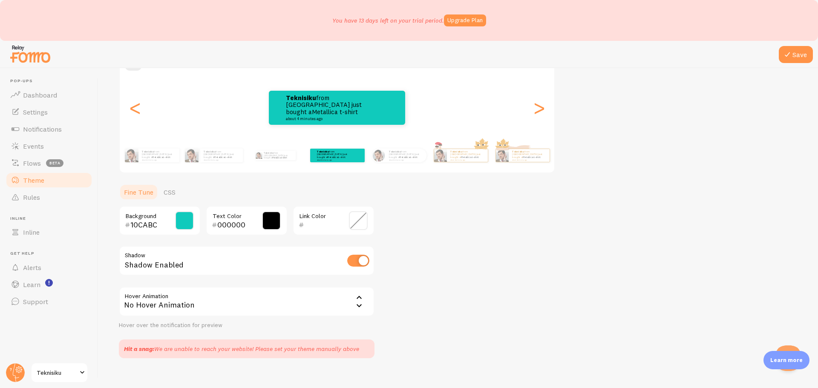
scroll to position [102, 0]
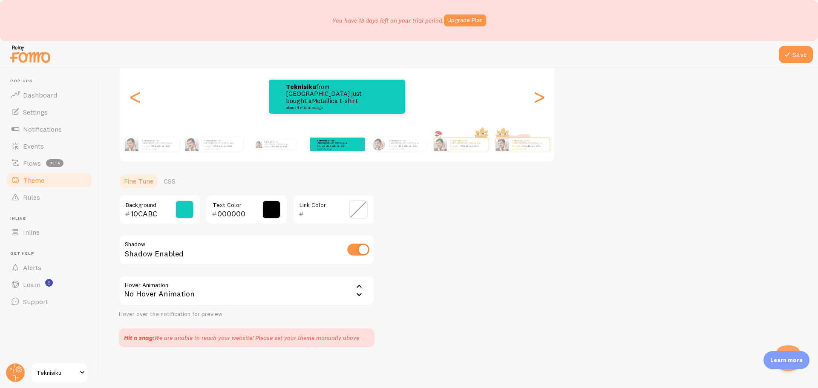
click at [320, 331] on div "Hit a snag: We are unable to reach your website! Please set your theme manually…" at bounding box center [247, 337] width 256 height 19
click at [54, 118] on link "Settings" at bounding box center [49, 112] width 88 height 17
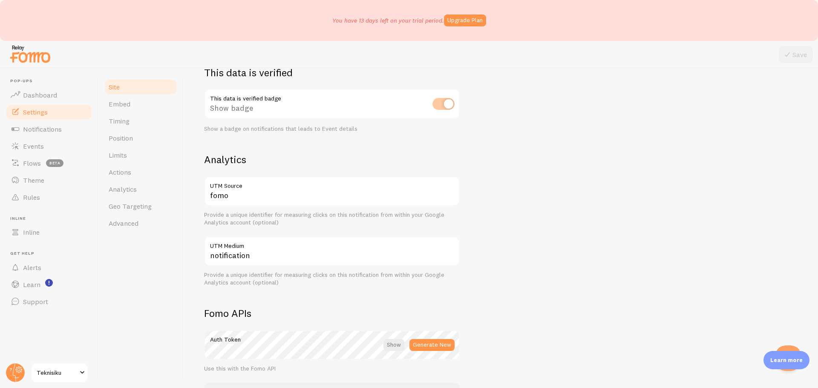
scroll to position [256, 0]
click at [42, 196] on link "Rules" at bounding box center [49, 197] width 88 height 17
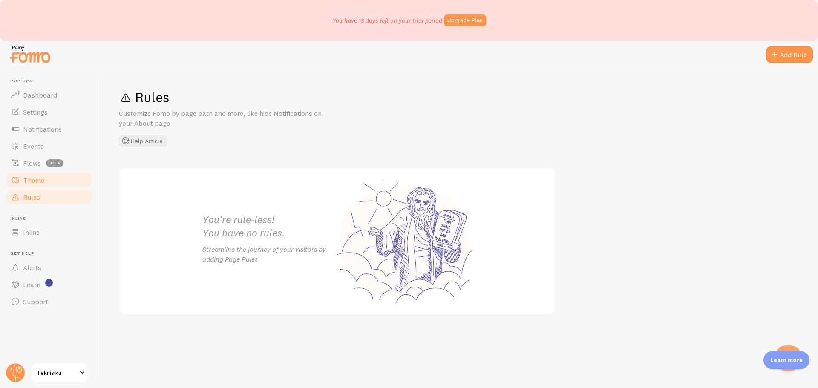
click at [43, 179] on span "Theme" at bounding box center [33, 180] width 21 height 9
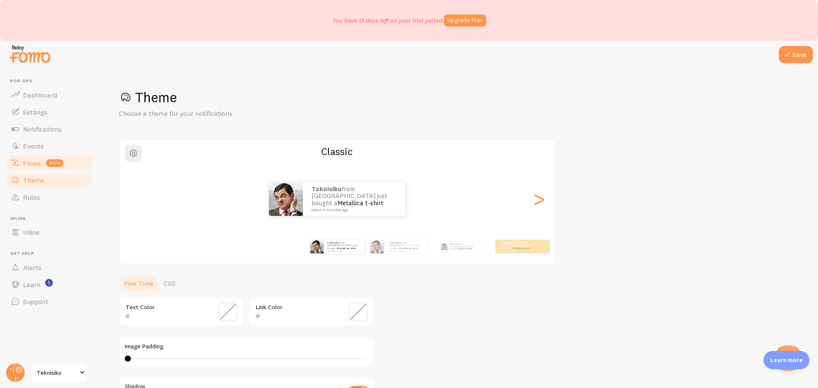
click at [29, 156] on link "Flows beta" at bounding box center [49, 163] width 88 height 17
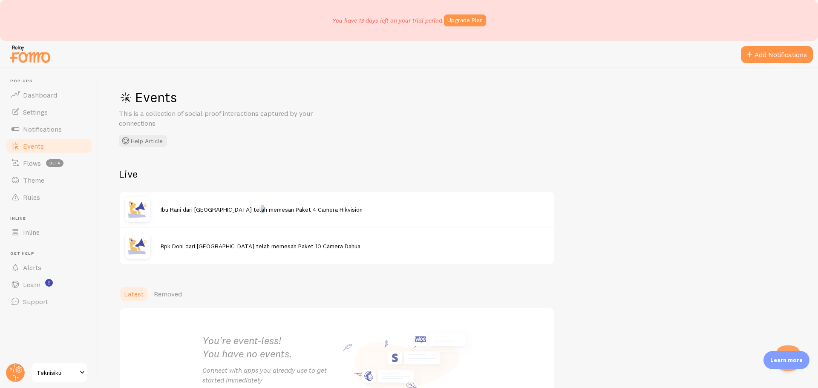
click at [262, 210] on span "Ibu Rani dari [GEOGRAPHIC_DATA] telah memesan Paket 4 Camera Hikvision" at bounding box center [262, 210] width 202 height 8
click at [298, 178] on h2 "Live" at bounding box center [337, 173] width 436 height 13
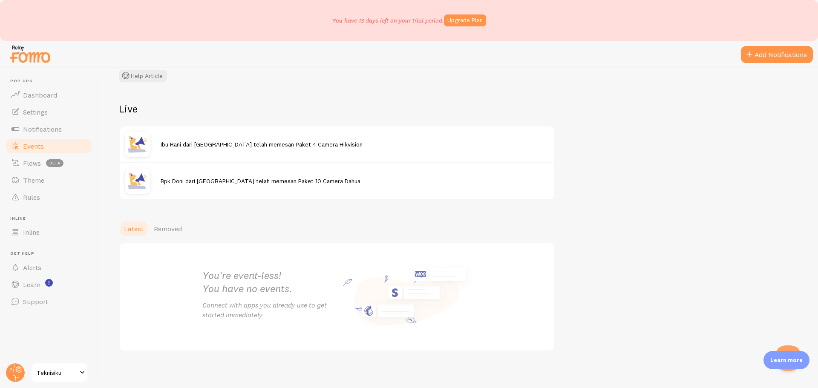
scroll to position [69, 0]
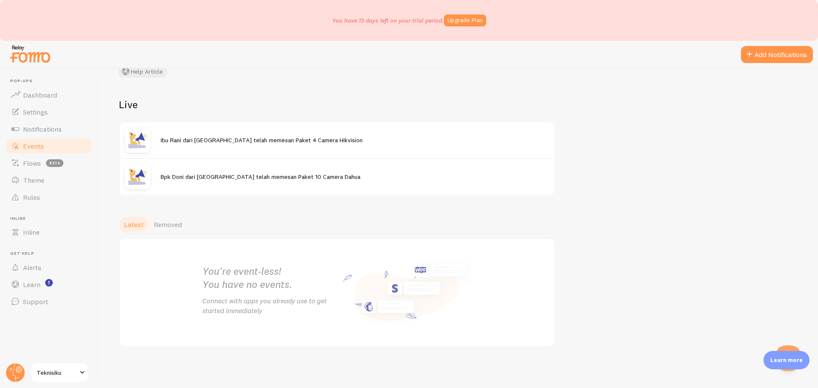
click at [183, 168] on div "Bpk Doni dari [GEOGRAPHIC_DATA] telah memesan Paket 10 Camera Dahua" at bounding box center [337, 176] width 434 height 37
click at [144, 138] on img at bounding box center [138, 140] width 26 height 26
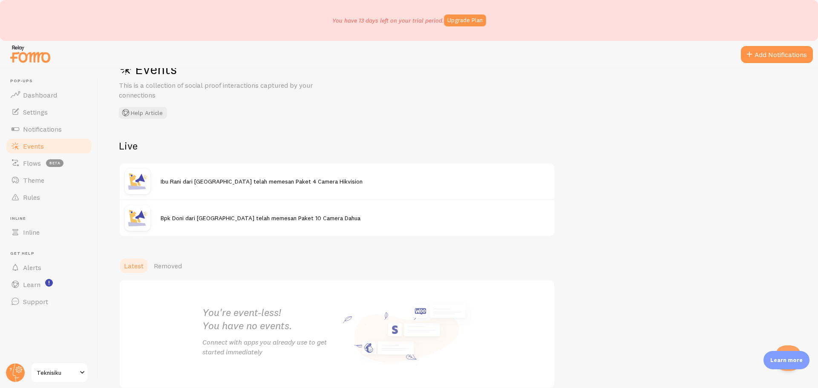
scroll to position [0, 0]
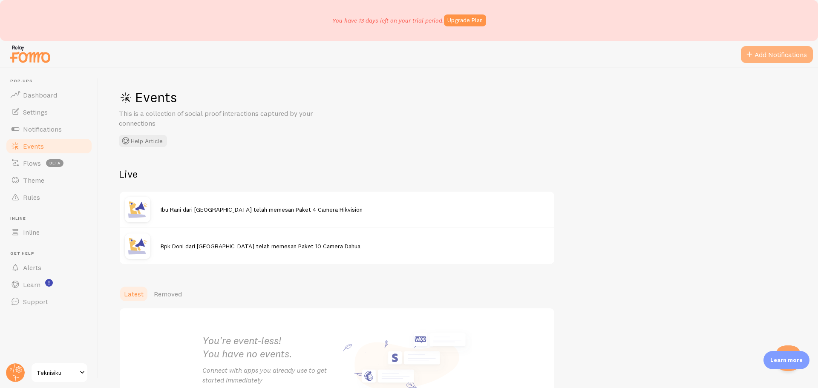
click at [751, 58] on span at bounding box center [749, 54] width 10 height 10
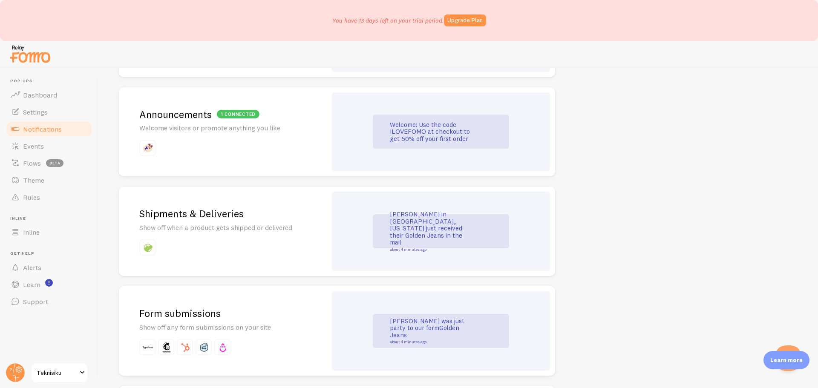
scroll to position [596, 0]
click at [445, 144] on div "Welcome! Use the code ILOVEFOMO at checkout to get 50% off your first order" at bounding box center [441, 132] width 136 height 34
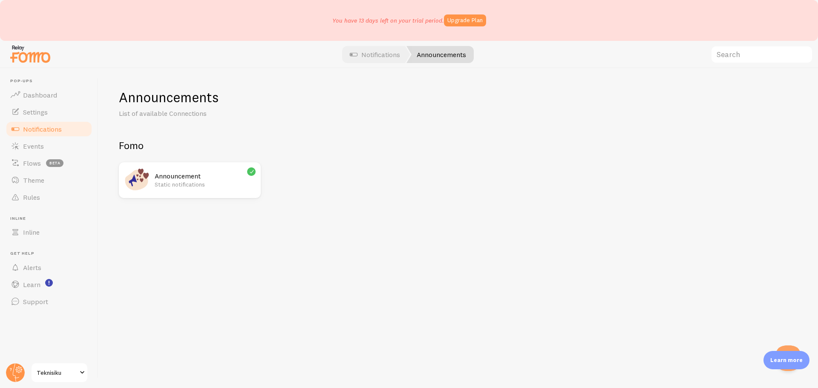
click at [216, 187] on p "Static notifications" at bounding box center [205, 184] width 101 height 9
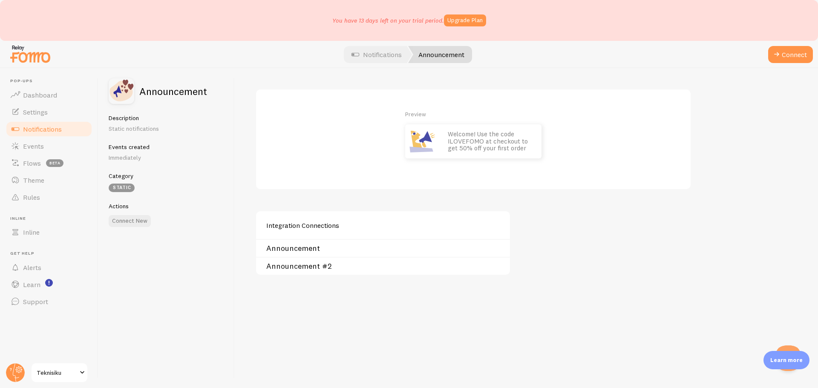
click at [324, 247] on link "Announcement" at bounding box center [385, 248] width 239 height 7
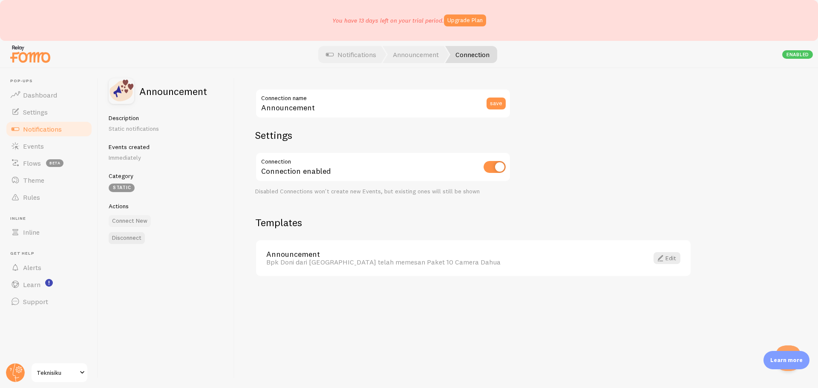
click at [136, 222] on button "Connect New" at bounding box center [130, 221] width 42 height 12
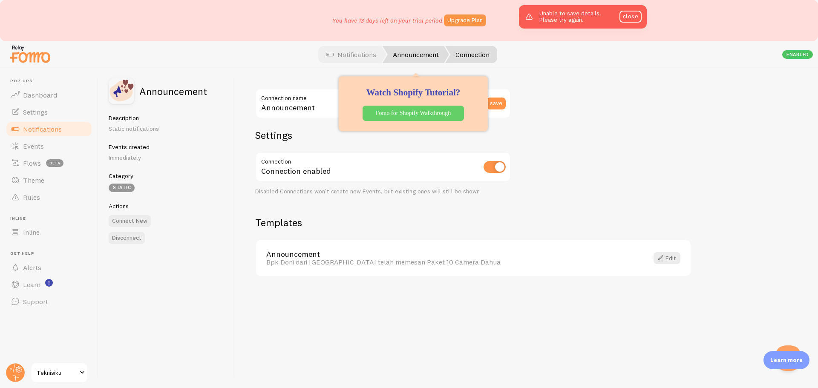
click at [401, 54] on link "Announcement" at bounding box center [416, 54] width 66 height 17
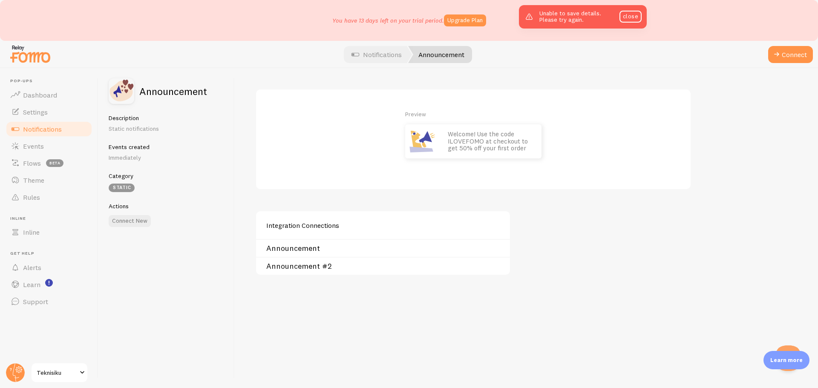
click at [334, 250] on link "Announcement" at bounding box center [385, 248] width 239 height 7
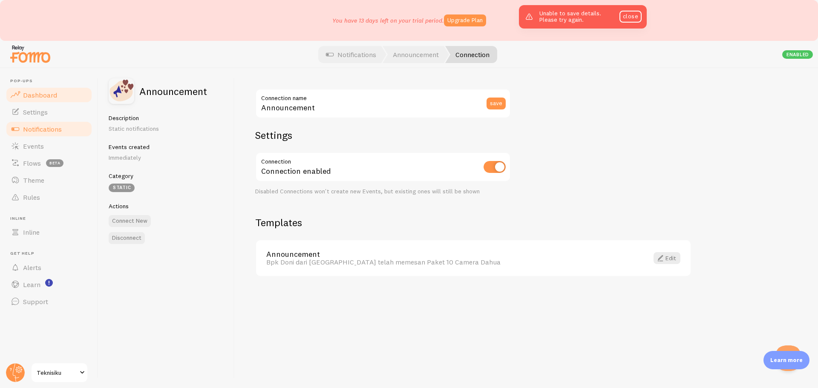
click at [42, 96] on span "Dashboard" at bounding box center [40, 95] width 34 height 9
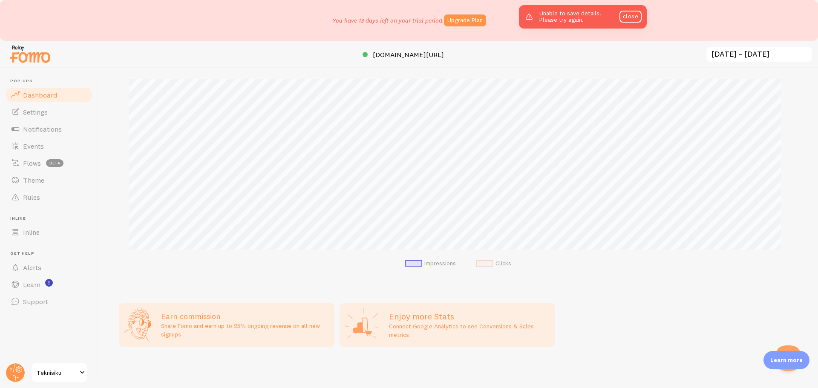
scroll to position [129, 0]
